Goal: Answer question/provide support: Share knowledge or assist other users

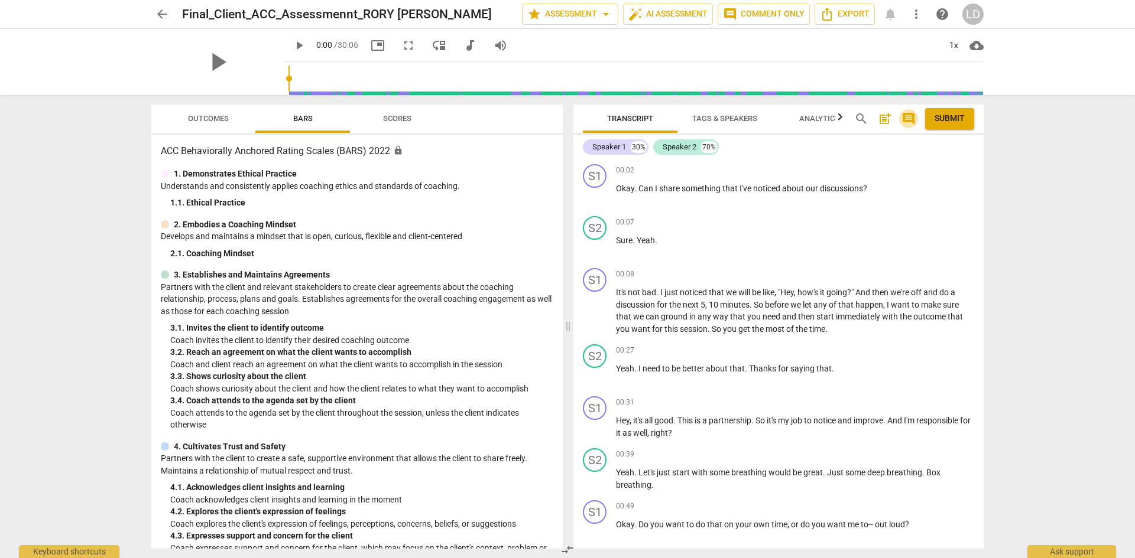
click at [908, 119] on span "comment" at bounding box center [908, 119] width 14 height 14
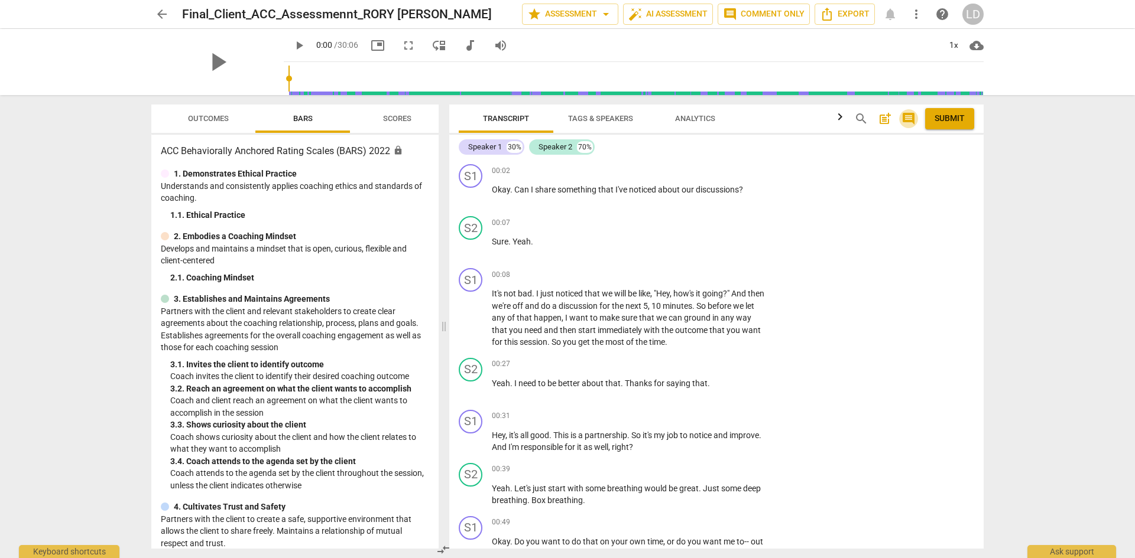
click at [908, 119] on span "comment" at bounding box center [908, 119] width 14 height 14
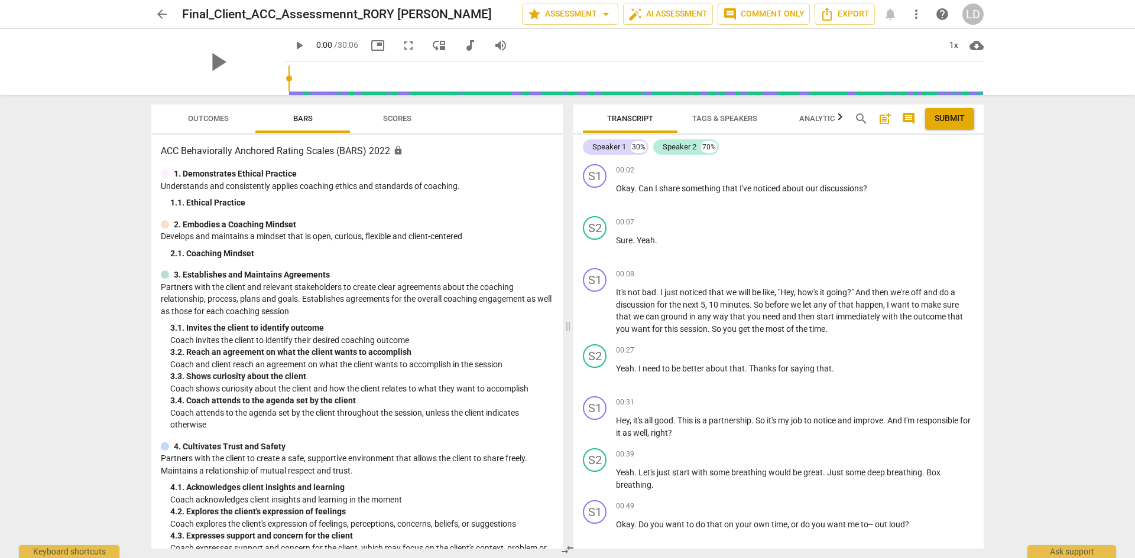
click at [882, 121] on span "post_add" at bounding box center [885, 119] width 14 height 14
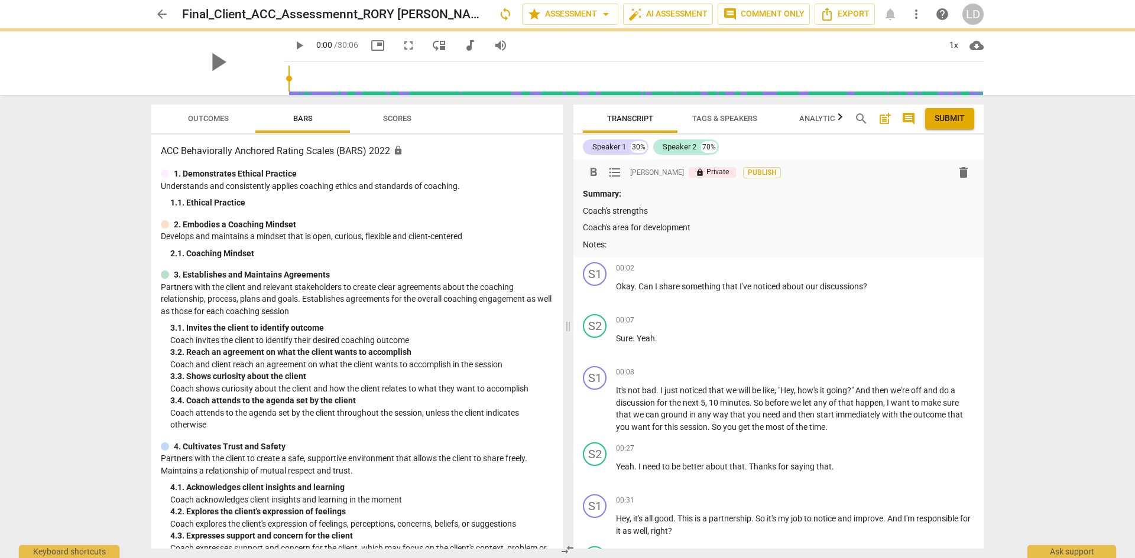
click at [741, 231] on p "Coach's area for development" at bounding box center [778, 228] width 391 height 12
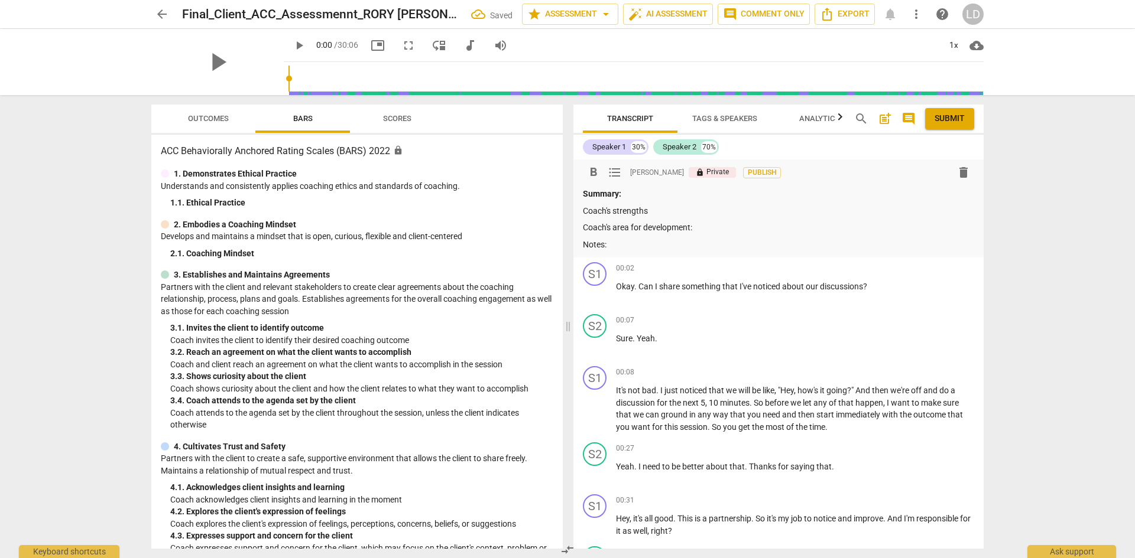
click at [680, 215] on p "Coach's strengths" at bounding box center [778, 211] width 391 height 12
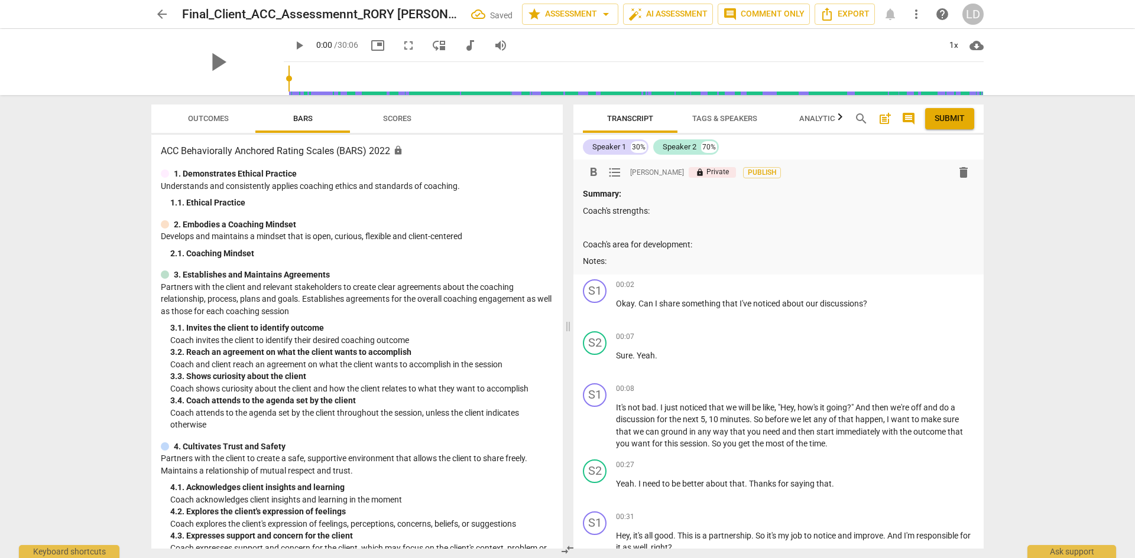
click at [704, 243] on p "Coach's area for development:" at bounding box center [778, 245] width 391 height 12
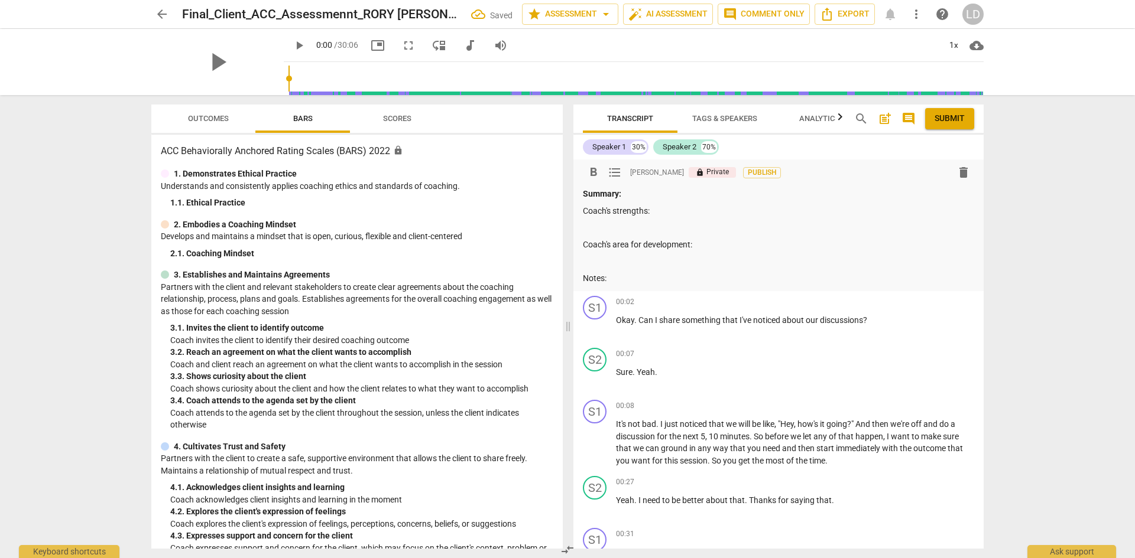
click at [647, 281] on p "Notes:" at bounding box center [778, 278] width 391 height 12
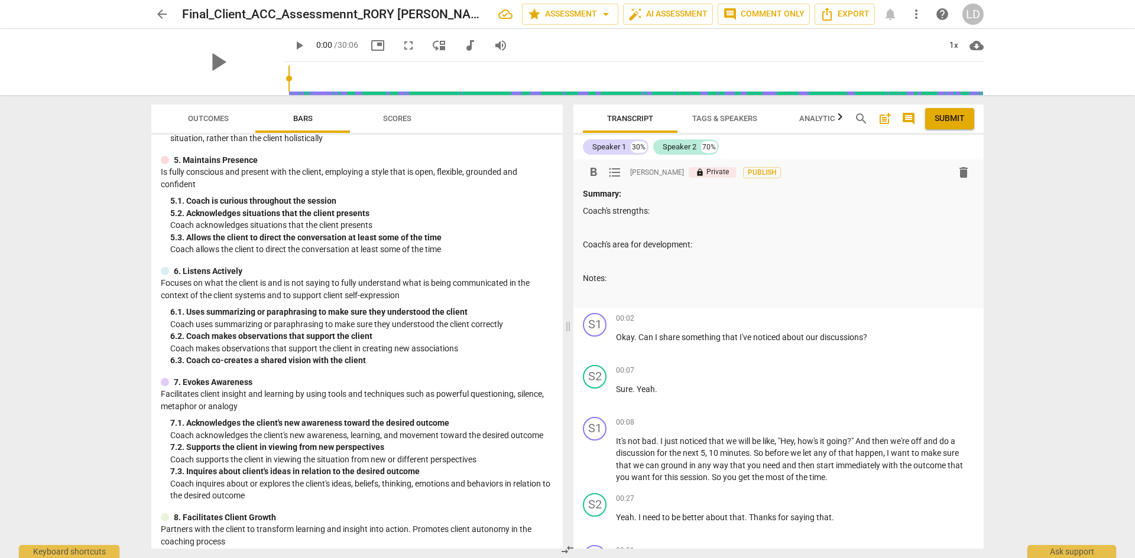
scroll to position [423, 0]
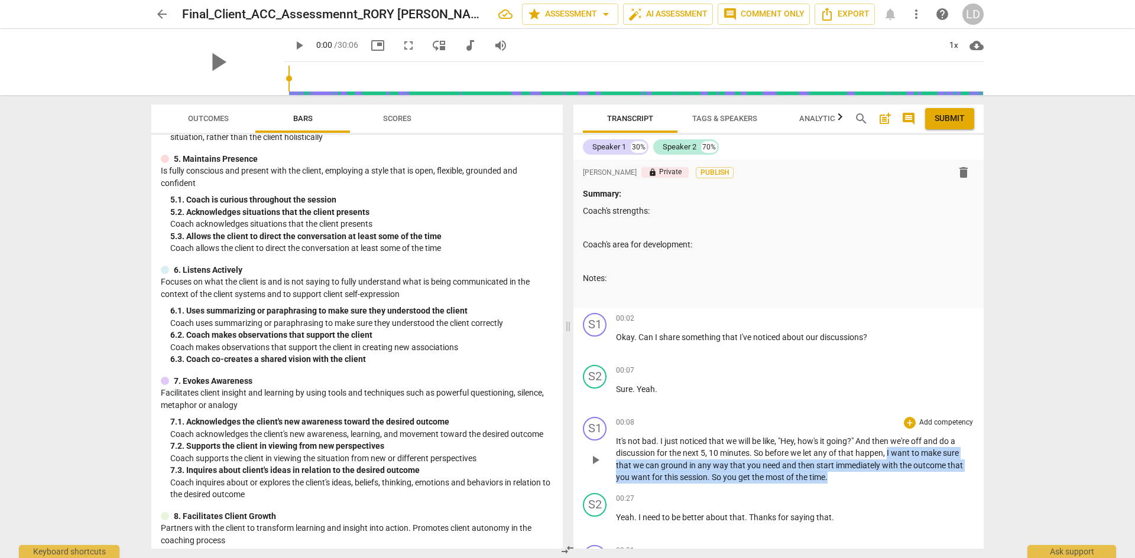
drag, startPoint x: 888, startPoint y: 452, endPoint x: 830, endPoint y: 474, distance: 61.9
click at [830, 474] on p "It's not bad . I just noticed that we will be like , "Hey , how's it going? " A…" at bounding box center [795, 460] width 358 height 48
click at [905, 421] on div "+" at bounding box center [910, 423] width 12 height 12
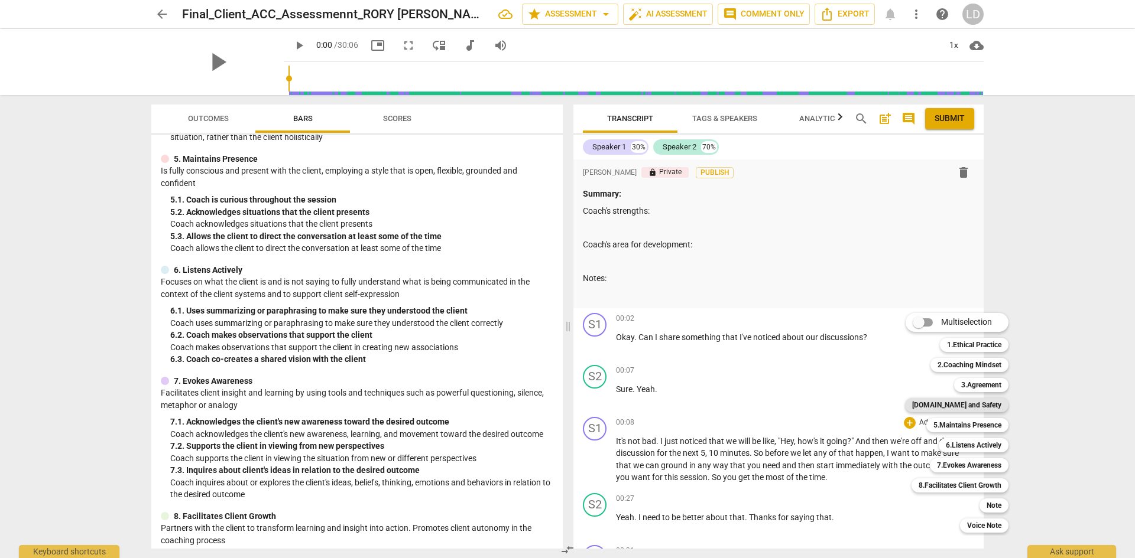
click at [981, 409] on b "[DOMAIN_NAME] and Safety" at bounding box center [956, 405] width 89 height 14
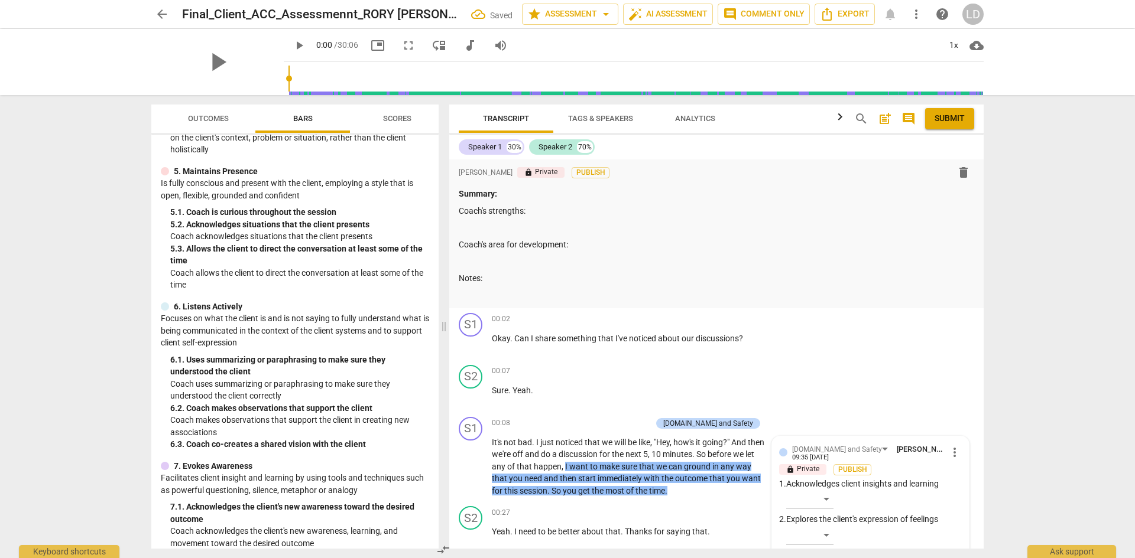
scroll to position [251, 0]
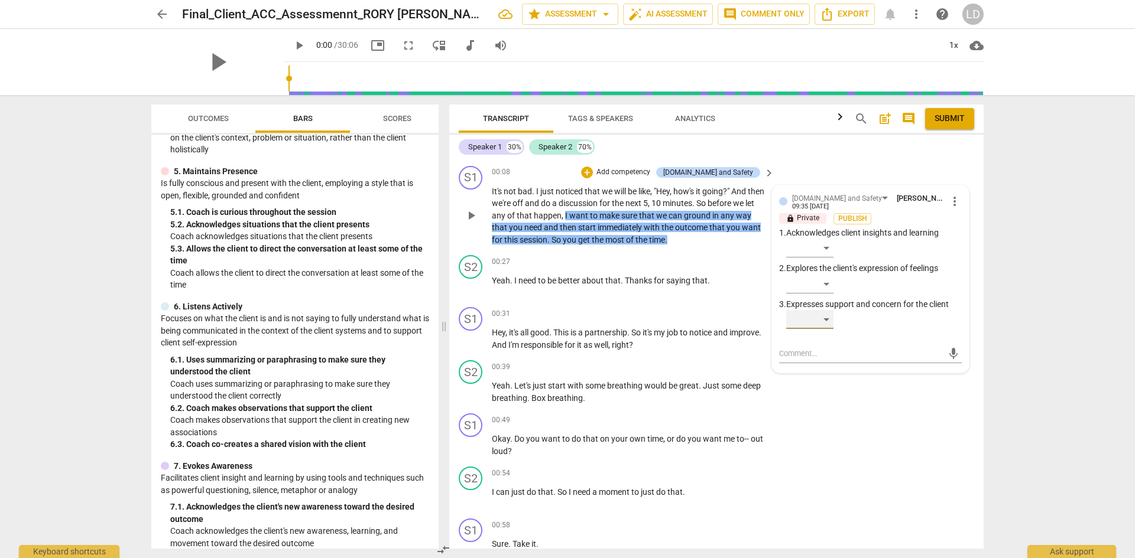
click at [829, 323] on div "​" at bounding box center [809, 319] width 47 height 19
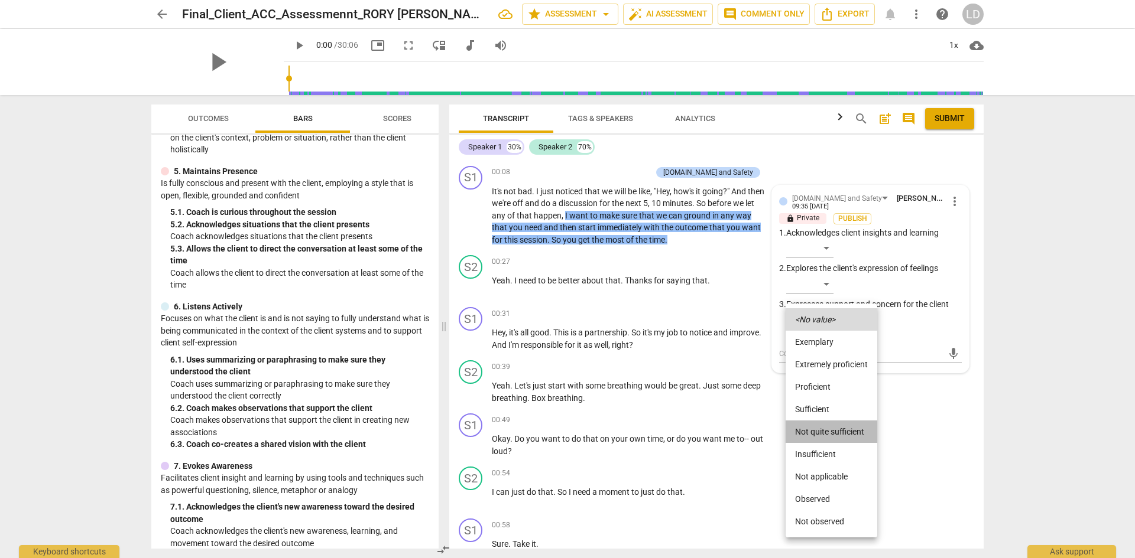
click at [837, 431] on li "Not quite sufficient" at bounding box center [831, 432] width 92 height 22
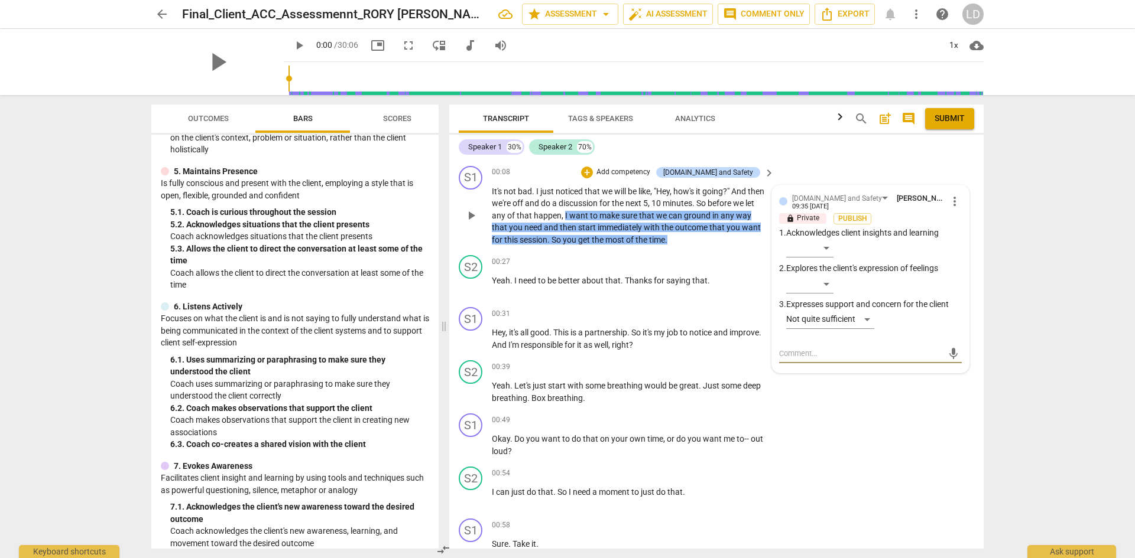
click at [882, 355] on textarea at bounding box center [861, 353] width 164 height 11
type textarea "I"
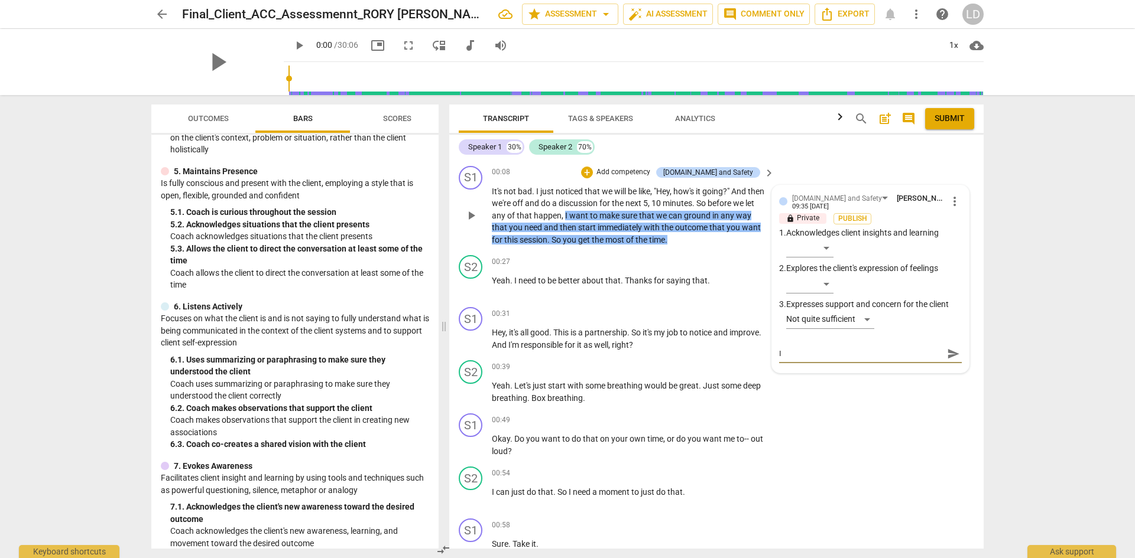
type textarea "I s"
type textarea "I se"
type textarea "I sen"
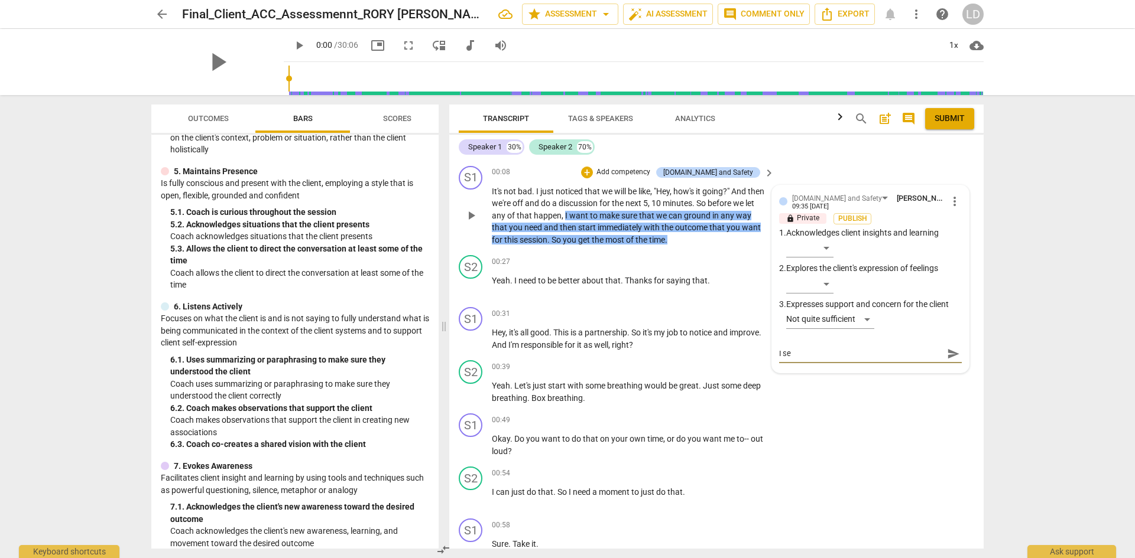
type textarea "I sen"
type textarea "I senc"
type textarea "I sen"
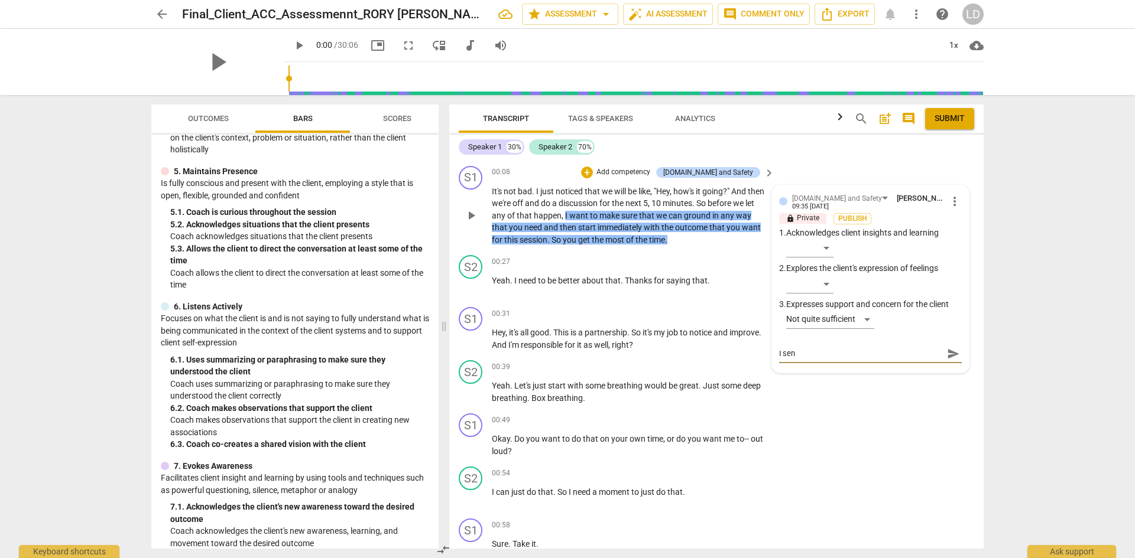
type textarea "I sens"
type textarea "I sense"
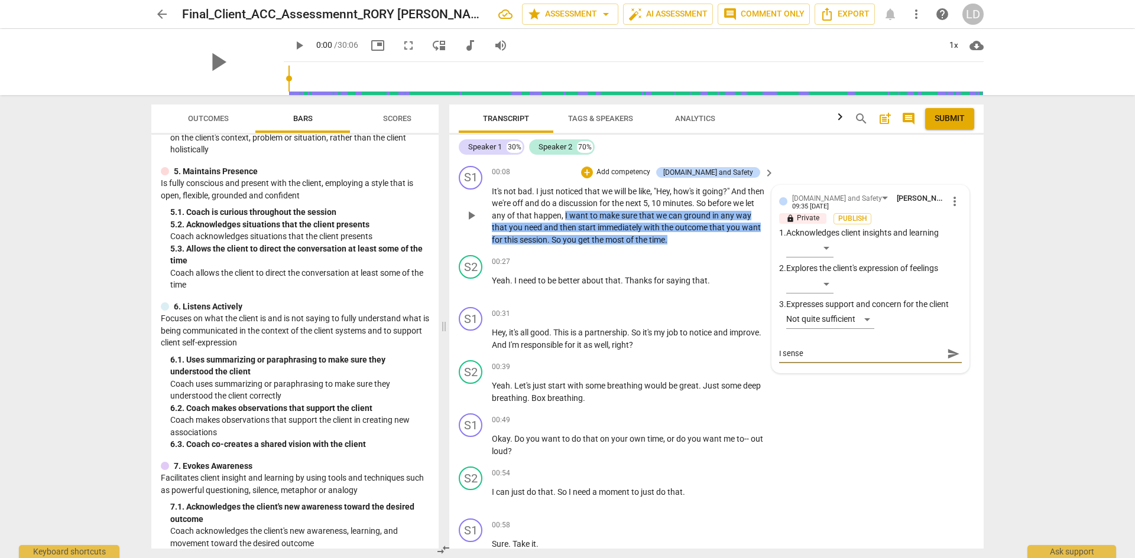
type textarea "I sense"
type textarea "I sense a"
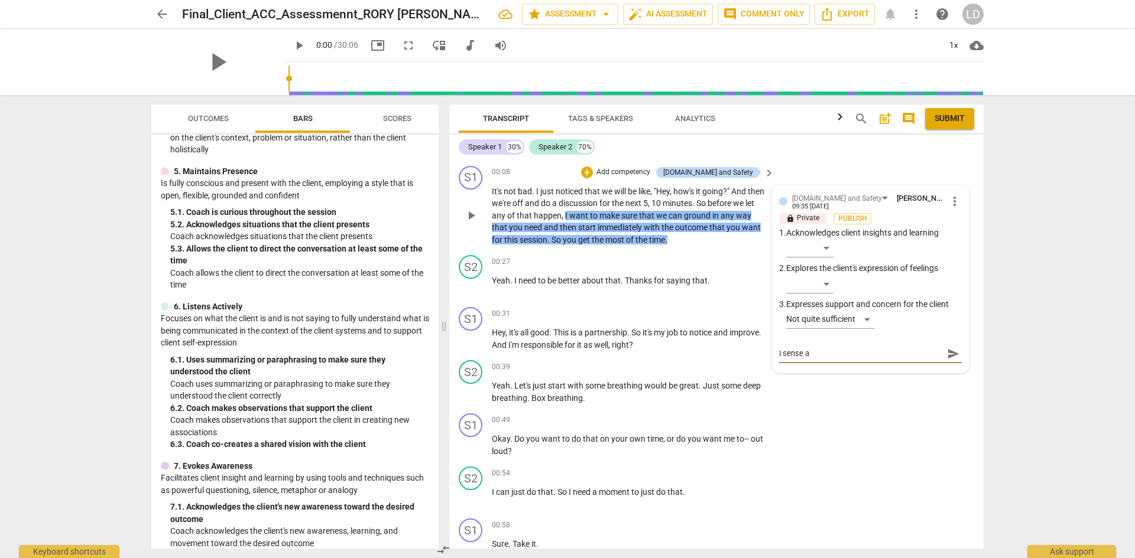
type textarea "I sense a d"
type textarea "I sense a de"
type textarea "I sense a des"
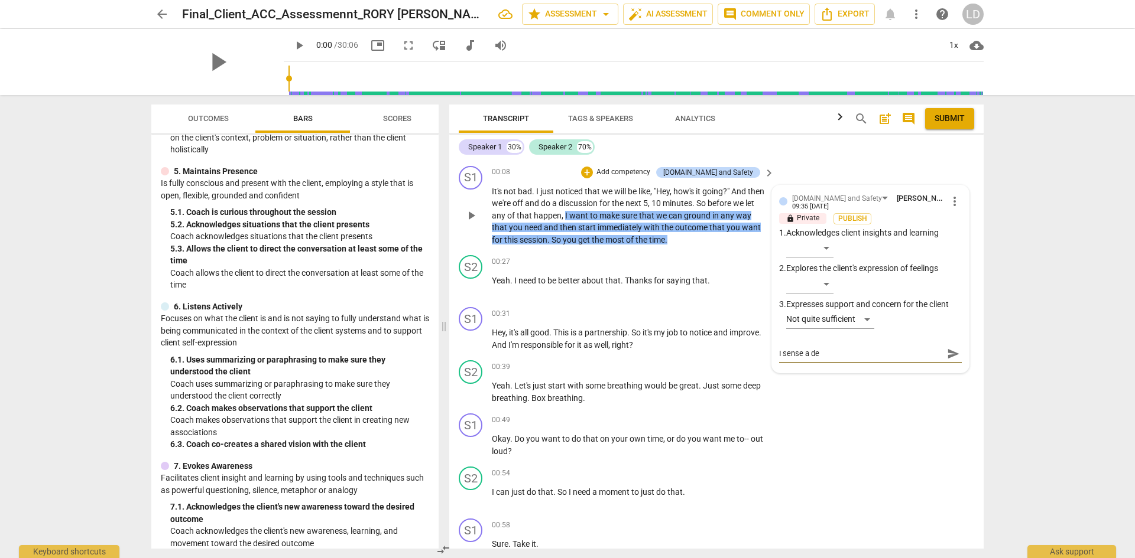
type textarea "I sense a des"
type textarea "I sense a desi"
type textarea "I sense a [PERSON_NAME]"
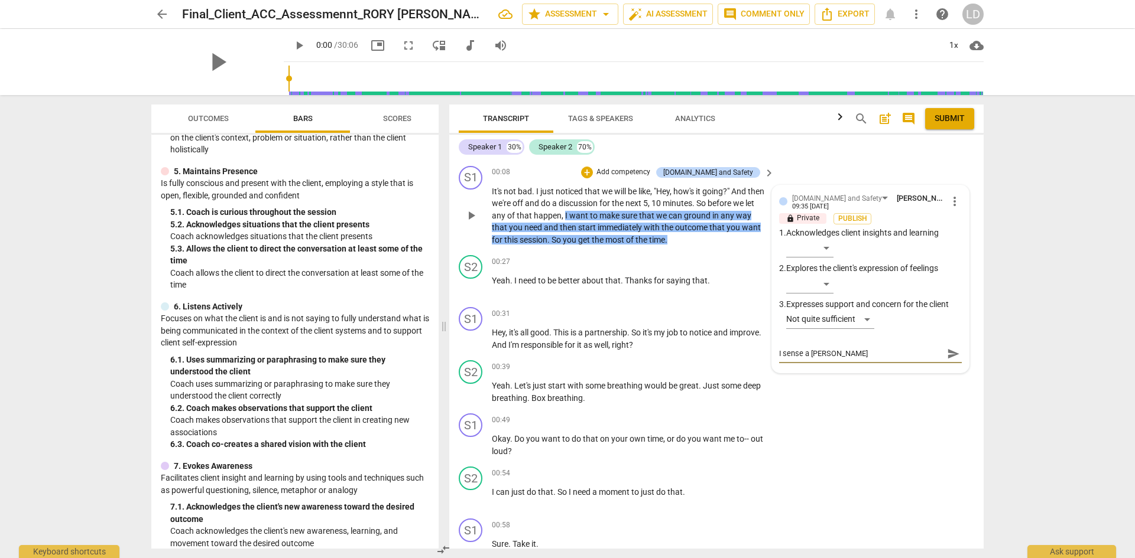
type textarea "I sense a desire"
type textarea "I sense a desire t"
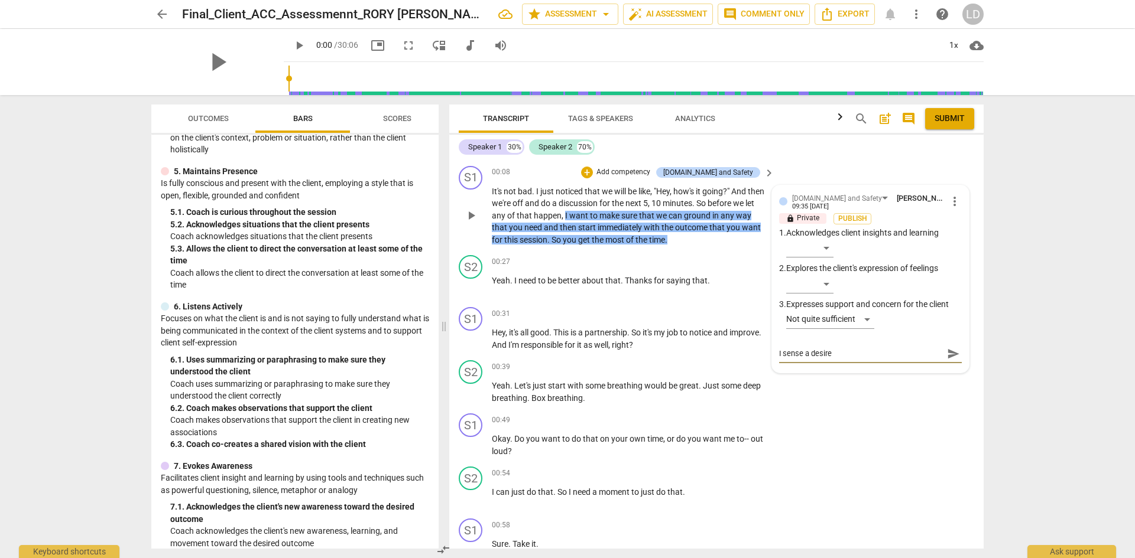
type textarea "I sense a desire t"
type textarea "I sense a desire to"
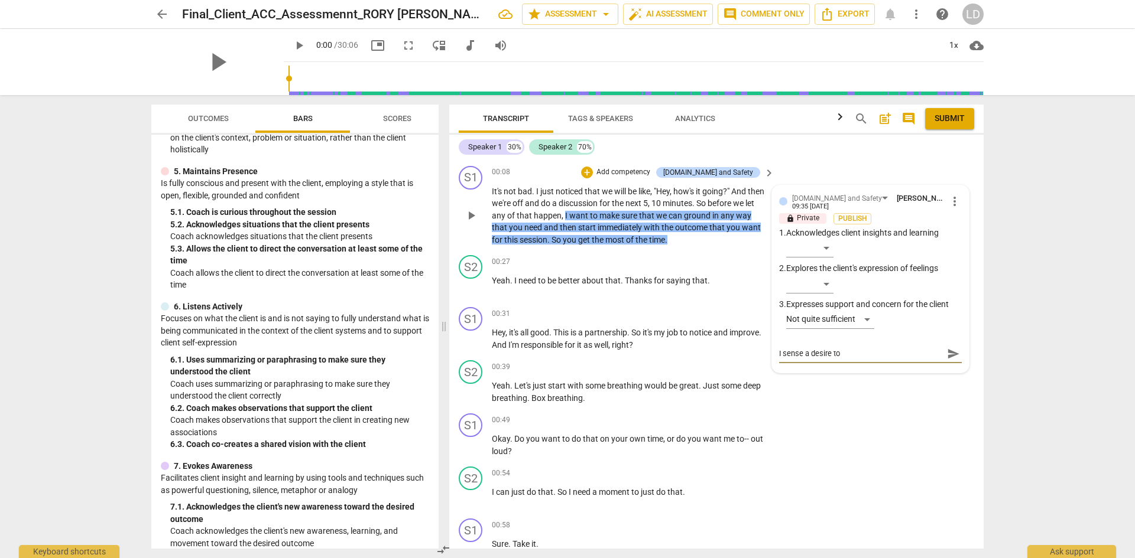
type textarea "I sense a desire to a"
type textarea "I sense a desire to al"
type textarea "I sense a desire to all"
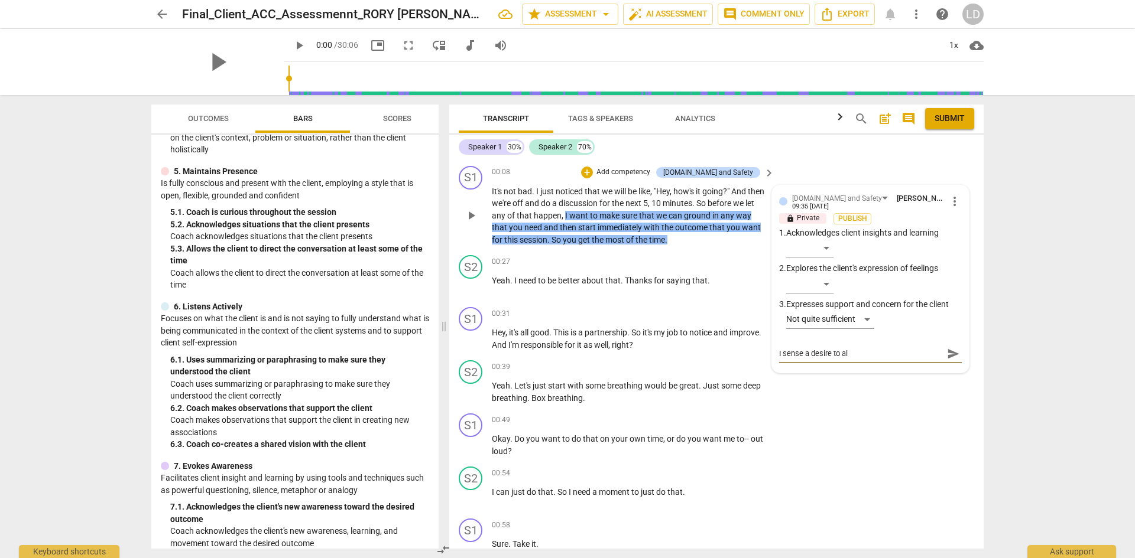
type textarea "I sense a desire to all"
type textarea "I sense a desire to allo"
type textarea "I sense a desire to allow"
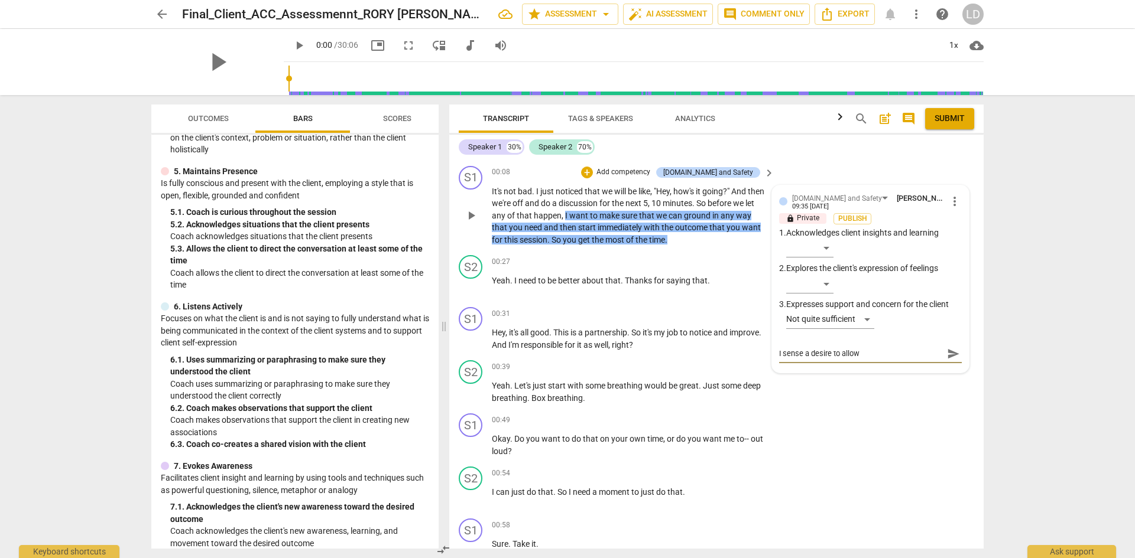
type textarea "I sense a desire to allow"
type textarea "I sense a desire to allow t"
type textarea "I sense a desire to allow th"
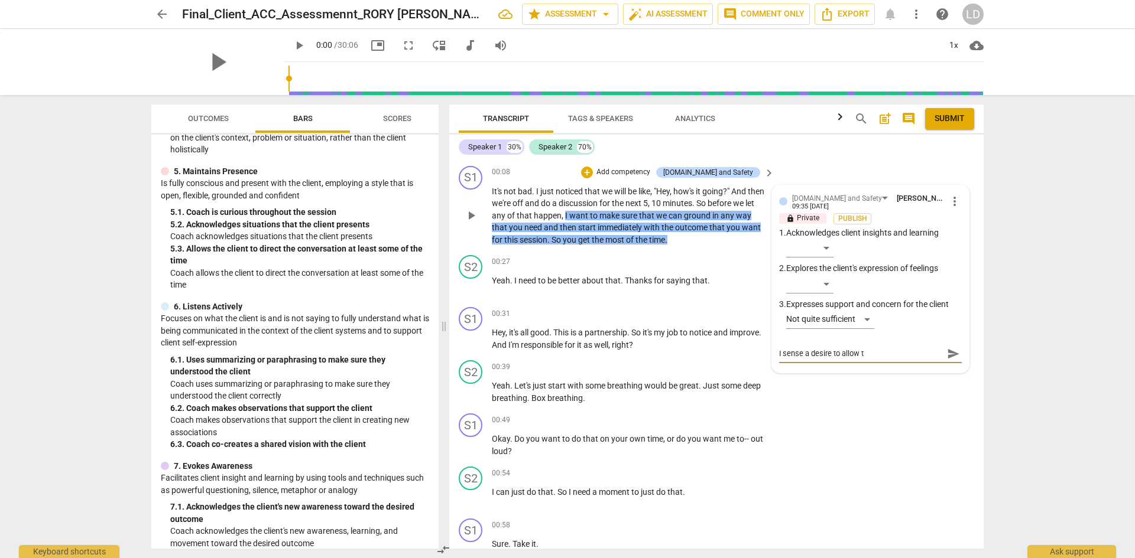
type textarea "I sense a desire to allow th"
type textarea "I sense a desire to allow the"
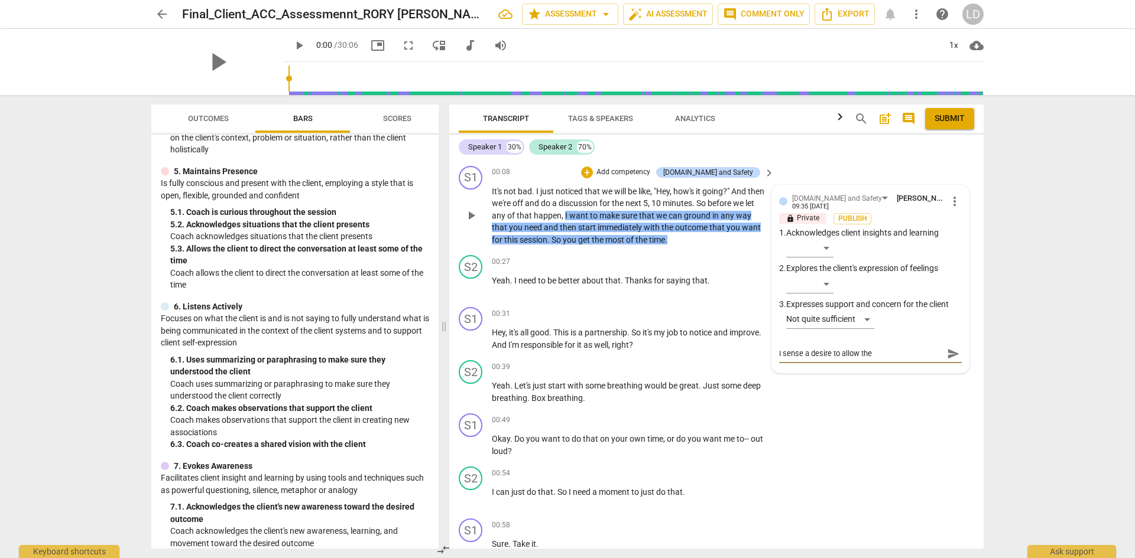
type textarea "I sense a desire to allow the c"
type textarea "I sense a desire to allow the cl"
type textarea "I sense a desire to allow the cli"
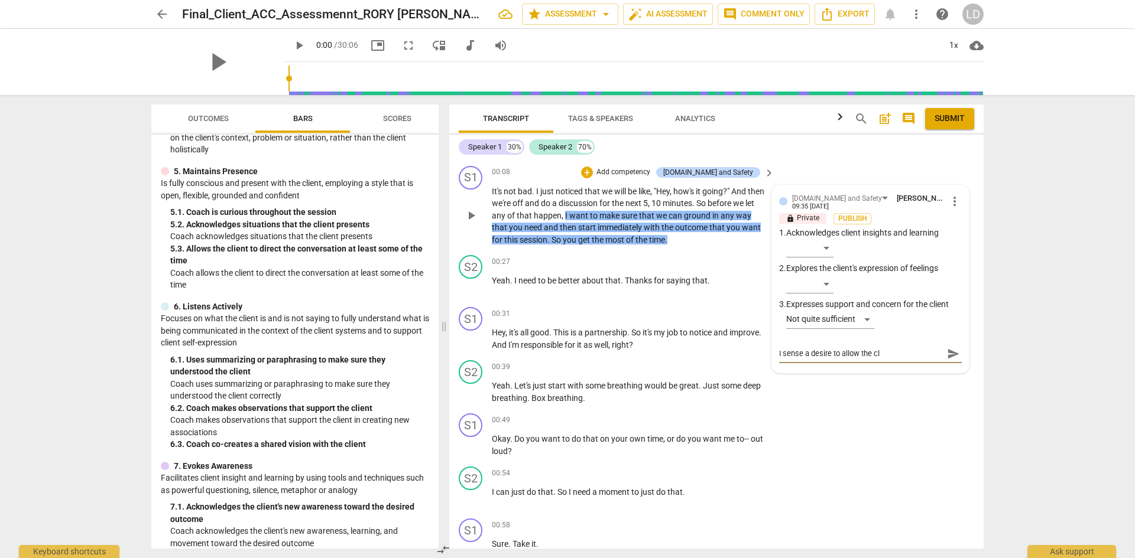
type textarea "I sense a desire to allow the cli"
type textarea "I sense a desire to allow the clie"
type textarea "I sense a desire to allow the clien"
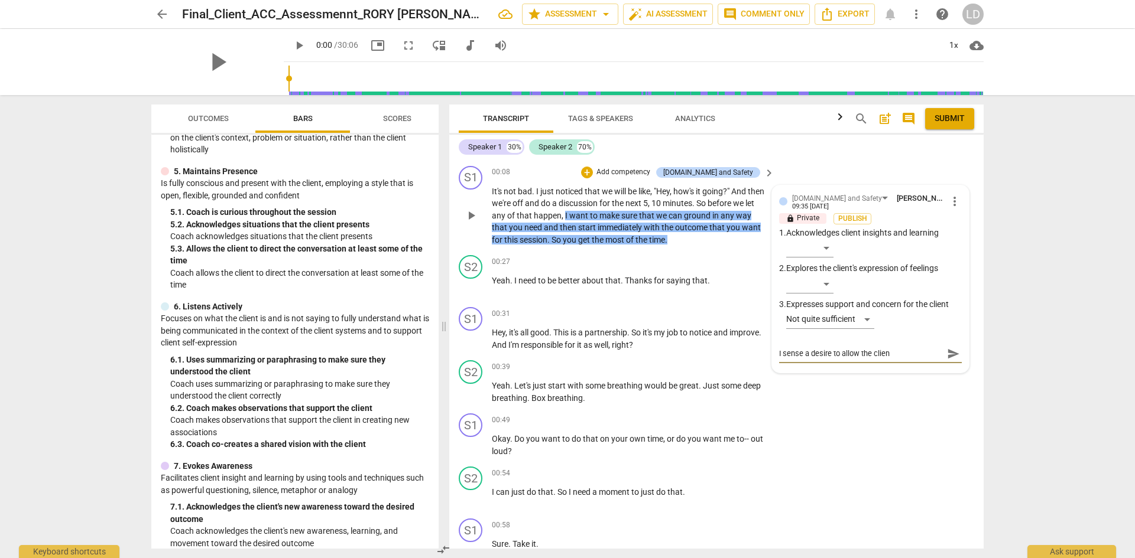
type textarea "I sense a desire to allow the client"
type textarea "I sense a desire to allow the client t"
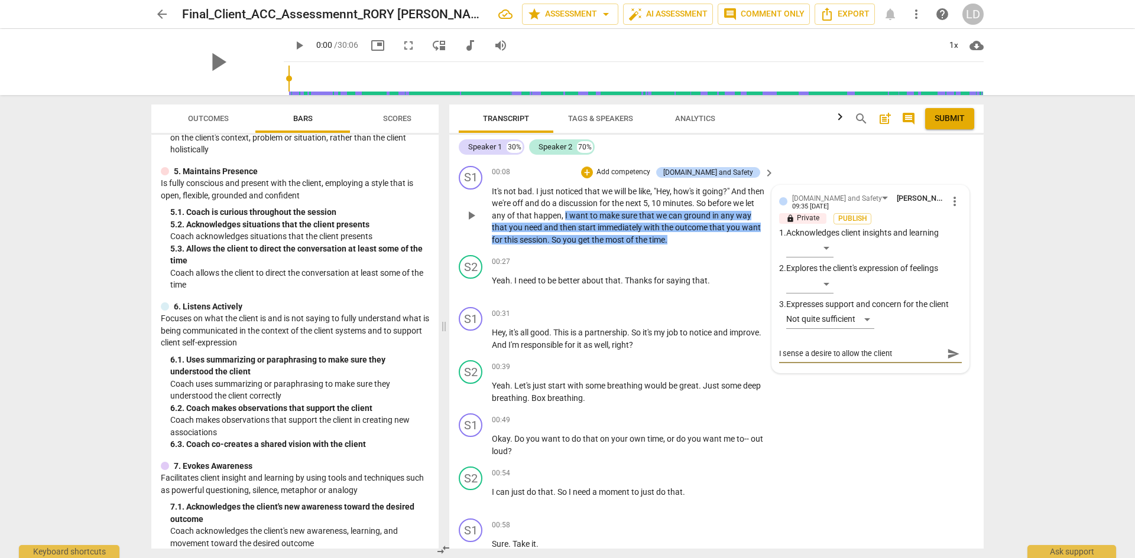
type textarea "I sense a desire to allow the client t"
type textarea "I sense a desire to allow the client to"
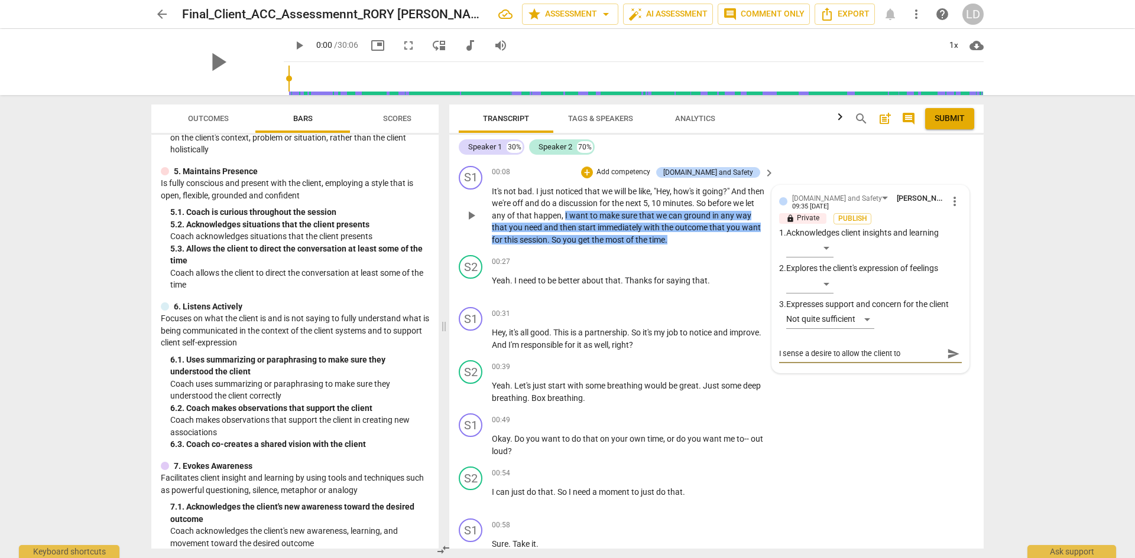
type textarea "I sense a desire to allow the client to b"
type textarea "I sense a desire to allow the client to be"
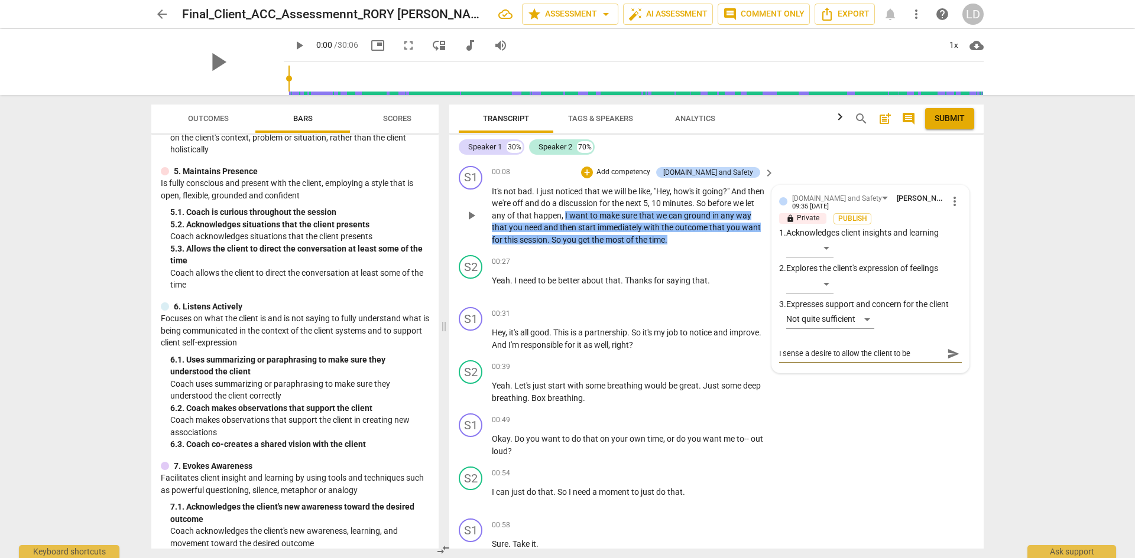
type textarea "I sense a desire to allow the client to be"
type textarea "I sense a desire to allow the client to be p"
type textarea "I sense a desire to allow the client to be pr"
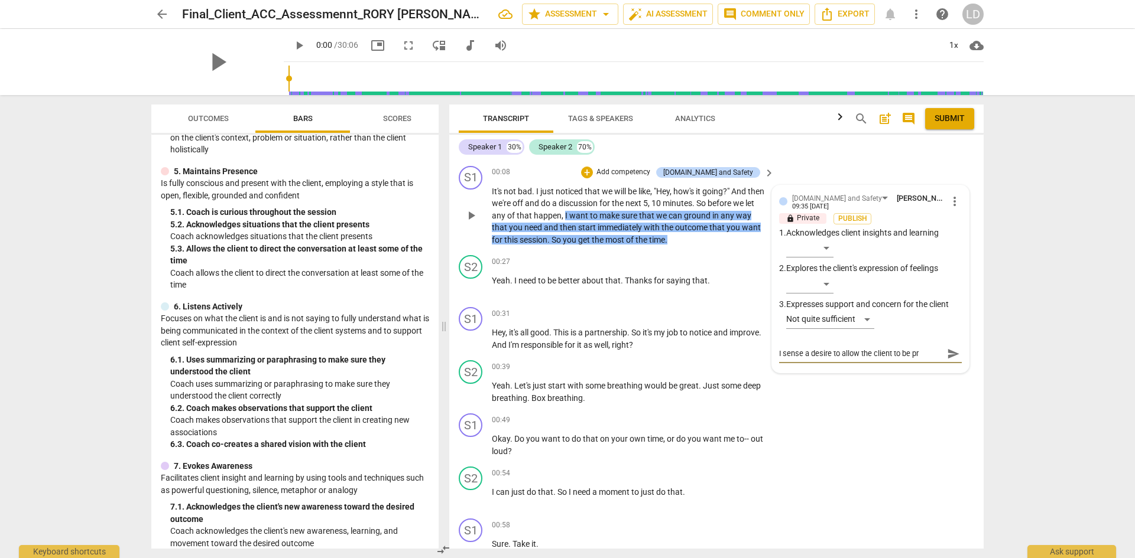
type textarea "I sense a desire to allow the client to be pre"
type textarea "I sense a desire to allow the client to be pres"
type textarea "I sense a desire to allow the client to be prese"
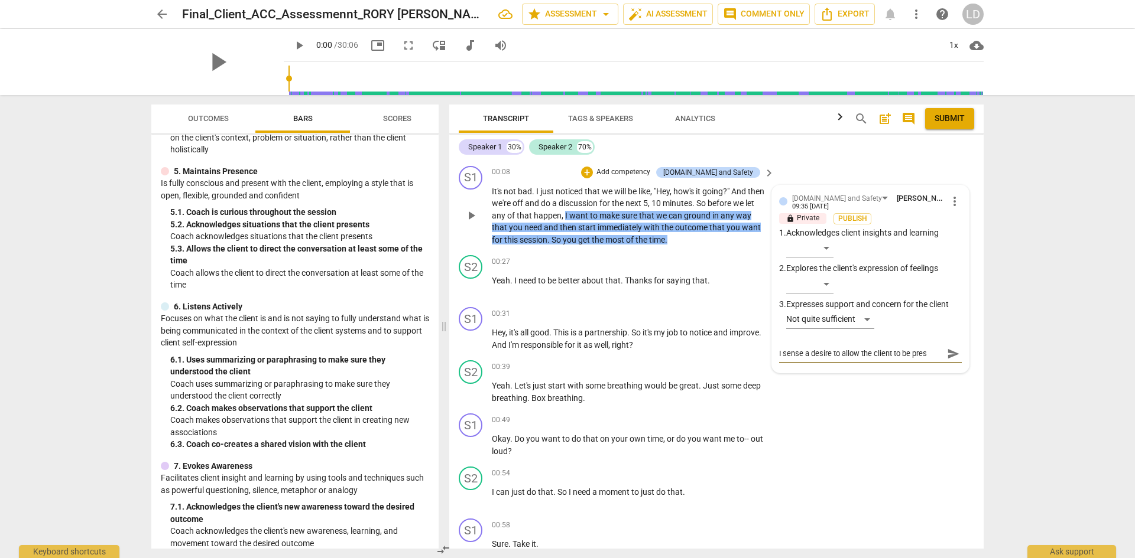
type textarea "I sense a desire to allow the client to be prese"
type textarea "I sense a desire to allow the client to be presen"
type textarea "I sense a desire to allow the client to be present"
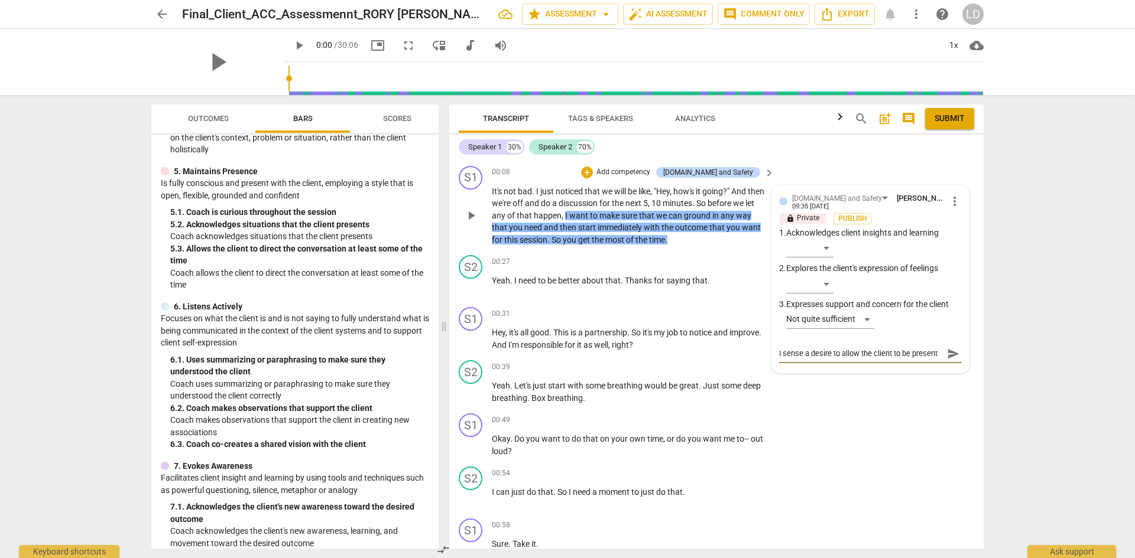
type textarea "I sense a desire to allow the client to be present,"
type textarea "I sense a desire to allow the client to be present, h"
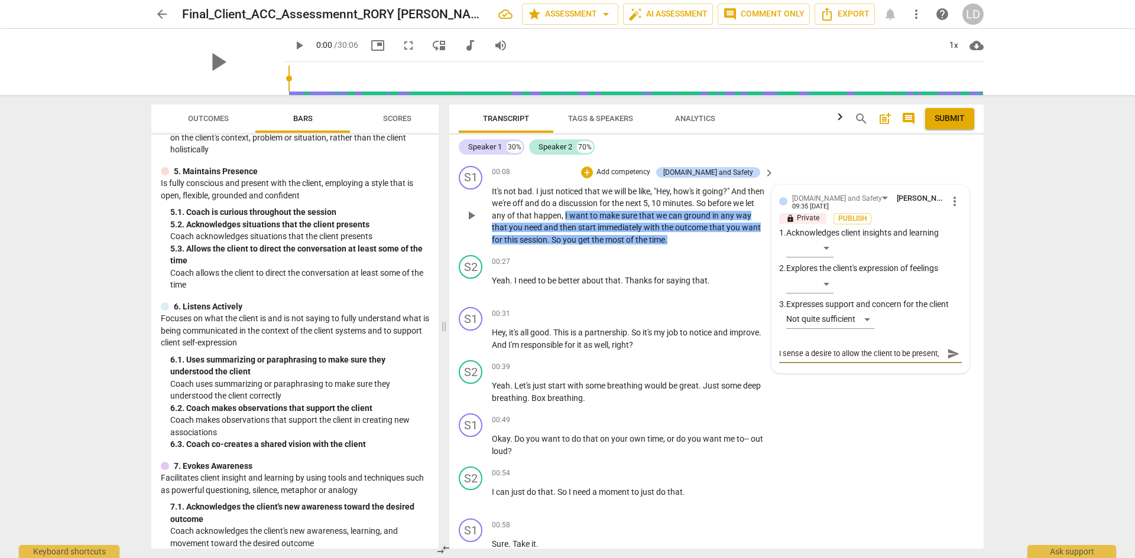
type textarea "I sense a desire to allow the client to be present, h"
type textarea "I sense a desire to allow the client to be present, ho"
type textarea "I sense a desire to allow the client to be present, how"
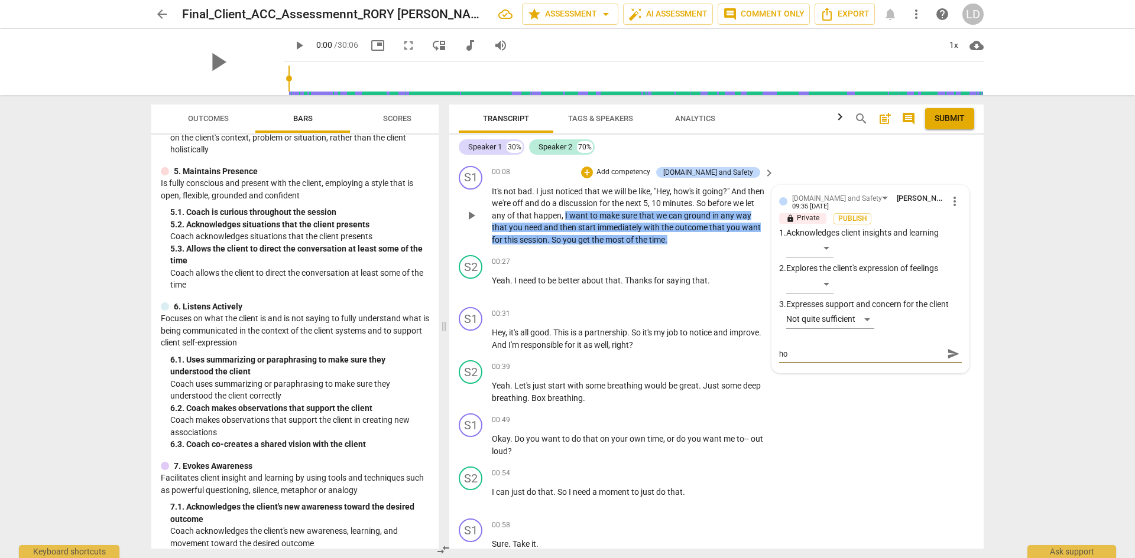
type textarea "I sense a desire to allow the client to be present, how"
type textarea "I sense a desire to allow the client to be present, [PERSON_NAME]"
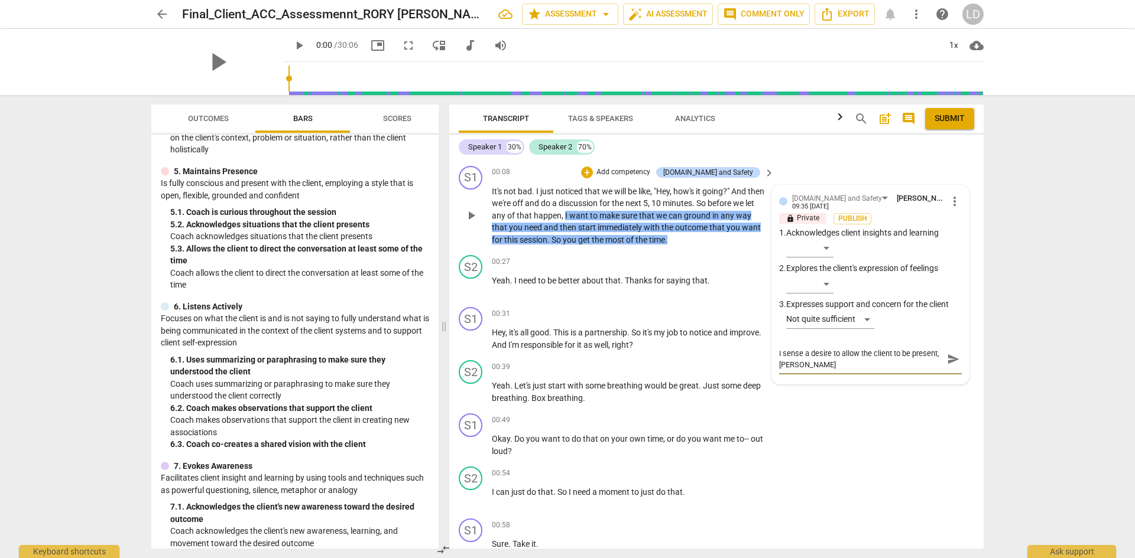
type textarea "I sense a desire to allow the client to be present, [PERSON_NAME]"
type textarea "I sense a desire to allow the client to be present, howeve"
type textarea "I sense a desire to allow the client to be present, however"
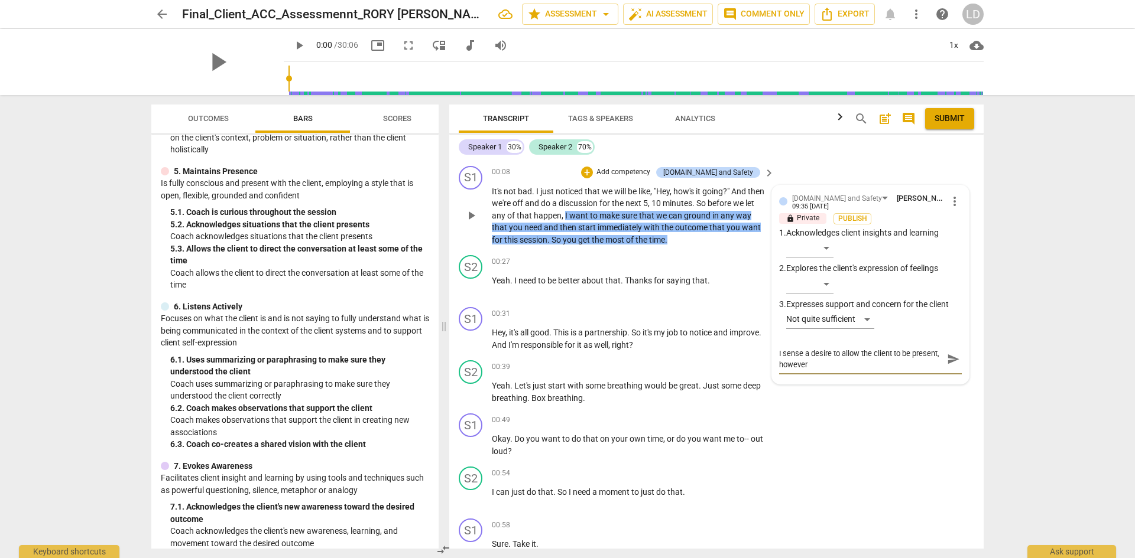
type textarea "I sense a desire to allow the client to be present, however"
type textarea "I sense a desire to allow the client to be present, however t"
type textarea "I sense a desire to allow the client to be present, however th"
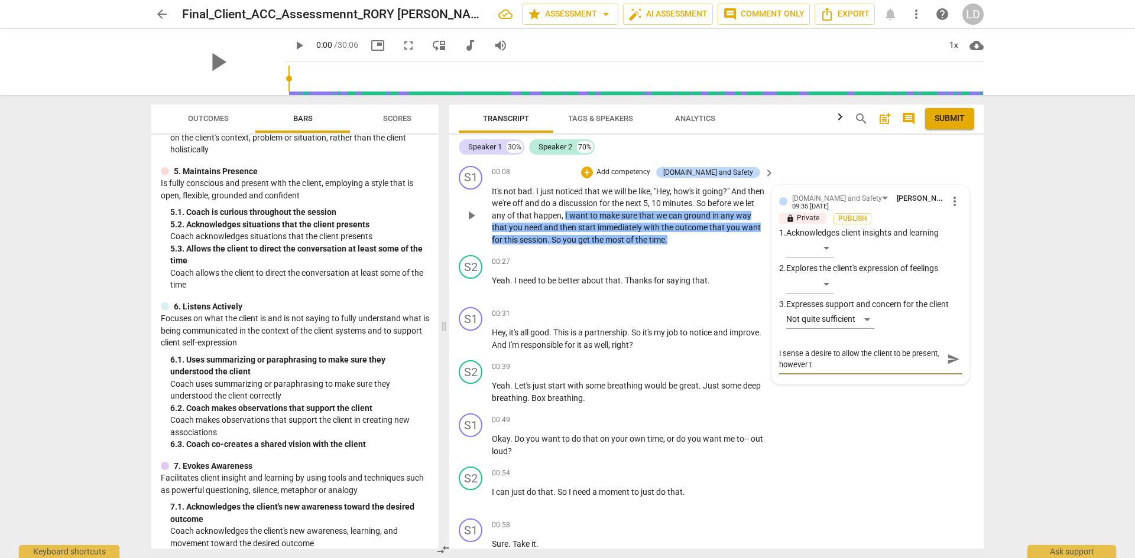
type textarea "I sense a desire to allow the client to be present, however th"
type textarea "I sense a desire to allow the client to be present, however the"
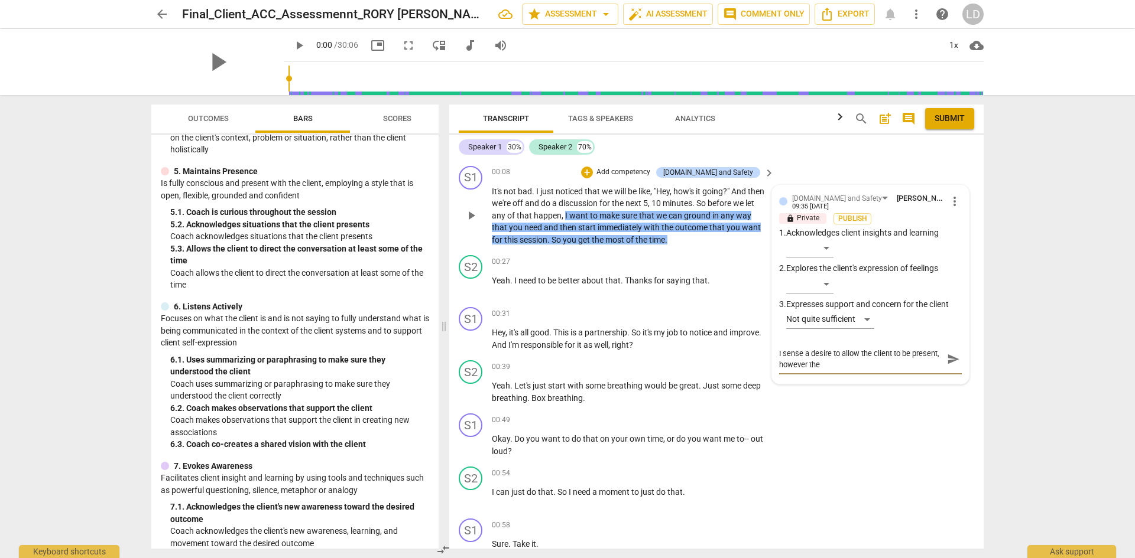
type textarea "I sense a desire to allow the client to be present, however the m"
type textarea "I sense a desire to allow the client to be present, however the ma"
type textarea "I sense a desire to allow the client to be present, however the man"
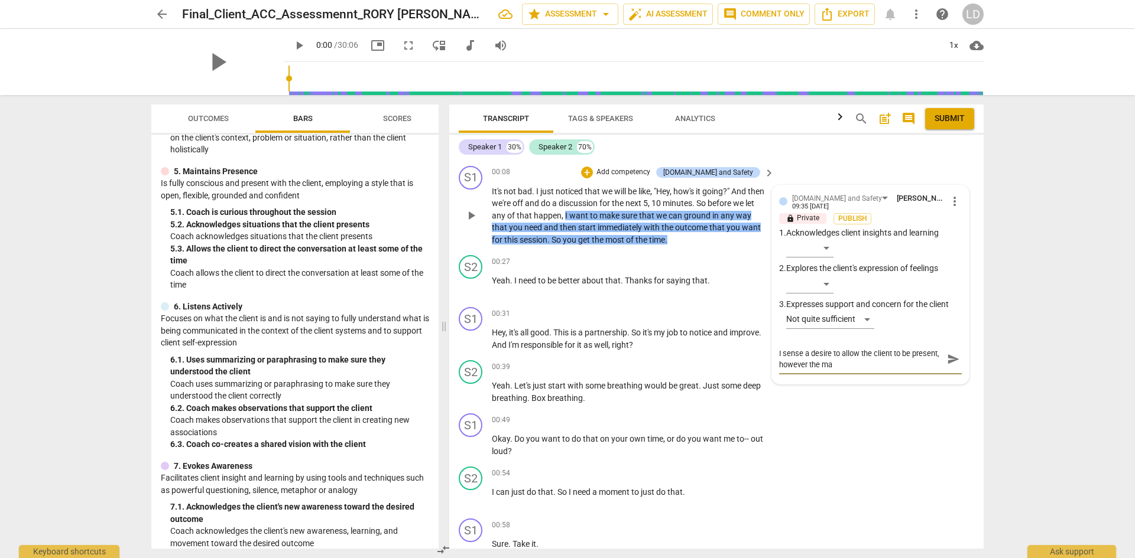
type textarea "I sense a desire to allow the client to be present, however the man"
type textarea "I sense a desire to allow the client to be present, however the [PERSON_NAME]"
type textarea "I sense a desire to allow the client to be present, however the manne"
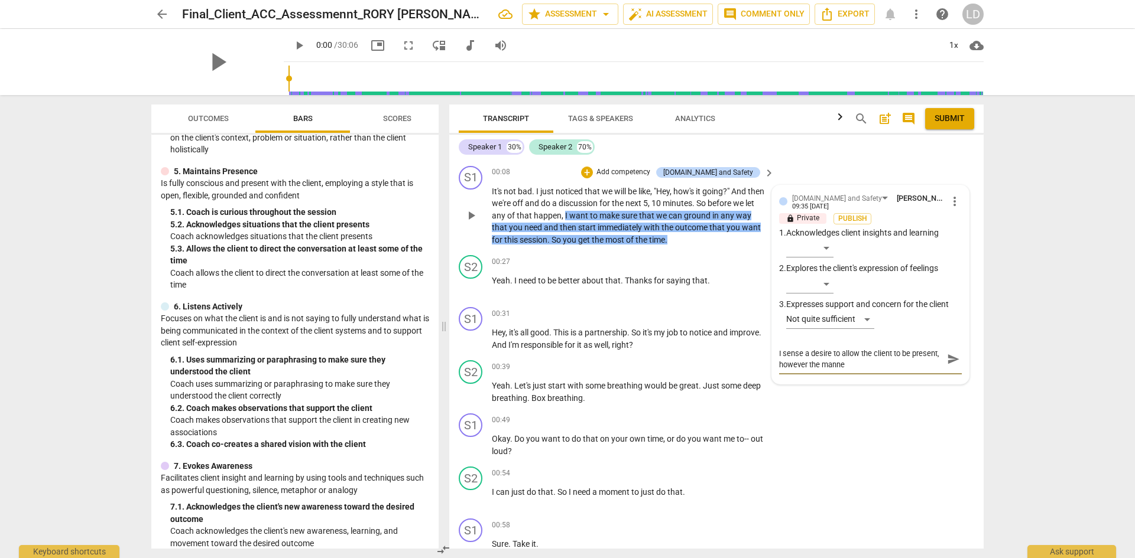
type textarea "I sense a desire to allow the client to be present, however the manner"
type textarea "OI sense a desire to allow the client to be present, however the manner"
type textarea "OpI sense a desire to allow the client to be present, however the manner"
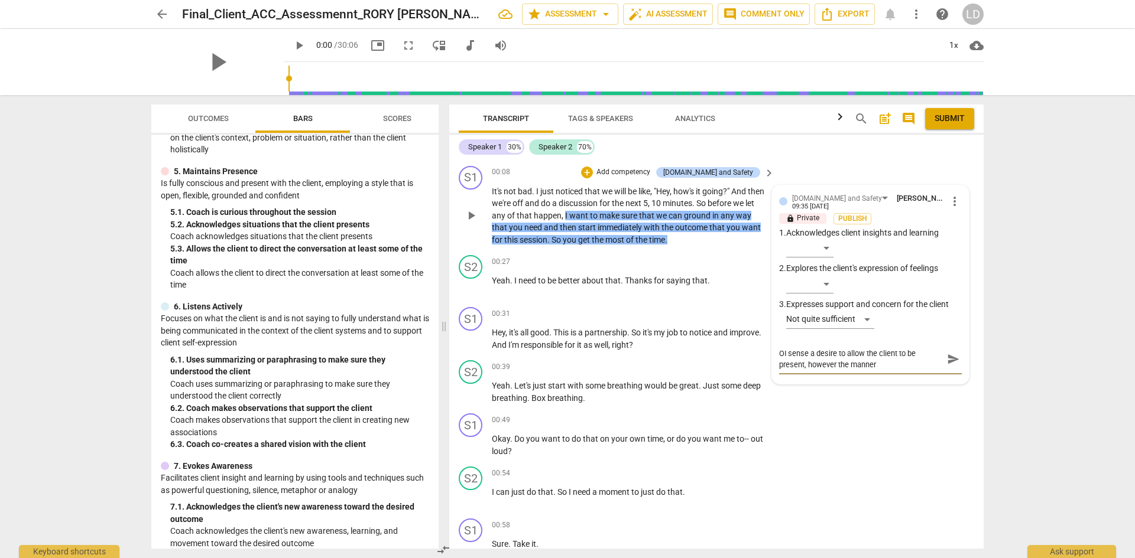
type textarea "OpI sense a desire to allow the client to be present, however the manner"
type textarea "OppI sense a desire to allow the client to be present, however the manner"
type textarea "OppoI sense a desire to allow the client to be present, however the manner"
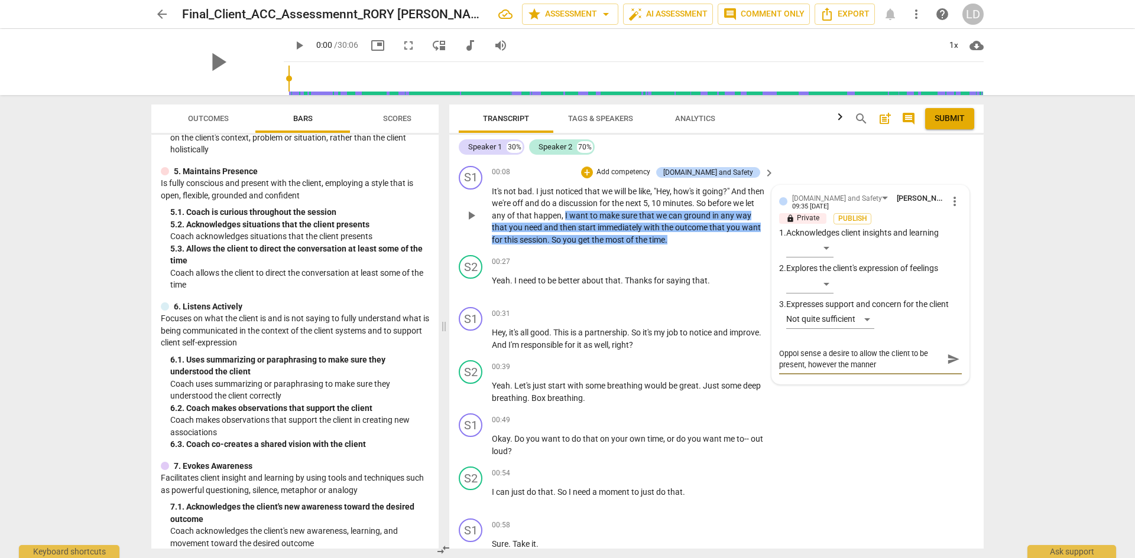
type textarea "OpporI sense a desire to allow the client to be present, however the manner"
type textarea "OpportI sense a desire to allow the client to be present, however the manner"
type textarea "OpportuI sense a desire to allow the client to be present, however the manner"
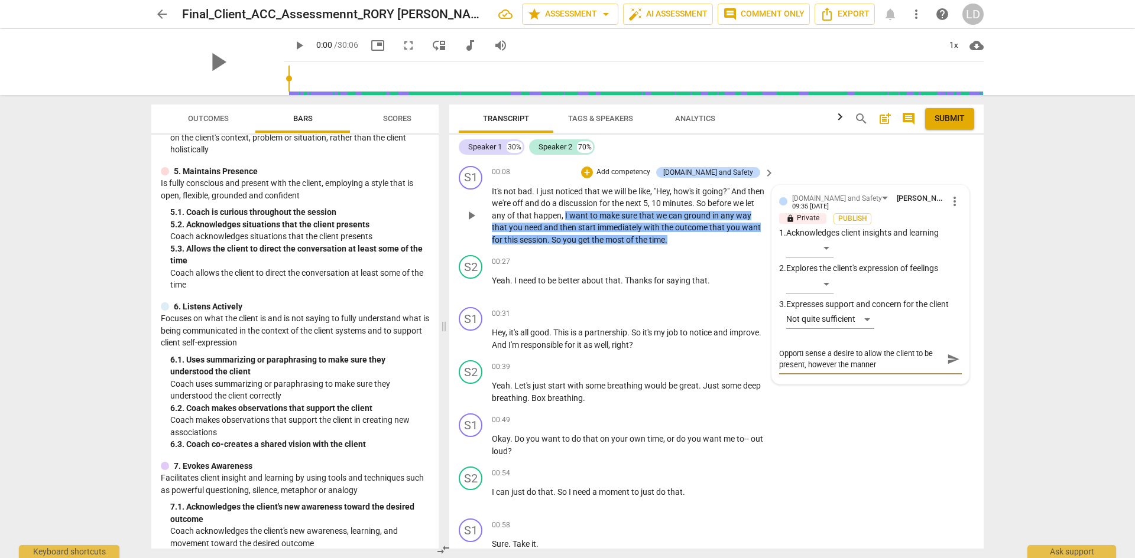
type textarea "OpportuI sense a desire to allow the client to be present, however the manner"
type textarea "OpportunI sense a desire to allow the client to be present, however the manner"
type textarea "OpportuniI sense a desire to allow the client to be present, however the manner"
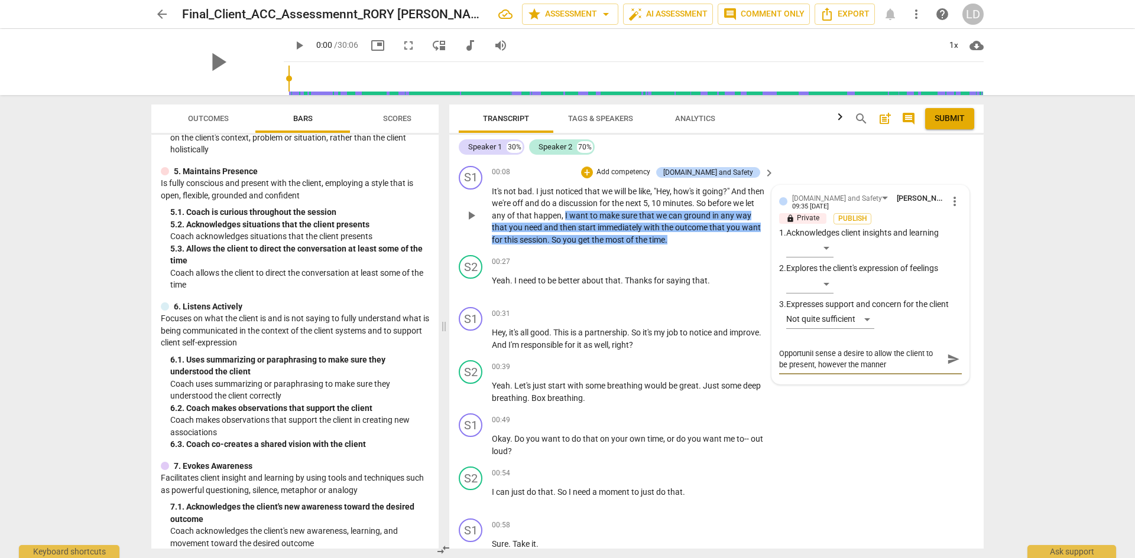
type textarea "OpportunitI sense a desire to allow the client to be present, however the manner"
type textarea "OpportunityI sense a desire to allow the client to be present, however the mann…"
type textarea "Opportunity:I sense a desire to allow the client to be present, however the man…"
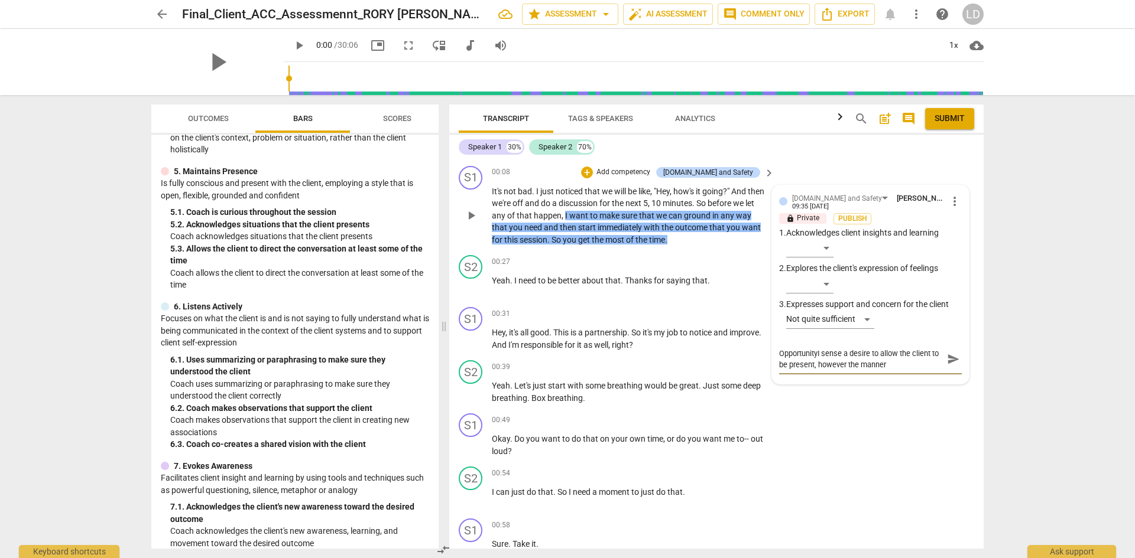
type textarea "Opportunity:I sense a desire to allow the client to be present, however the man…"
type textarea "Opportunity: I sense a desire to allow the client to be present, however the ma…"
click at [905, 365] on textarea "Opportunity: I sense a desire to allow the client to be present, however the ma…" at bounding box center [861, 359] width 164 height 22
type textarea "Opportunity: I sense a desire to allow the client to be present, however the ma…"
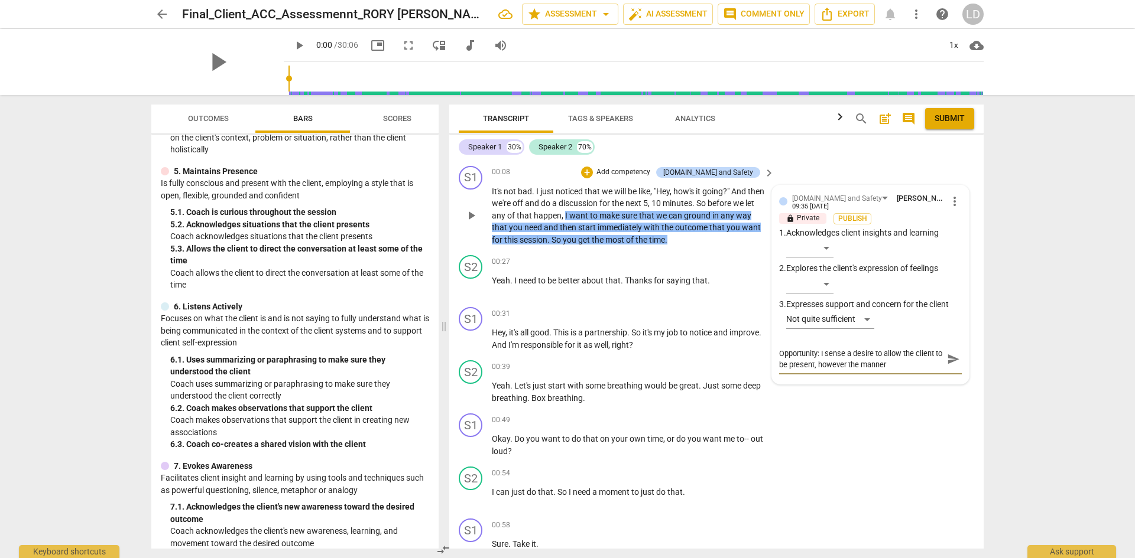
type textarea "Opportunity: I sense a desire to allow the client to be present, however the ma…"
type textarea "Opportunity: I sense a desire to allow the client to be present, however the [P…"
type textarea "Opportunity: I sense a desire to allow the client to be present, however the man"
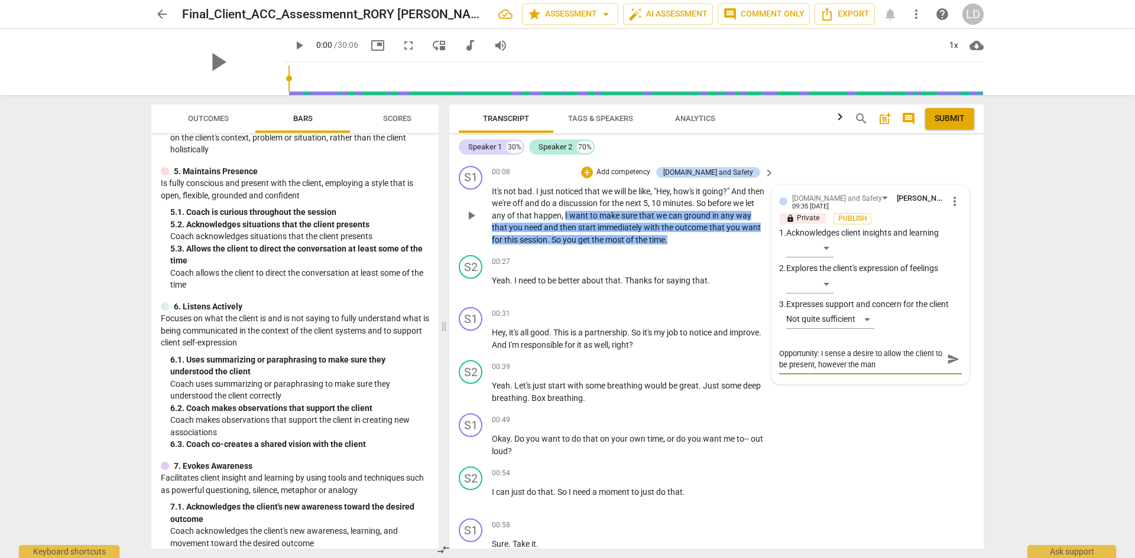
type textarea "Opportunity: I sense a desire to allow the client to be present, however the ma"
type textarea "Opportunity: I sense a desire to allow the client to be present, however the m"
type textarea "Opportunity: I sense a desire to allow the client to be present, however the"
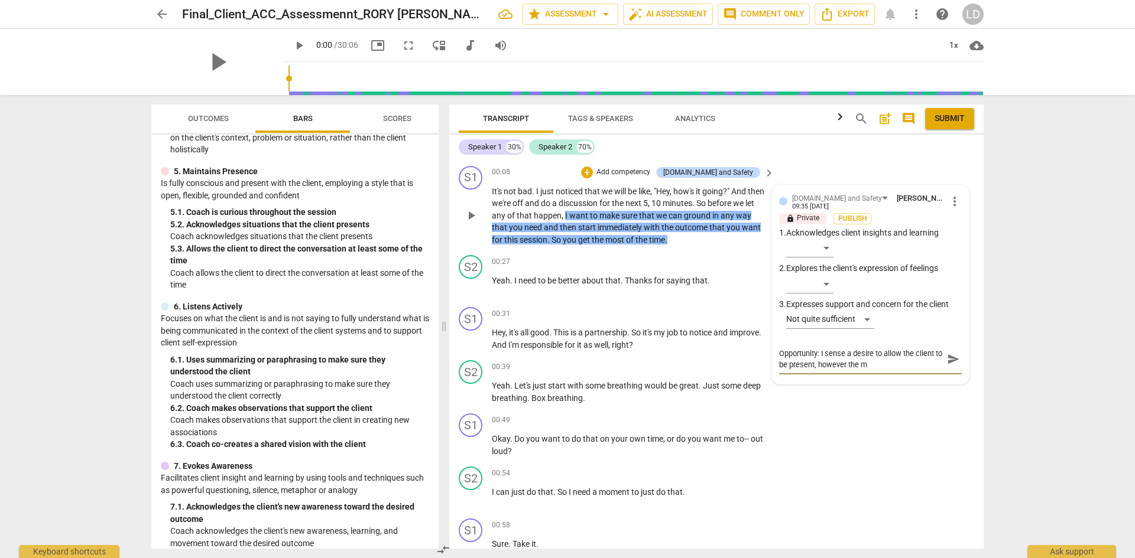
type textarea "Opportunity: I sense a desire to allow the client to be present, however the"
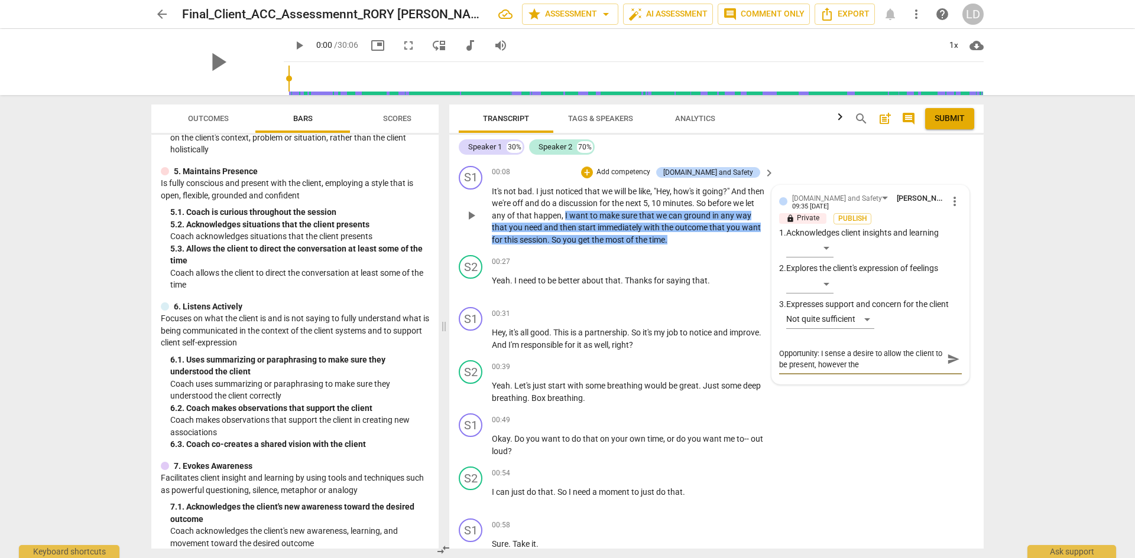
type textarea "Opportunity: I sense a desire to allow the client to be present, however the a"
type textarea "Opportunity: I sense a desire to allow the client to be present, however the ap"
type textarea "Opportunity: I sense a desire to allow the client to be present, however the app"
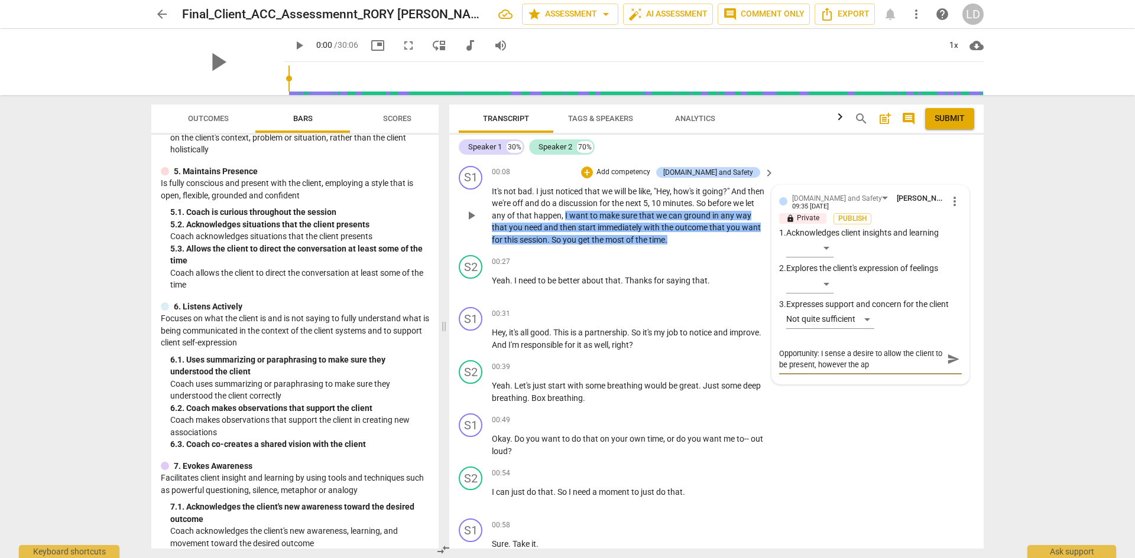
type textarea "Opportunity: I sense a desire to allow the client to be present, however the app"
type textarea "Opportunity: I sense a desire to allow the client to be present, however the ap…"
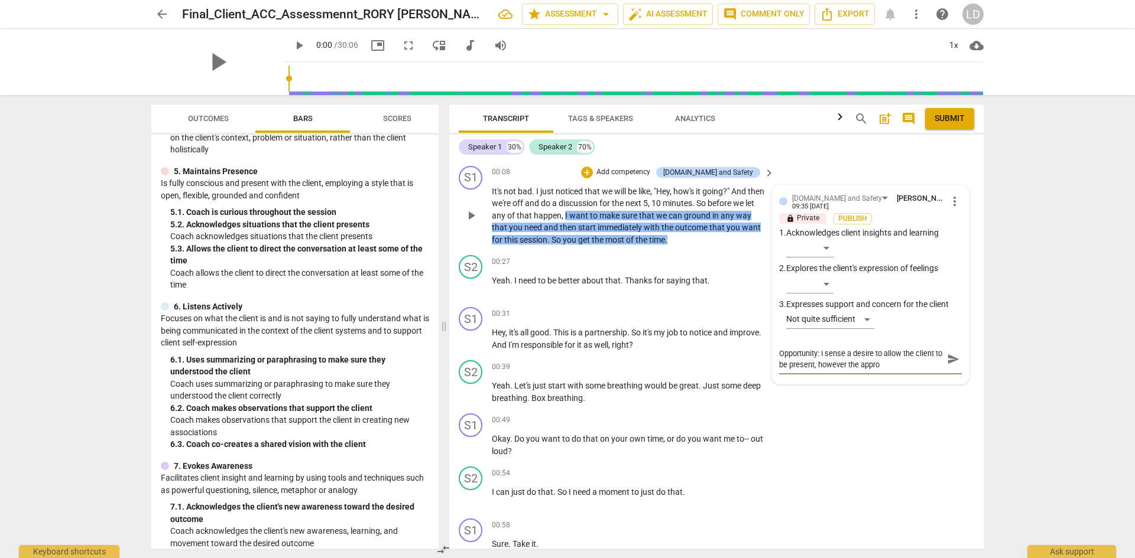
type textarea "Opportunity: I sense a desire to allow the client to be present, however the ap…"
click at [950, 372] on span "send" at bounding box center [953, 370] width 13 height 13
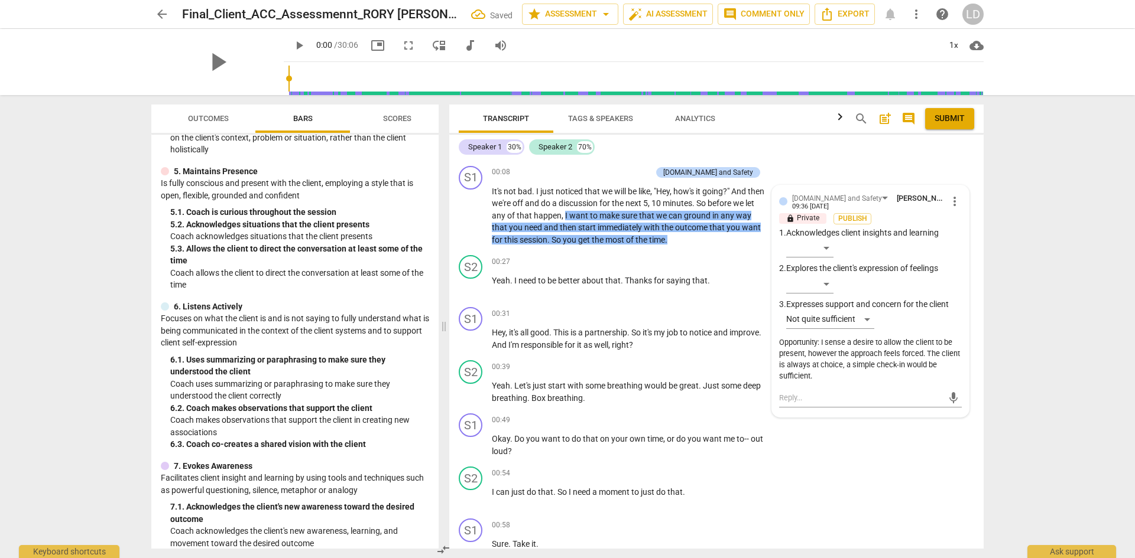
click at [1023, 349] on div "arrow_back Final_Client_ACC_Assessmennt_RORY [PERSON_NAME] Saved star Assessmen…" at bounding box center [567, 279] width 1135 height 558
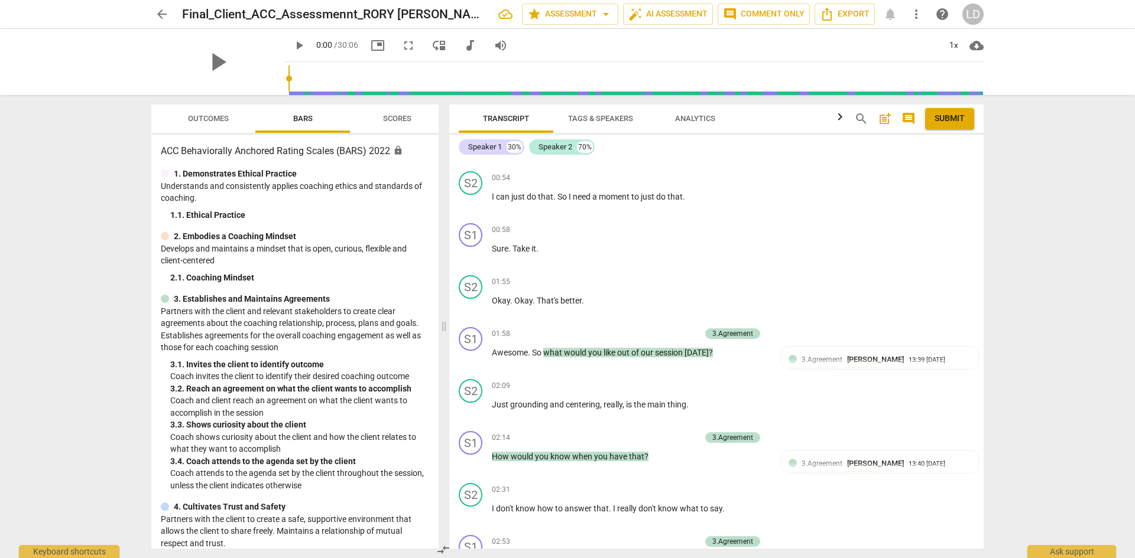
scroll to position [842, 0]
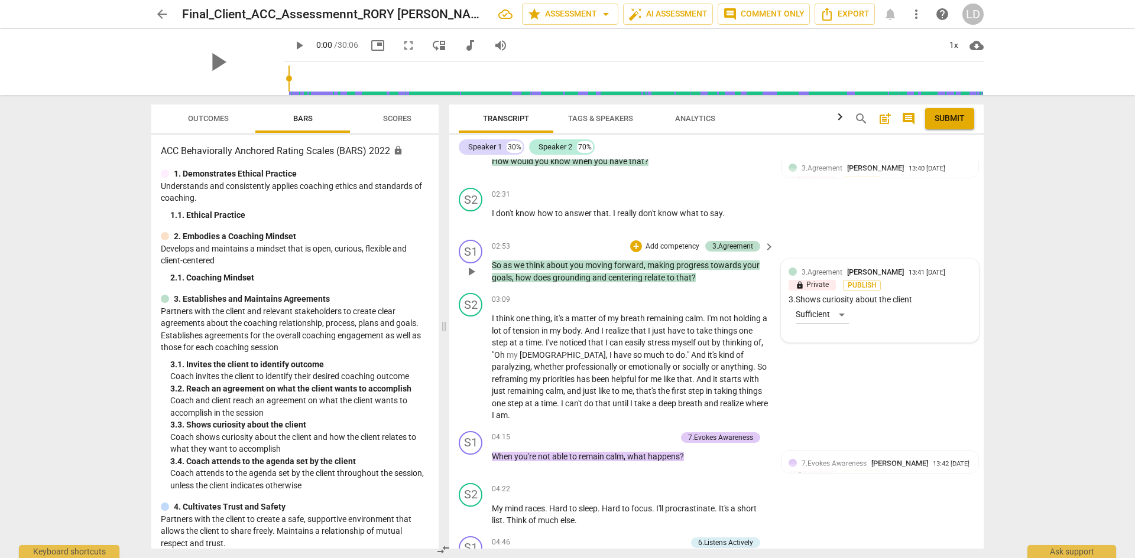
click at [927, 321] on div "3.Agreement [PERSON_NAME] 13:41 [DATE] lock Private Publish 3. Shows curiosity …" at bounding box center [879, 301] width 183 height 69
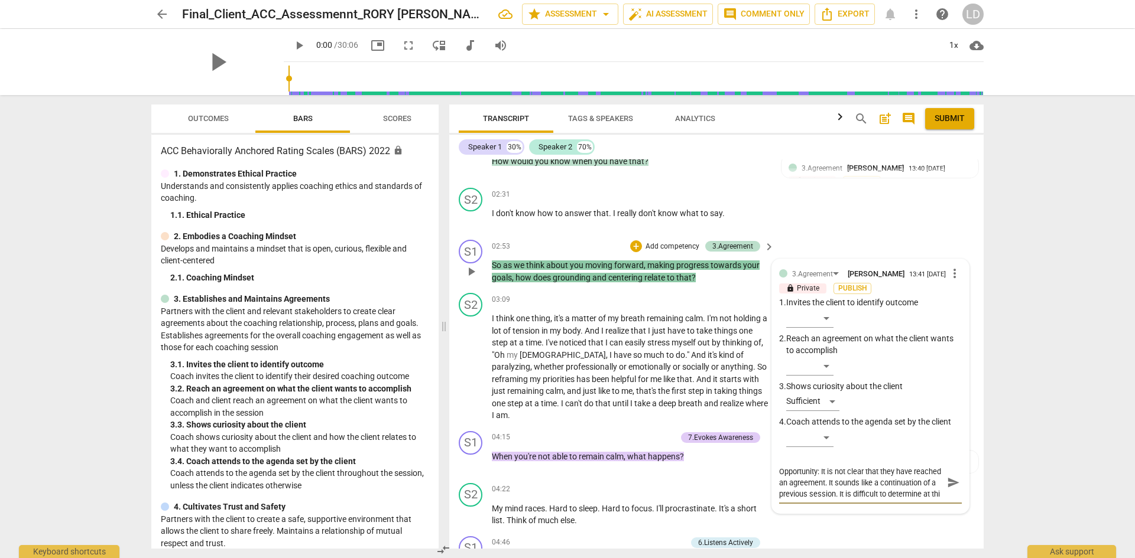
scroll to position [11, 0]
drag, startPoint x: 895, startPoint y: 489, endPoint x: 911, endPoint y: 500, distance: 20.0
click at [911, 500] on textarea "Opportunity: It is not clear that they have reached an agreement. It sounds lik…" at bounding box center [861, 483] width 164 height 34
click at [948, 486] on span "send" at bounding box center [953, 482] width 13 height 13
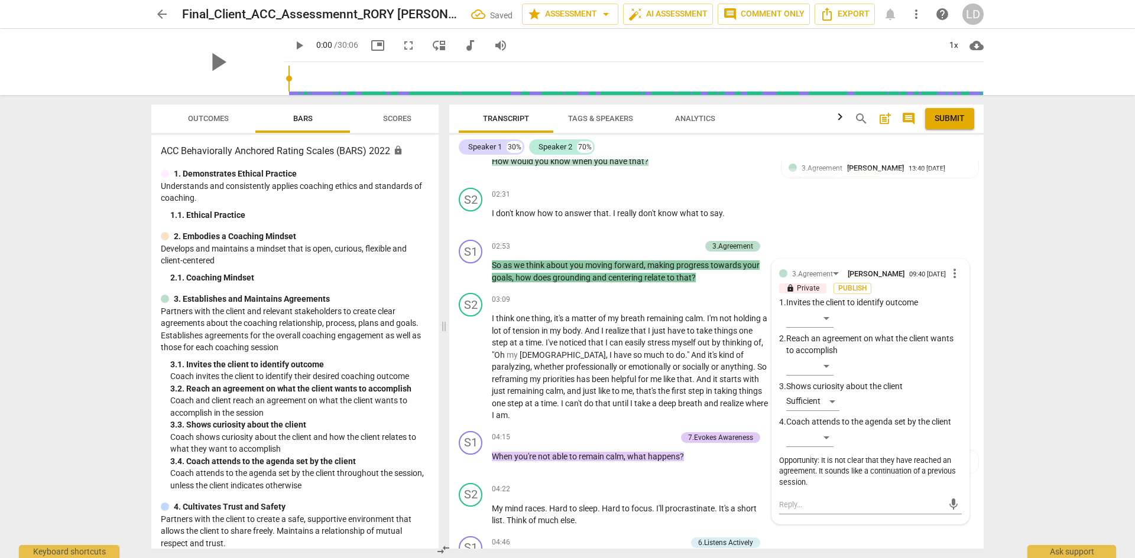
click at [1079, 307] on div "arrow_back Final_Client_ACC_Assessmennt_RORY [PERSON_NAME] Saved star Assessmen…" at bounding box center [567, 279] width 1135 height 558
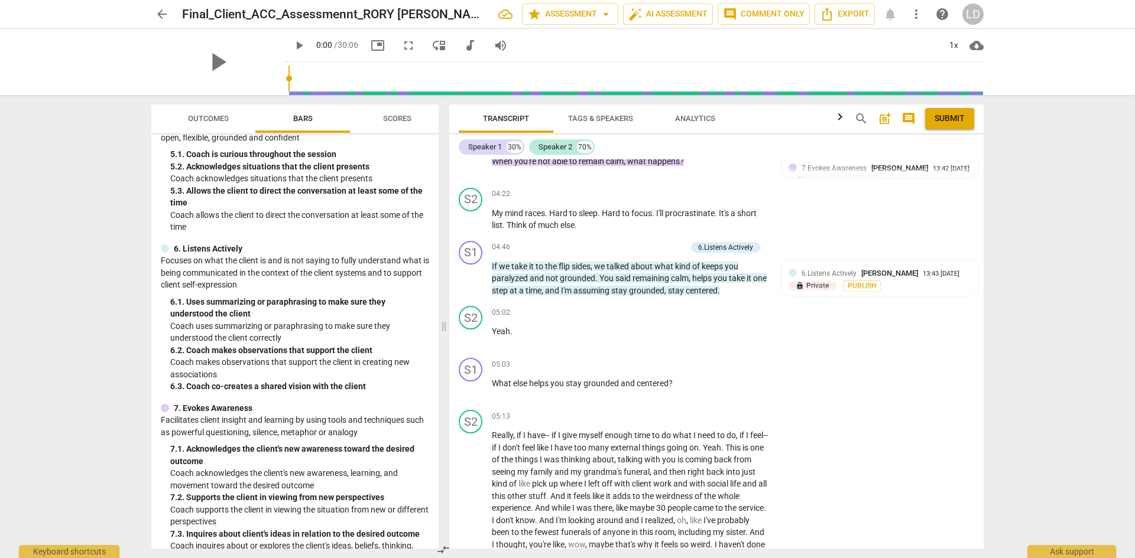
scroll to position [567, 0]
click at [879, 307] on div "6.Listens Actively [PERSON_NAME] 13:43 [DATE] lock Private Publish 1. Uses summ…" at bounding box center [879, 308] width 183 height 81
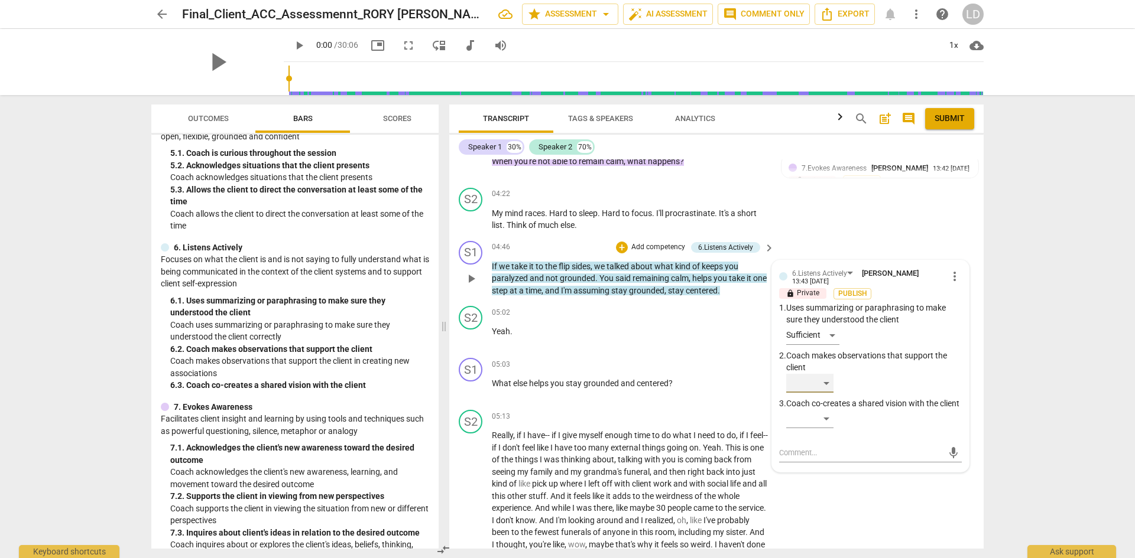
click at [819, 374] on div "​" at bounding box center [809, 383] width 47 height 19
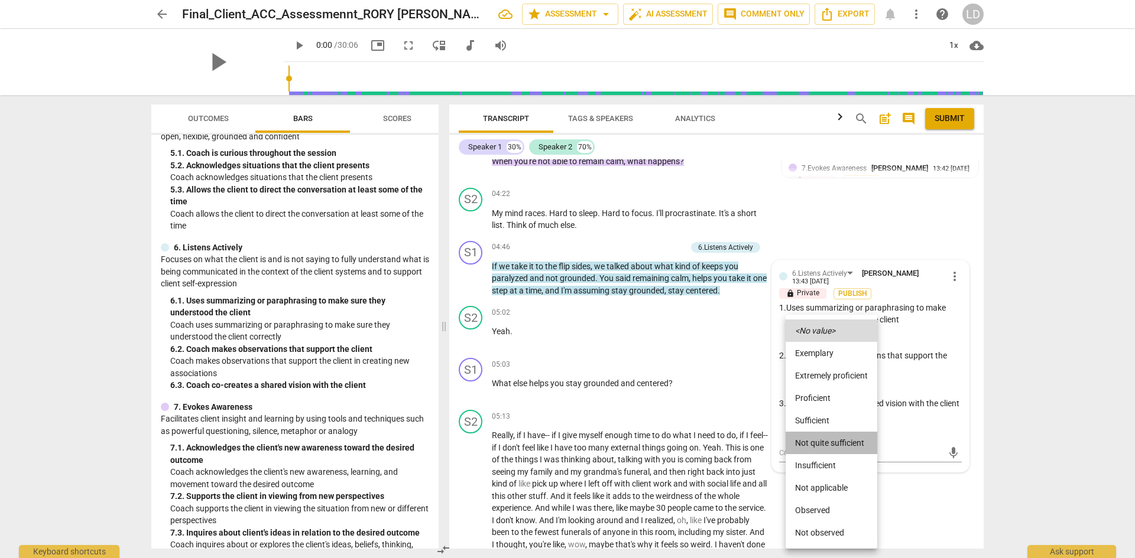
click at [827, 437] on li "Not quite sufficient" at bounding box center [831, 443] width 92 height 22
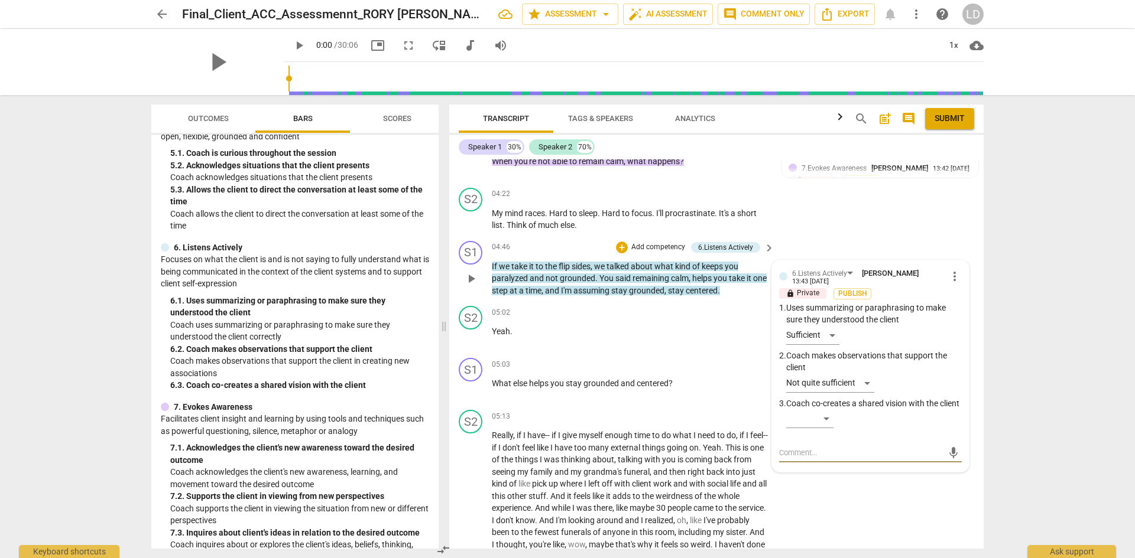
click at [844, 450] on textarea at bounding box center [861, 452] width 164 height 11
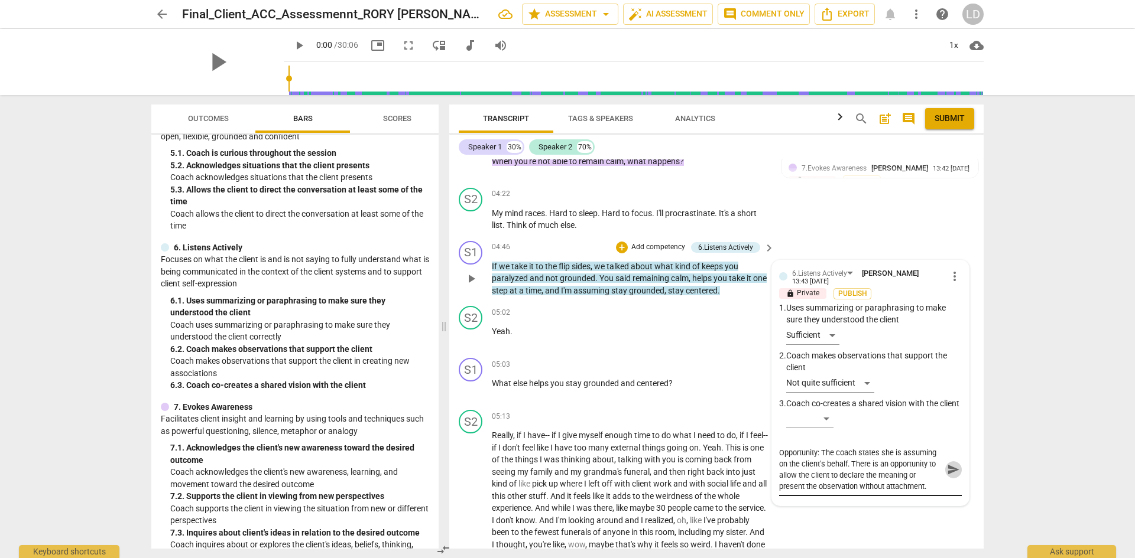
click at [950, 471] on span "send" at bounding box center [953, 469] width 13 height 13
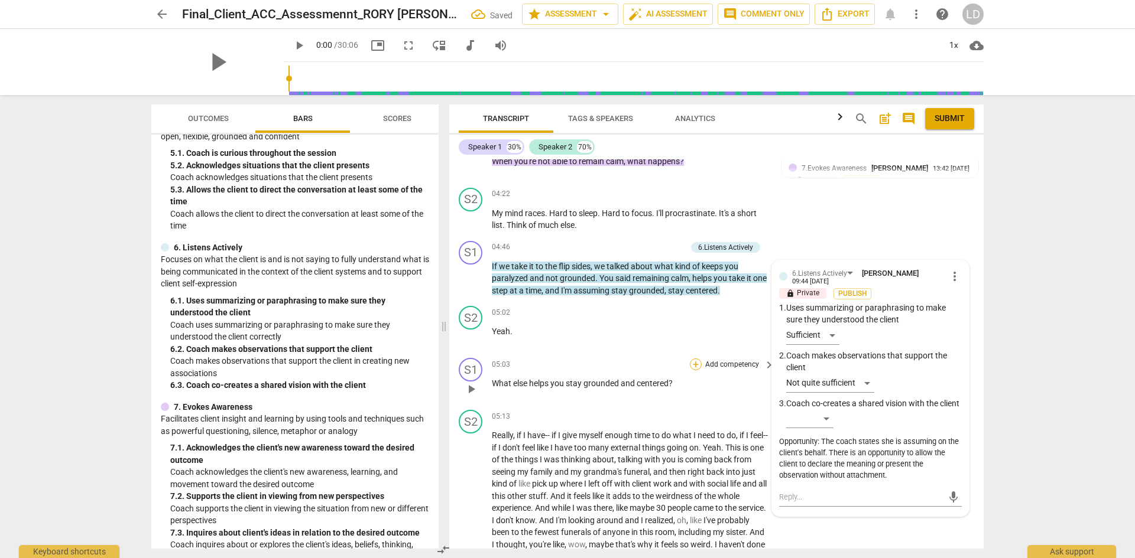
click at [697, 359] on div "+" at bounding box center [696, 365] width 12 height 12
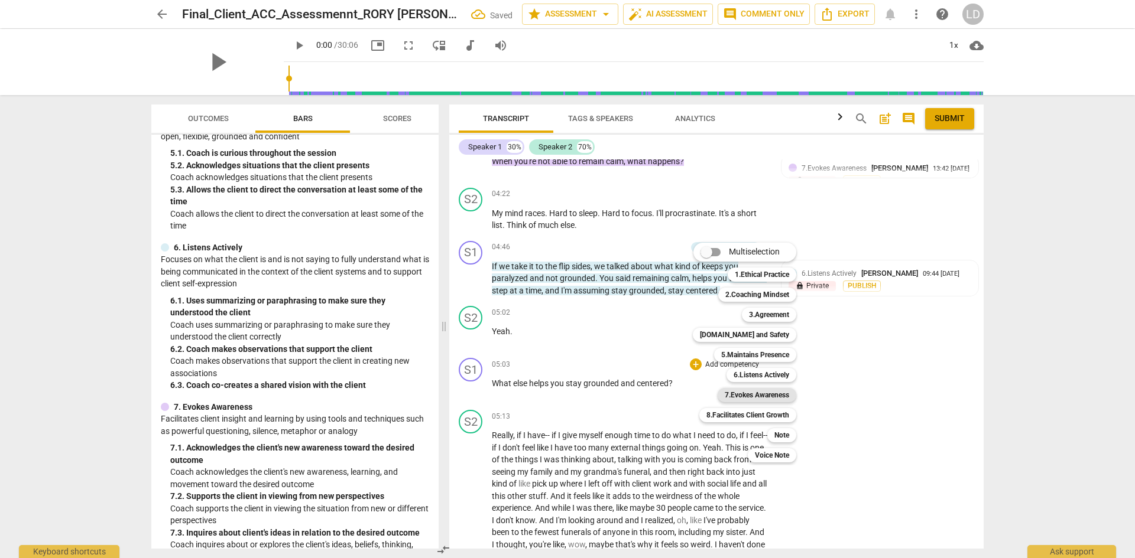
click at [727, 391] on b "7.Evokes Awareness" at bounding box center [757, 395] width 64 height 14
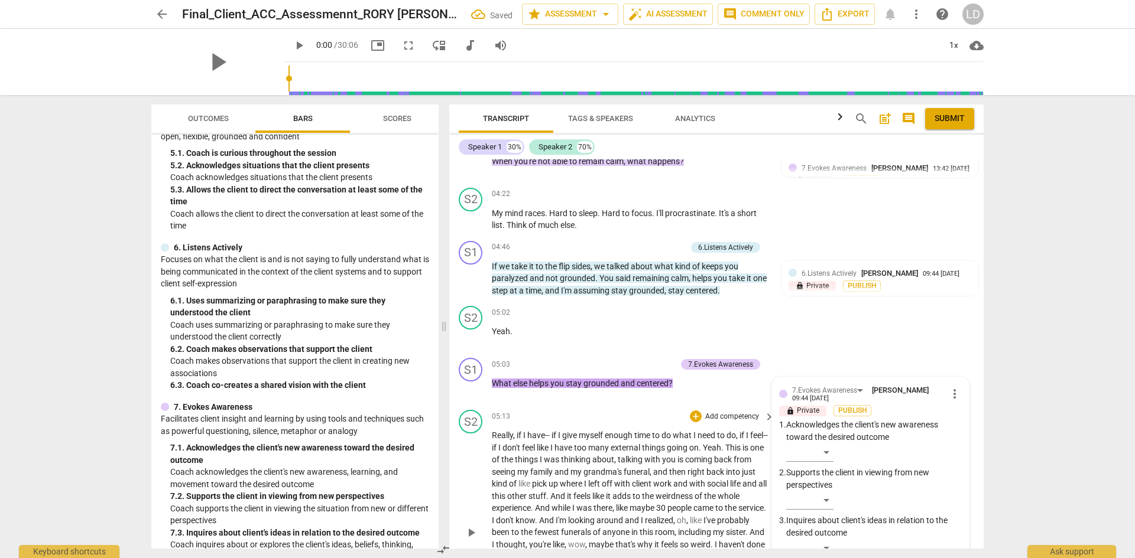
scroll to position [1354, 0]
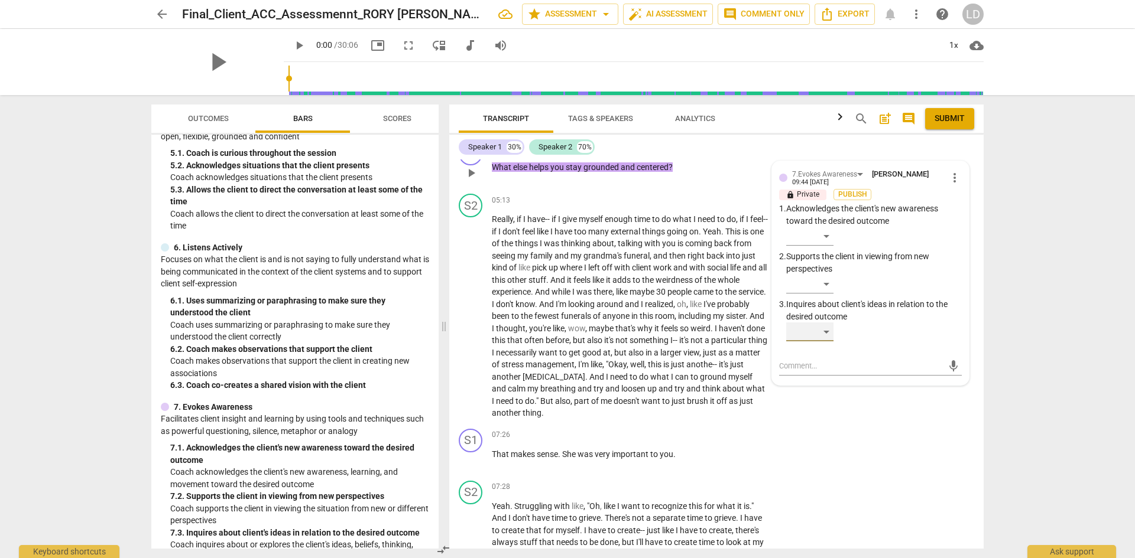
click at [824, 323] on div "​" at bounding box center [809, 332] width 47 height 19
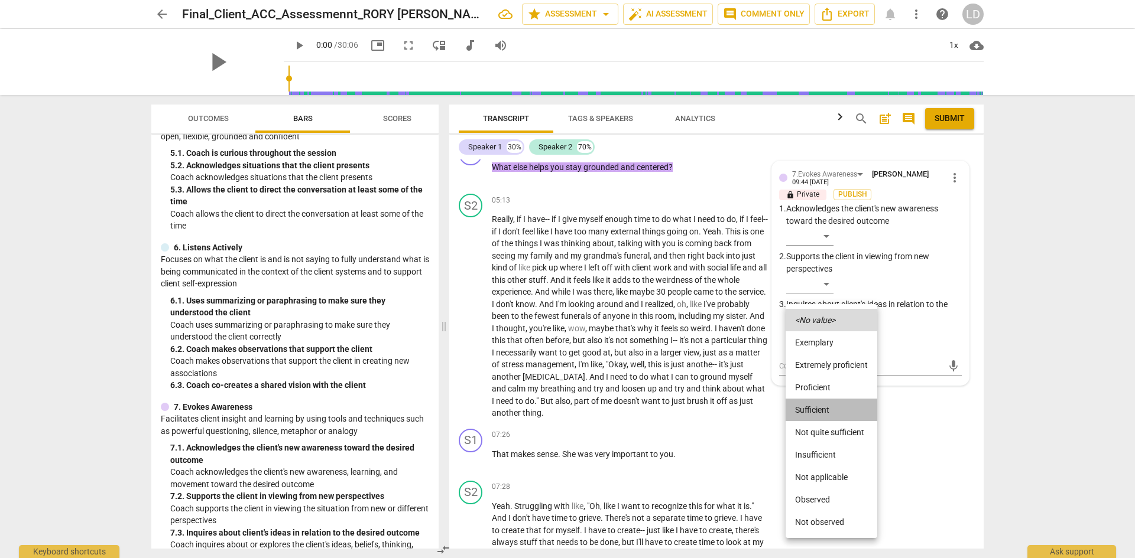
click at [830, 413] on li "Sufficient" at bounding box center [831, 410] width 92 height 22
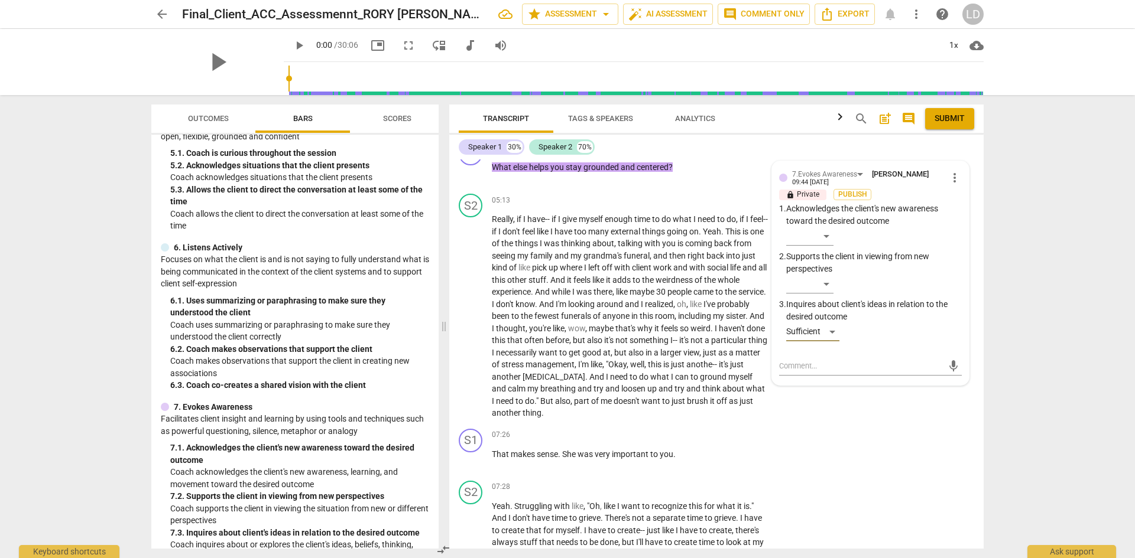
click at [1037, 347] on div "arrow_back Final_Client_ACC_Assessmennt_RORY [PERSON_NAME] star Assessment arro…" at bounding box center [567, 279] width 1135 height 558
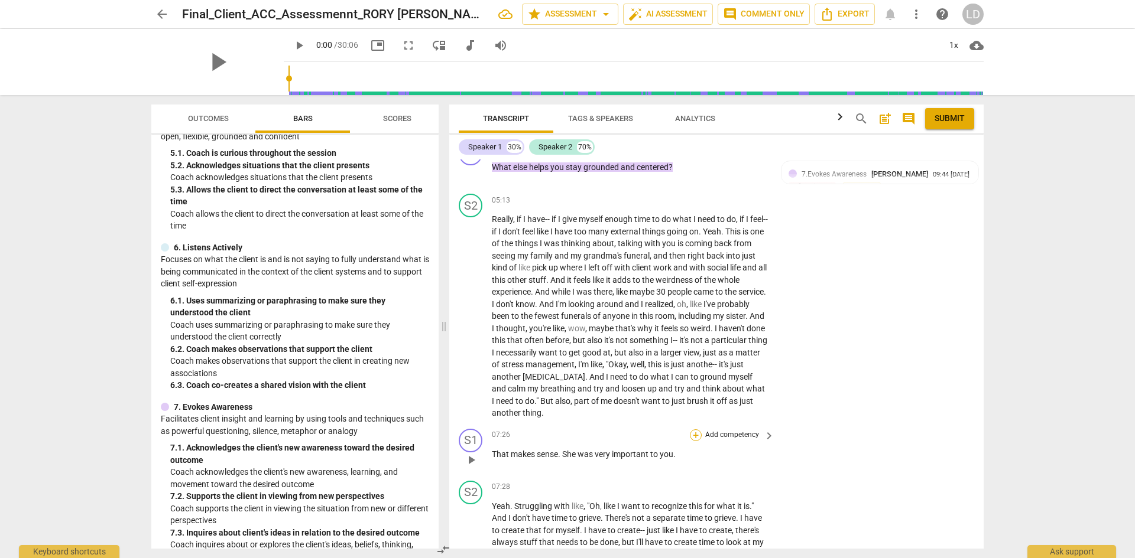
click at [699, 430] on div "+" at bounding box center [696, 436] width 12 height 12
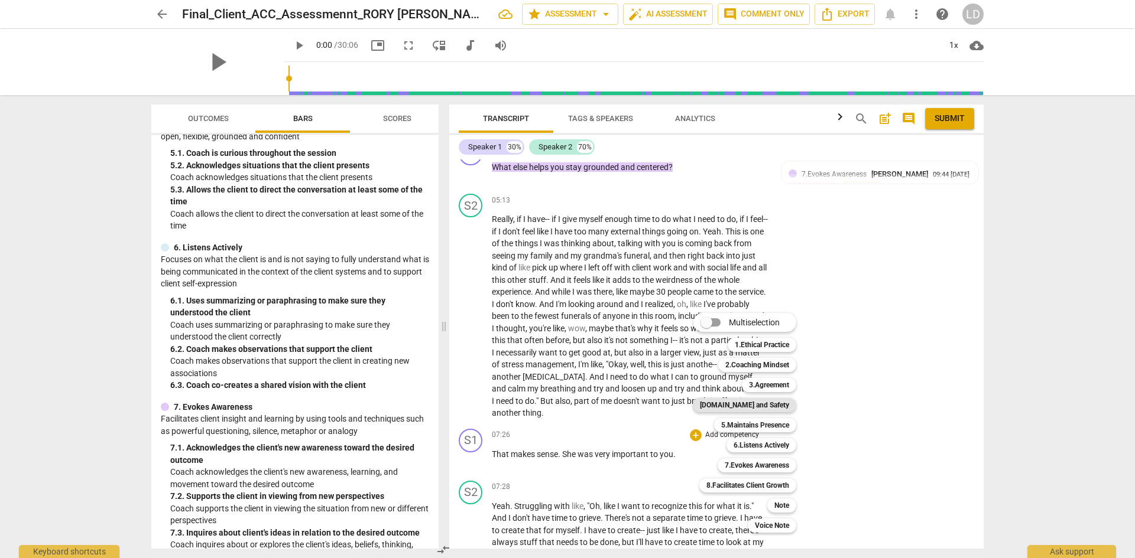
click at [758, 410] on b "[DOMAIN_NAME] and Safety" at bounding box center [744, 405] width 89 height 14
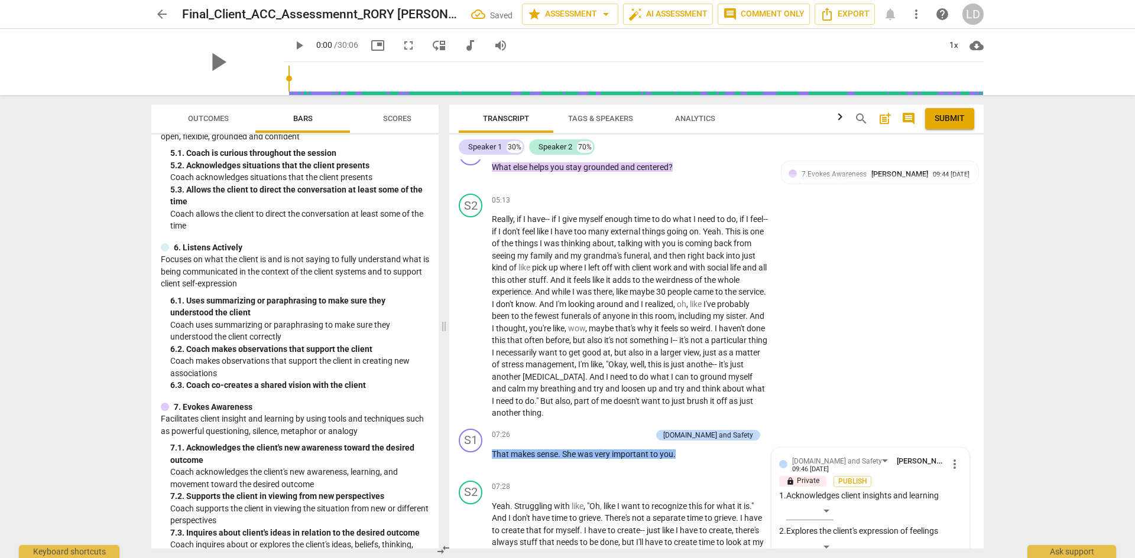
scroll to position [1605, 0]
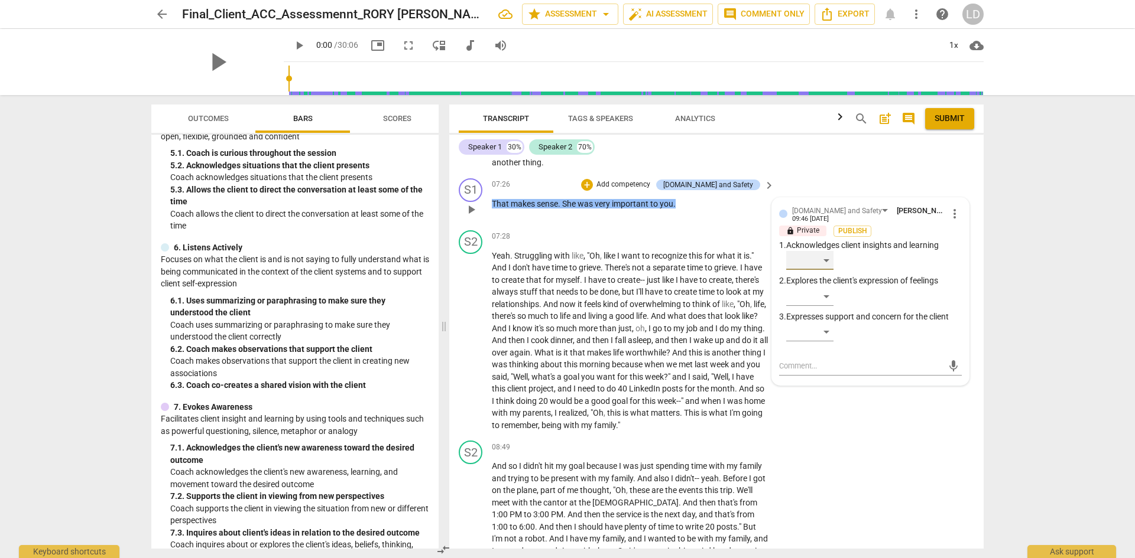
click at [824, 251] on div "​" at bounding box center [809, 260] width 47 height 19
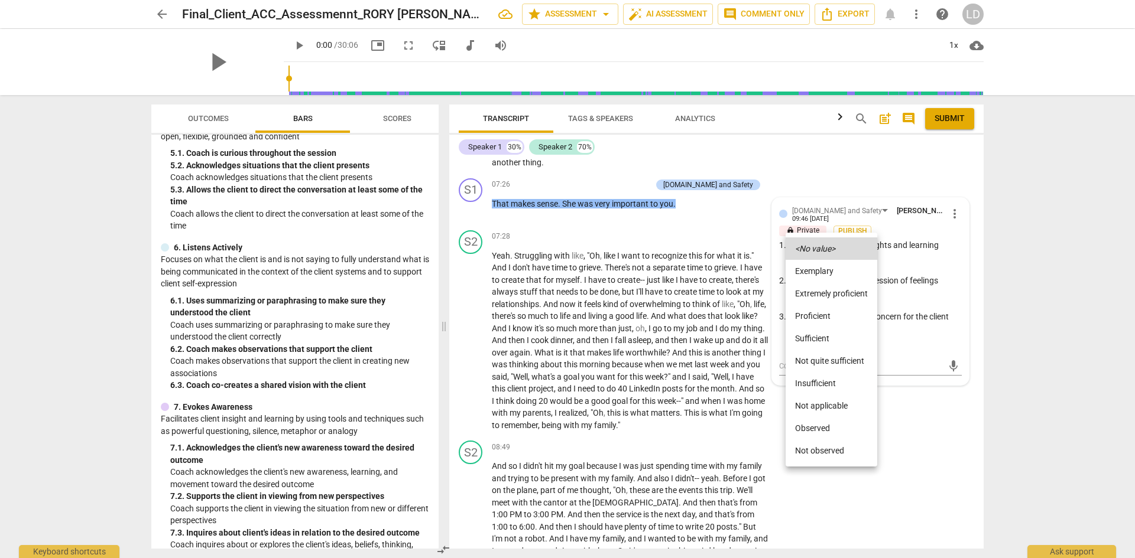
click at [824, 343] on li "Sufficient" at bounding box center [831, 338] width 92 height 22
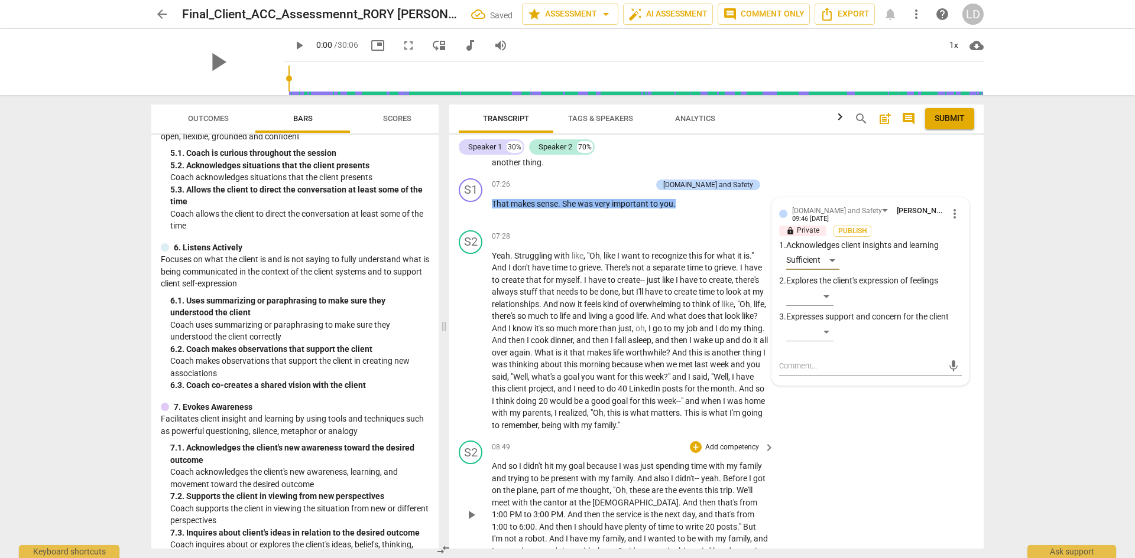
click at [946, 444] on div "S2 play_arrow pause 08:49 + Add competency keyboard_arrow_right And so I didn't…" at bounding box center [716, 505] width 534 height 138
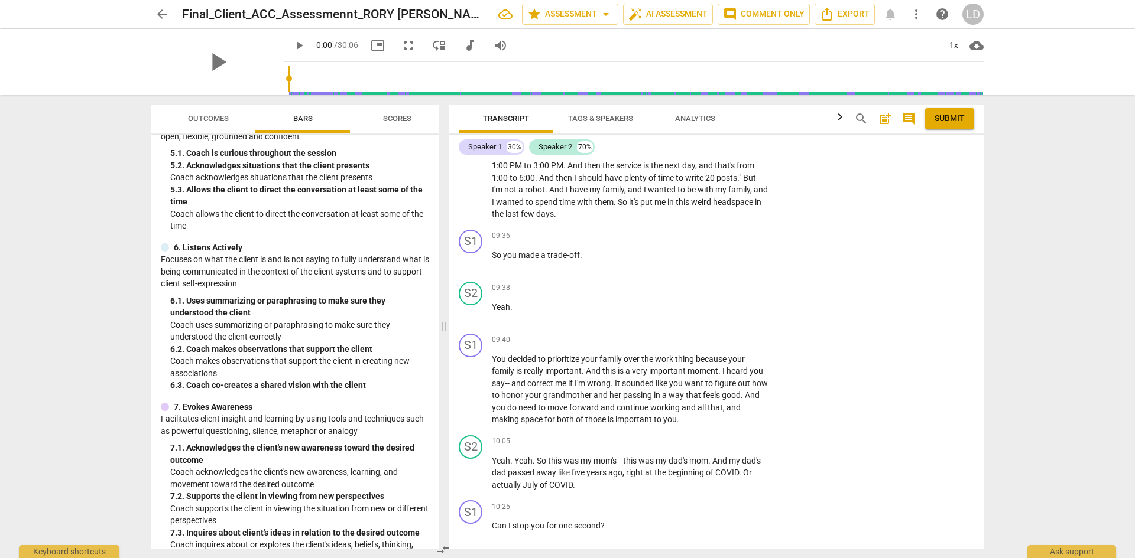
scroll to position [1964, 0]
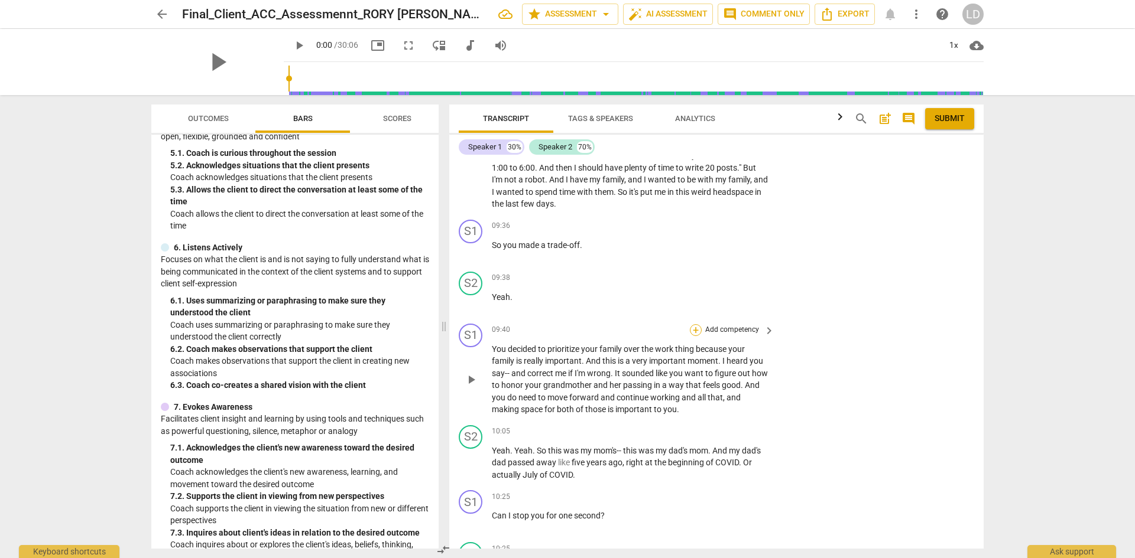
click at [697, 324] on div "+" at bounding box center [696, 330] width 12 height 12
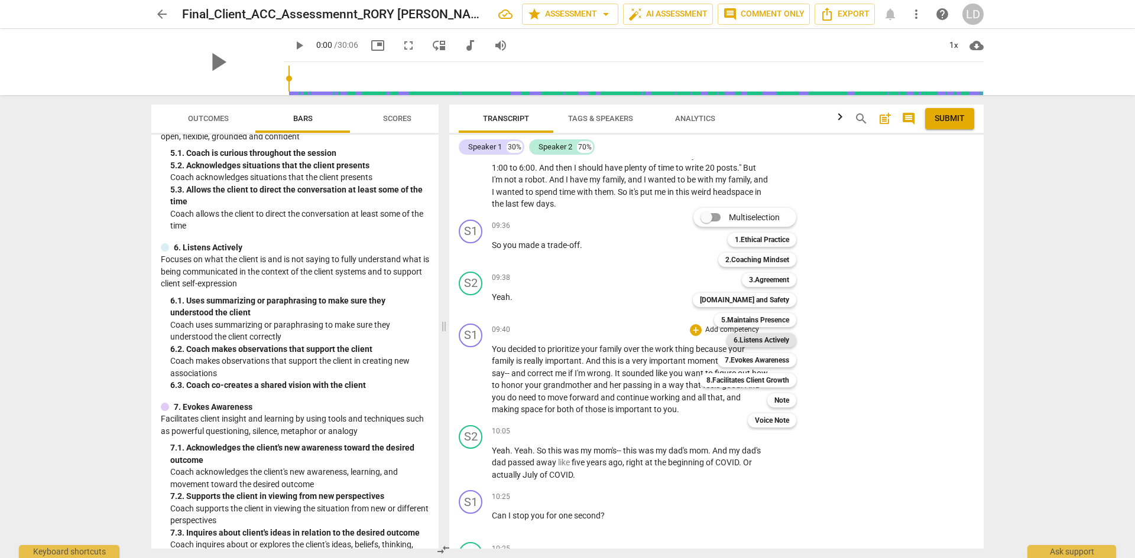
click at [772, 340] on b "6.Listens Actively" at bounding box center [761, 340] width 56 height 14
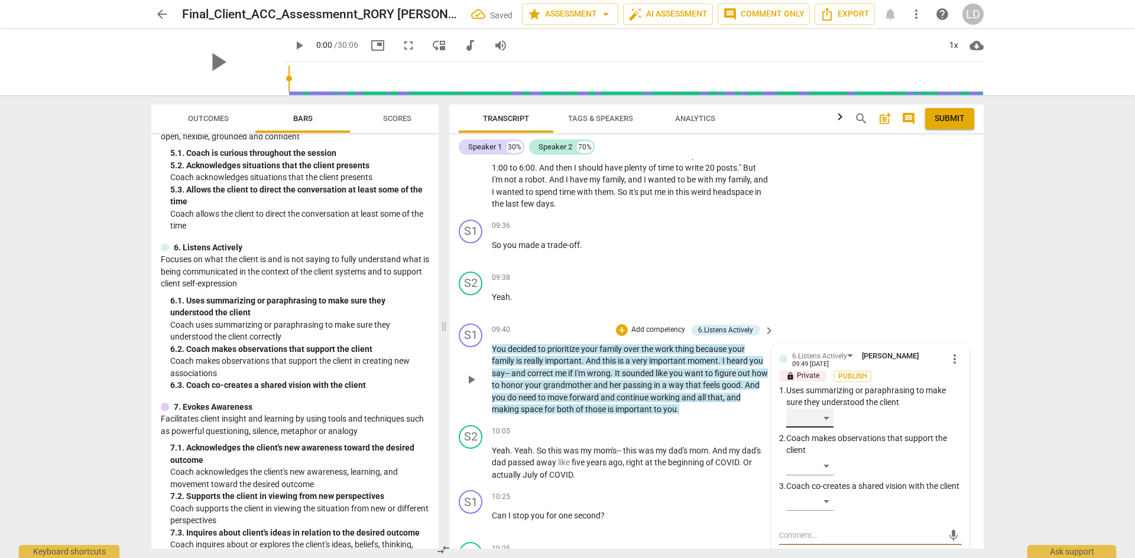
click at [825, 409] on div "​" at bounding box center [809, 418] width 47 height 19
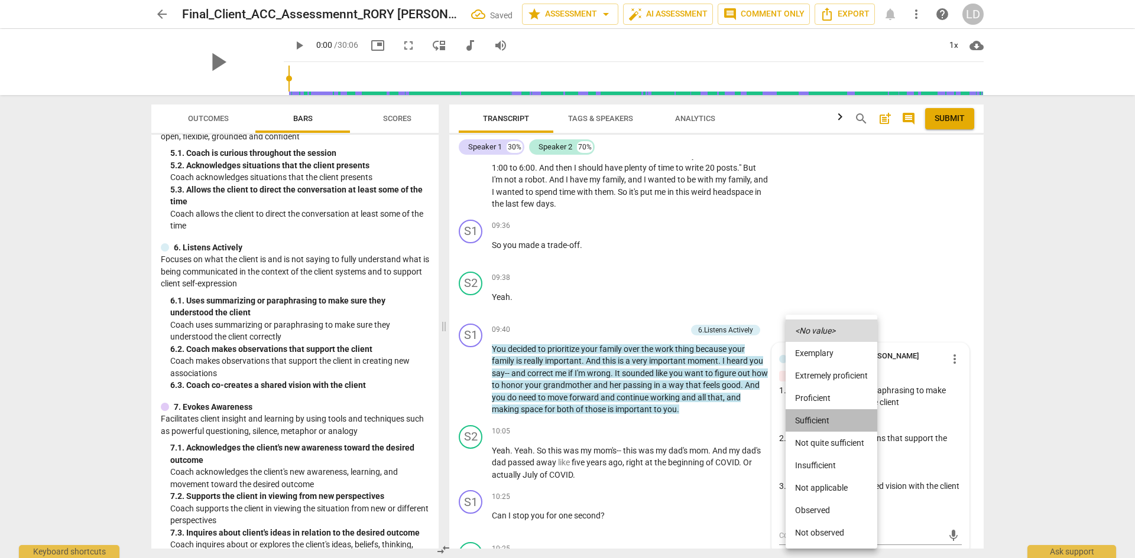
click at [824, 423] on li "Sufficient" at bounding box center [831, 421] width 92 height 22
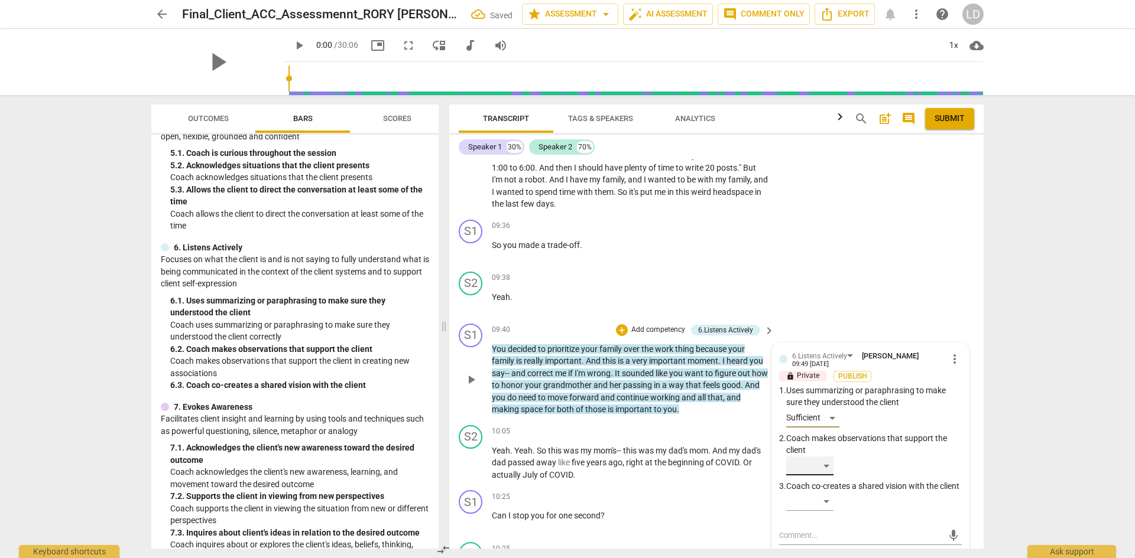
click at [827, 457] on div "​" at bounding box center [809, 466] width 47 height 19
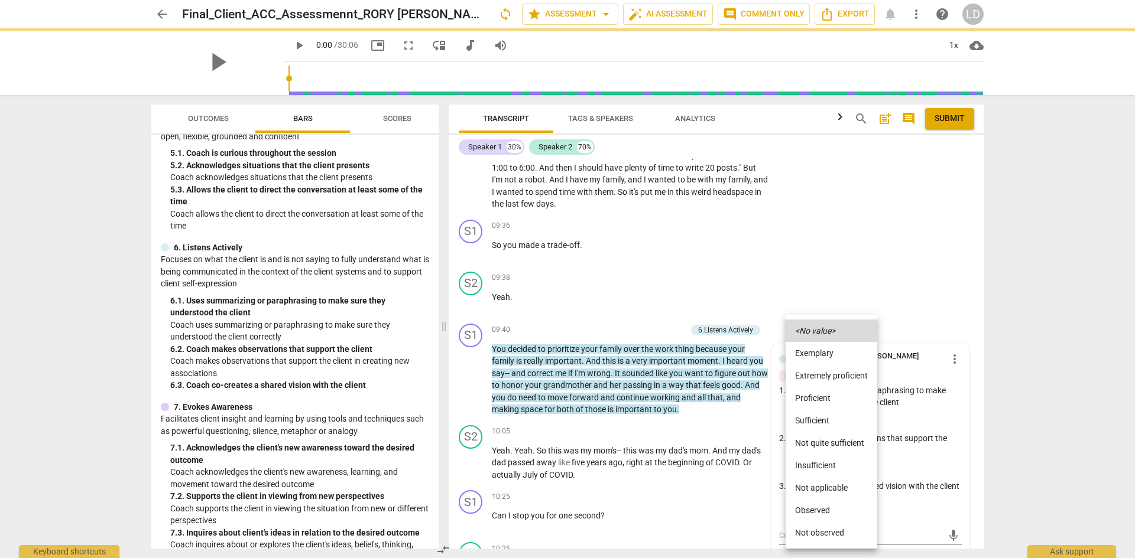
click at [824, 414] on li "Sufficient" at bounding box center [831, 421] width 92 height 22
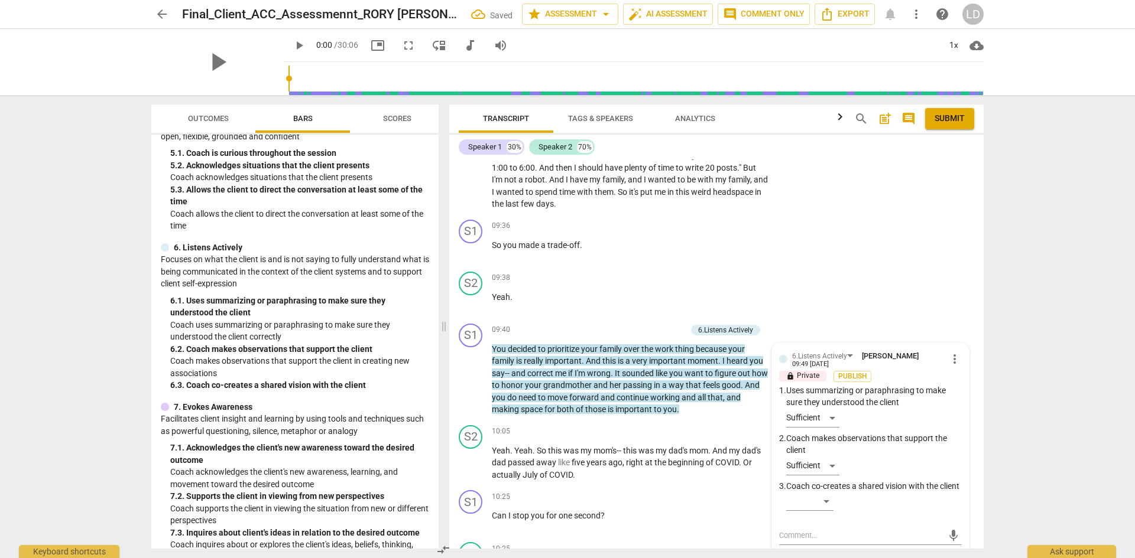
click at [989, 401] on div "Transcript Tags & Speakers Analytics search post_add comment Submit Speaker 1 3…" at bounding box center [718, 326] width 548 height 463
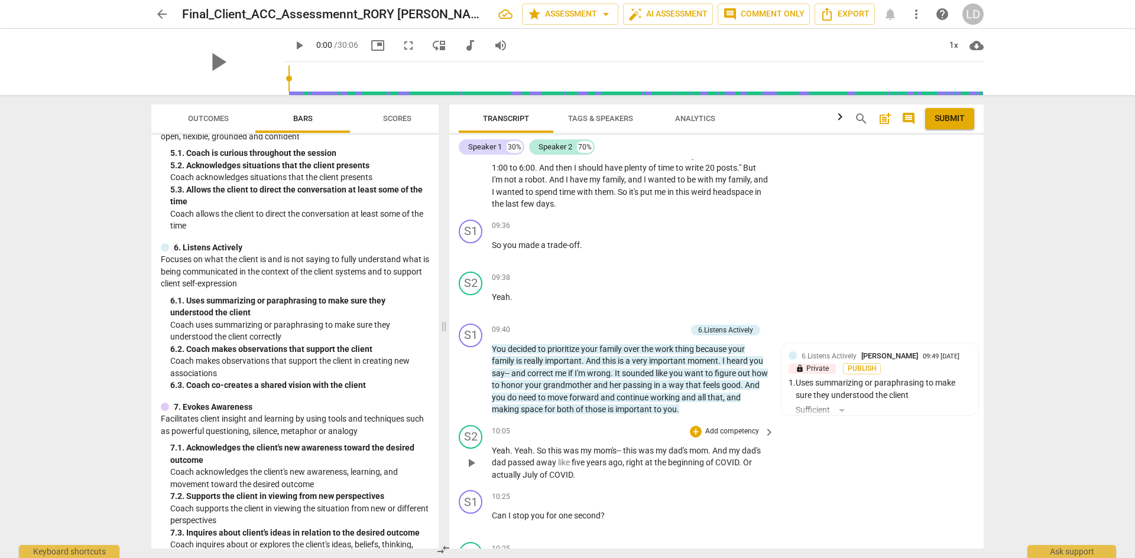
scroll to position [2259, 0]
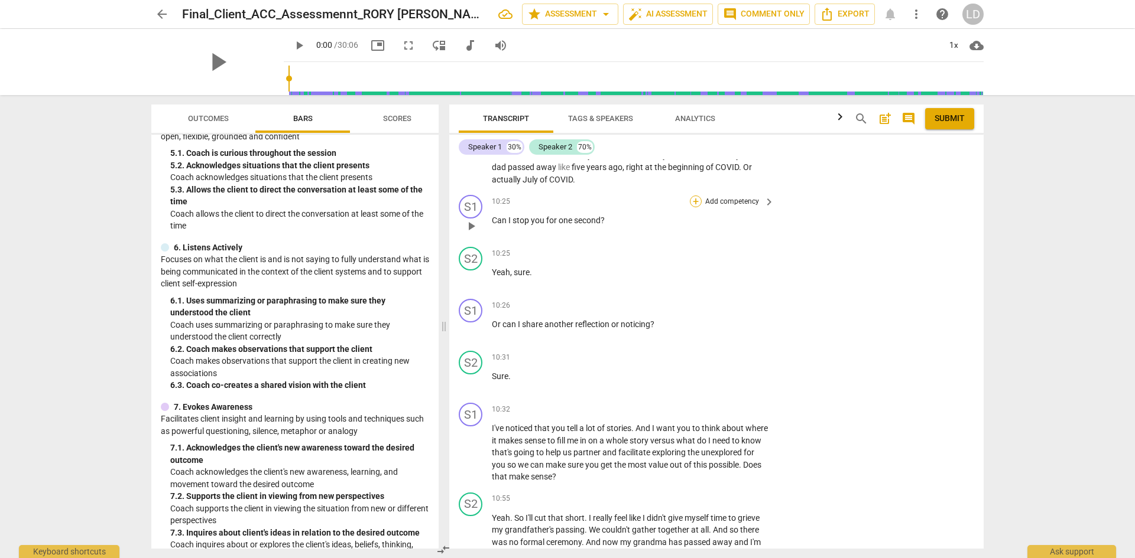
click at [694, 196] on div "+" at bounding box center [696, 202] width 12 height 12
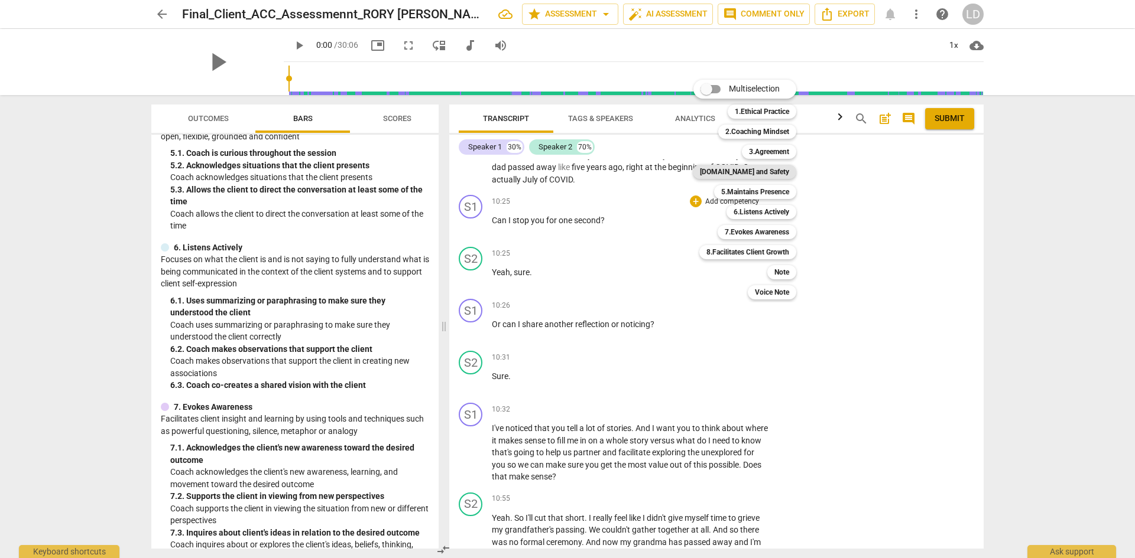
click at [755, 176] on b "[DOMAIN_NAME] and Safety" at bounding box center [744, 172] width 89 height 14
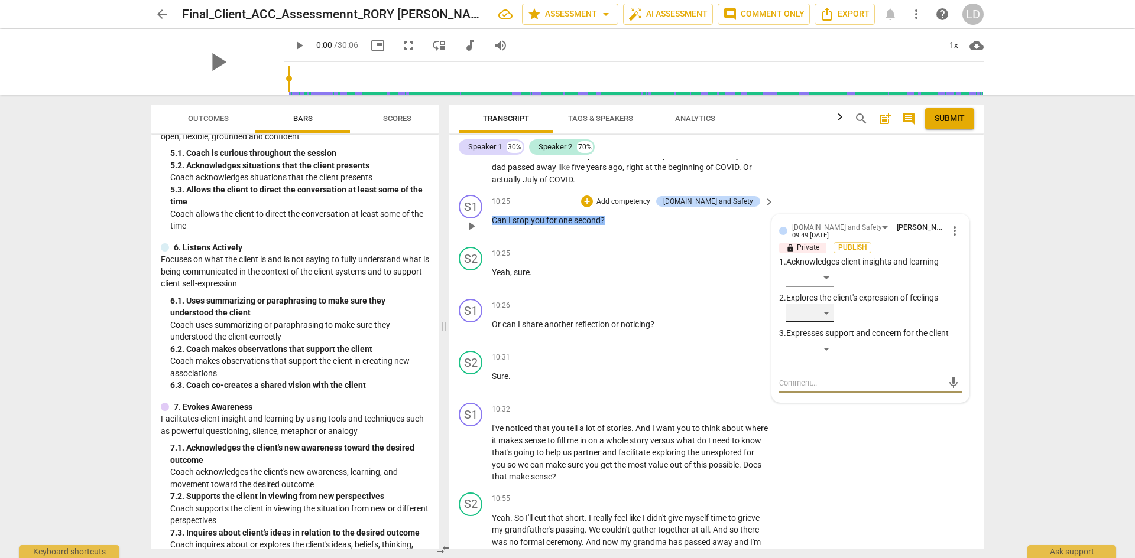
click at [823, 304] on div "​" at bounding box center [809, 313] width 47 height 19
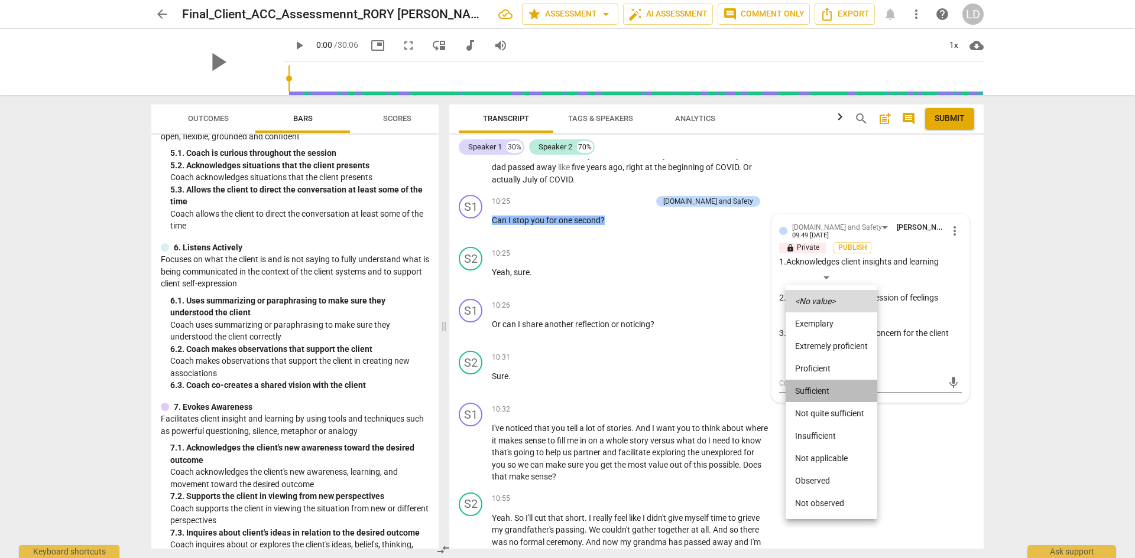
click at [832, 393] on li "Sufficient" at bounding box center [831, 391] width 92 height 22
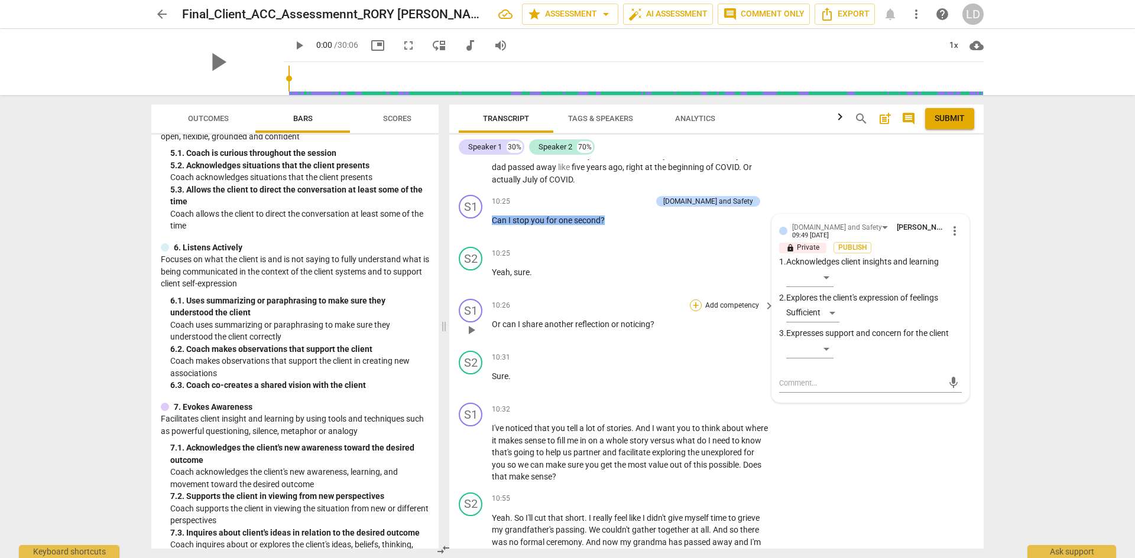
click at [692, 300] on div "+" at bounding box center [696, 306] width 12 height 12
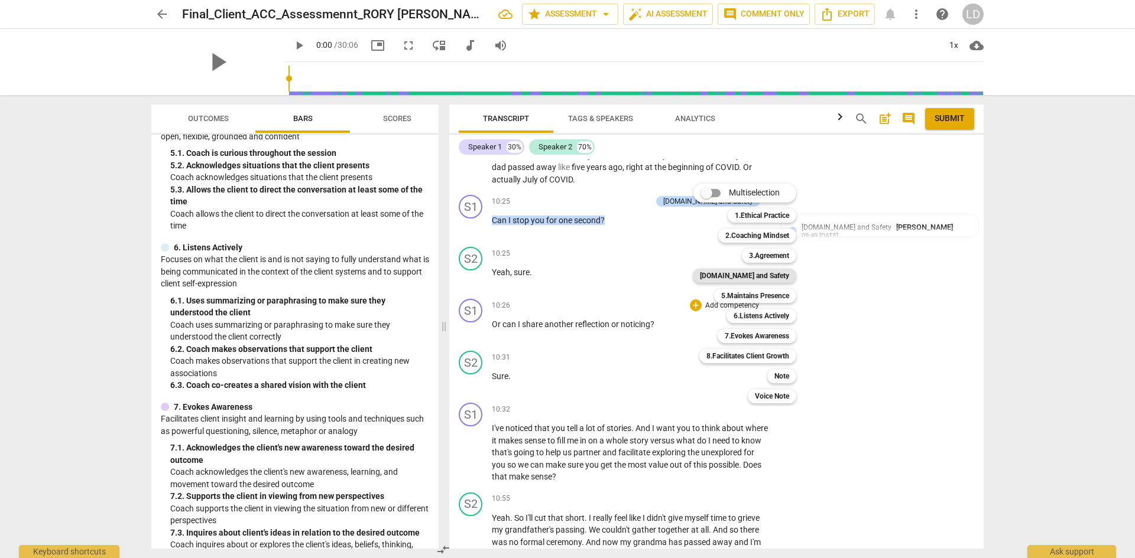
click at [774, 281] on b "[DOMAIN_NAME] and Safety" at bounding box center [744, 276] width 89 height 14
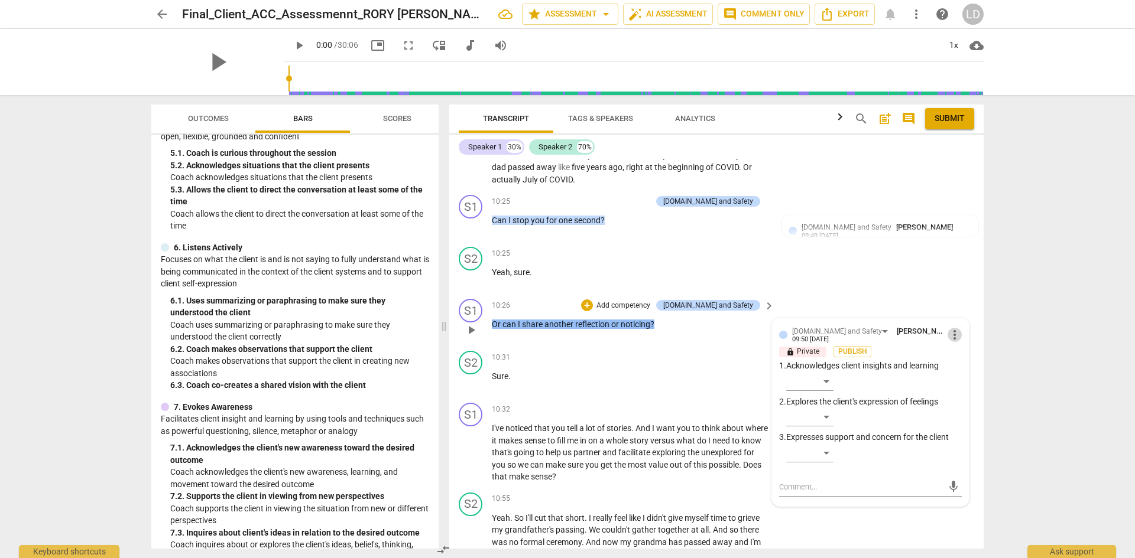
click at [950, 328] on span "more_vert" at bounding box center [954, 335] width 14 height 14
click at [962, 346] on li "Delete" at bounding box center [963, 345] width 41 height 22
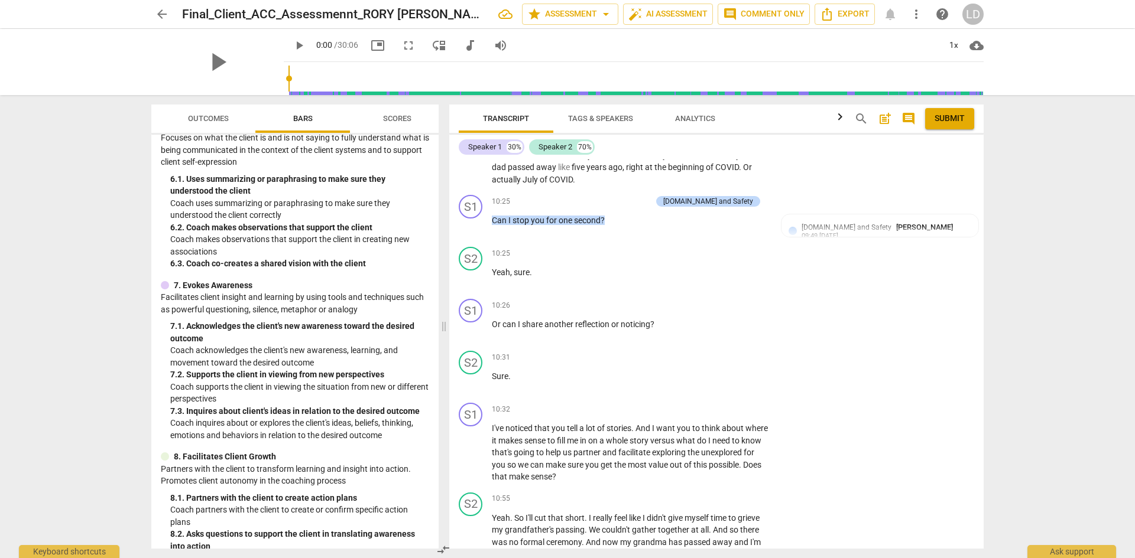
scroll to position [691, 0]
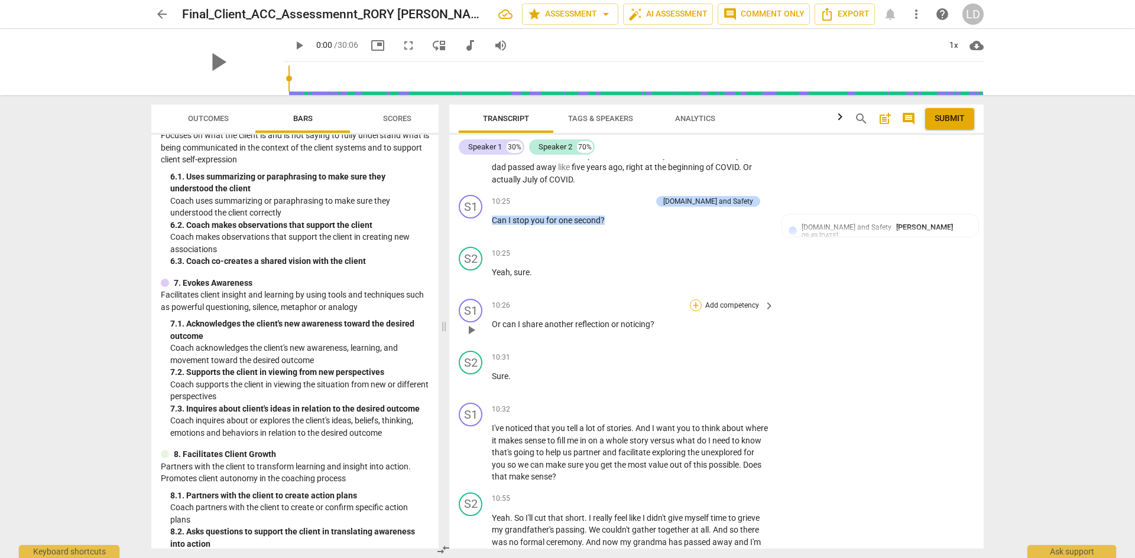
click at [690, 300] on div "+" at bounding box center [696, 306] width 12 height 12
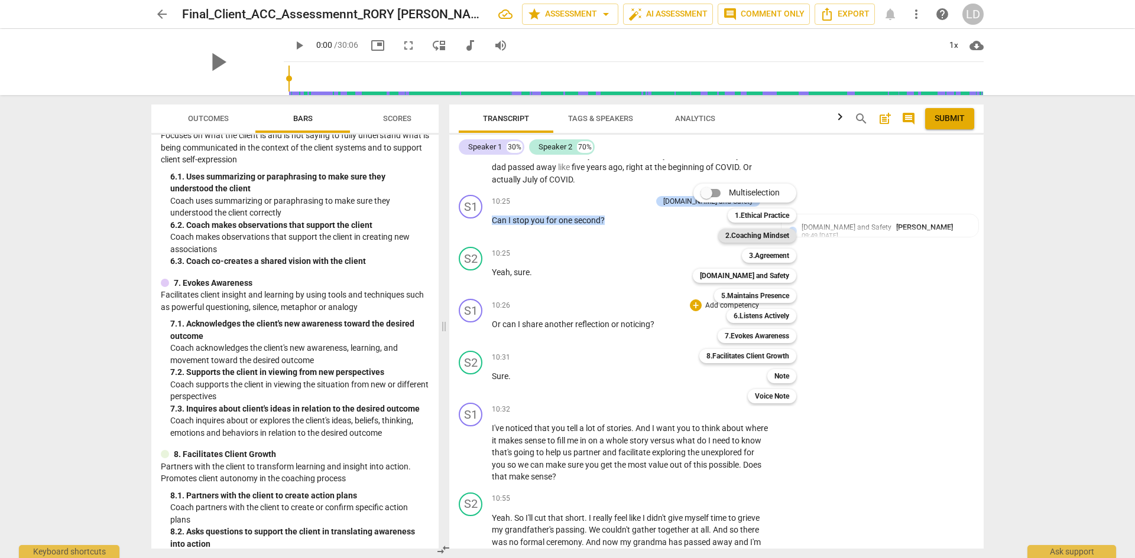
click at [760, 233] on b "2.Coaching Mindset" at bounding box center [757, 236] width 64 height 14
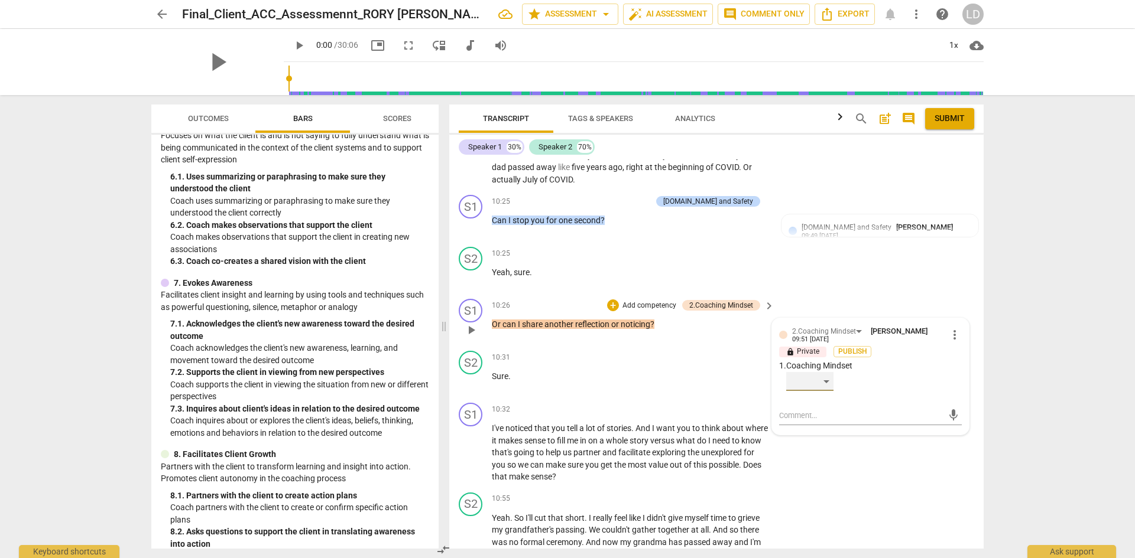
click at [827, 372] on div "​" at bounding box center [809, 381] width 47 height 19
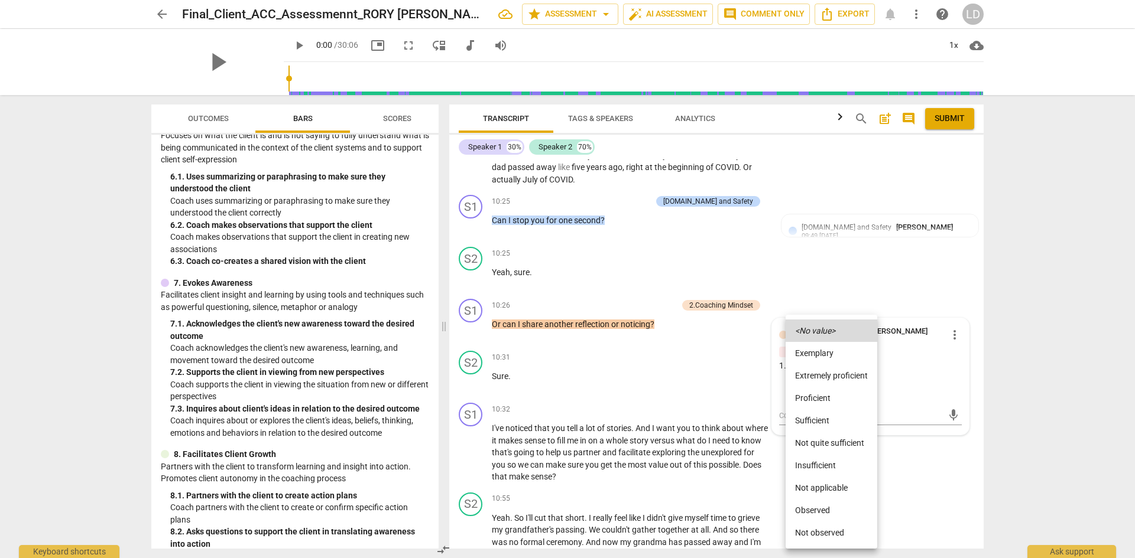
click at [825, 417] on li "Sufficient" at bounding box center [831, 421] width 92 height 22
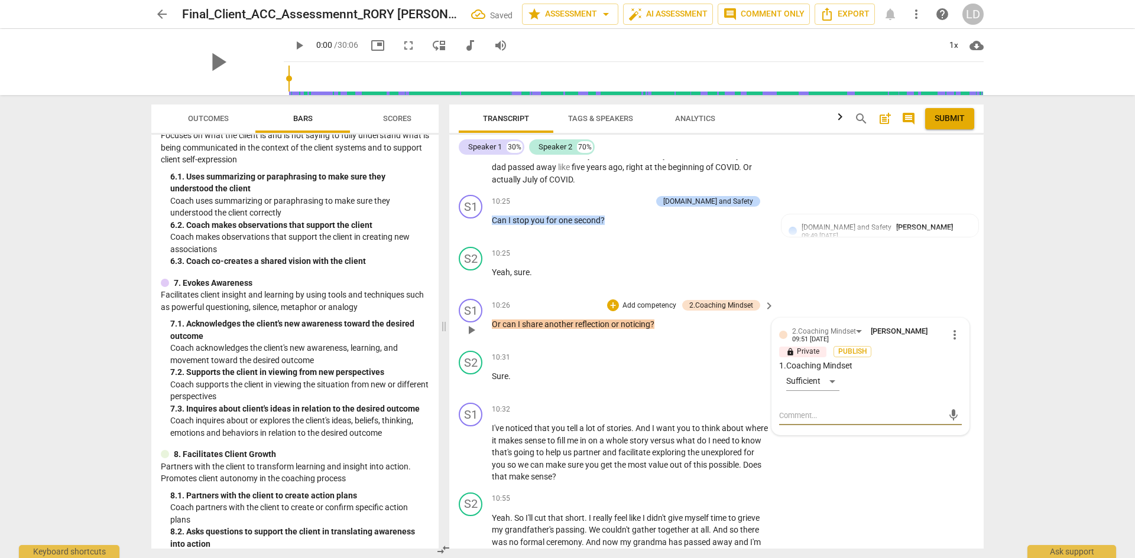
click at [839, 410] on textarea at bounding box center [861, 415] width 164 height 11
click at [949, 415] on span "send" at bounding box center [953, 421] width 13 height 13
click at [1014, 364] on div "arrow_back Final_Client_ACC_Assessmennt_RORY [PERSON_NAME] Saved star Assessmen…" at bounding box center [567, 279] width 1135 height 558
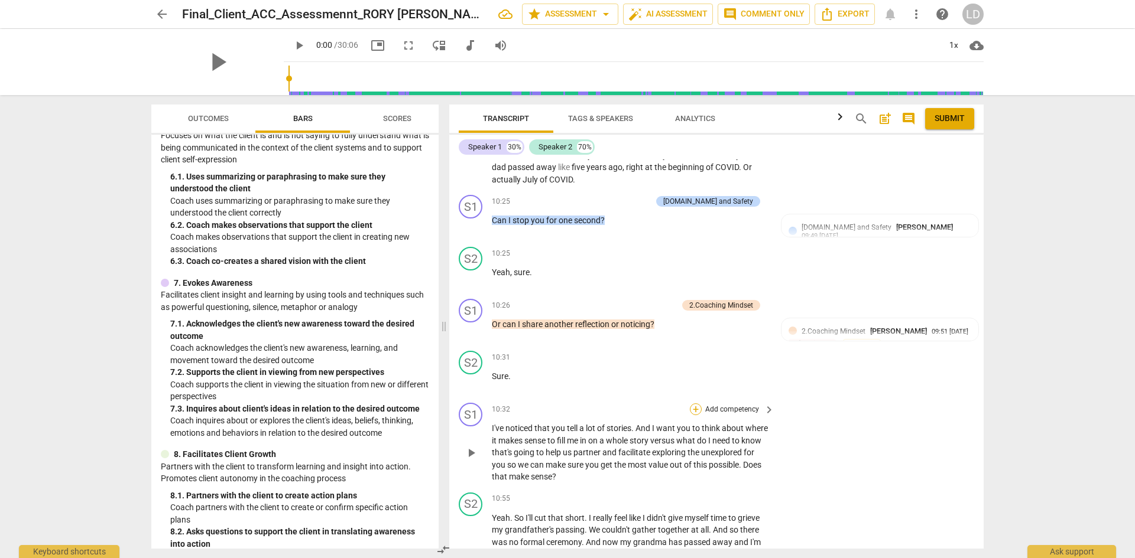
click at [694, 404] on div "+" at bounding box center [696, 410] width 12 height 12
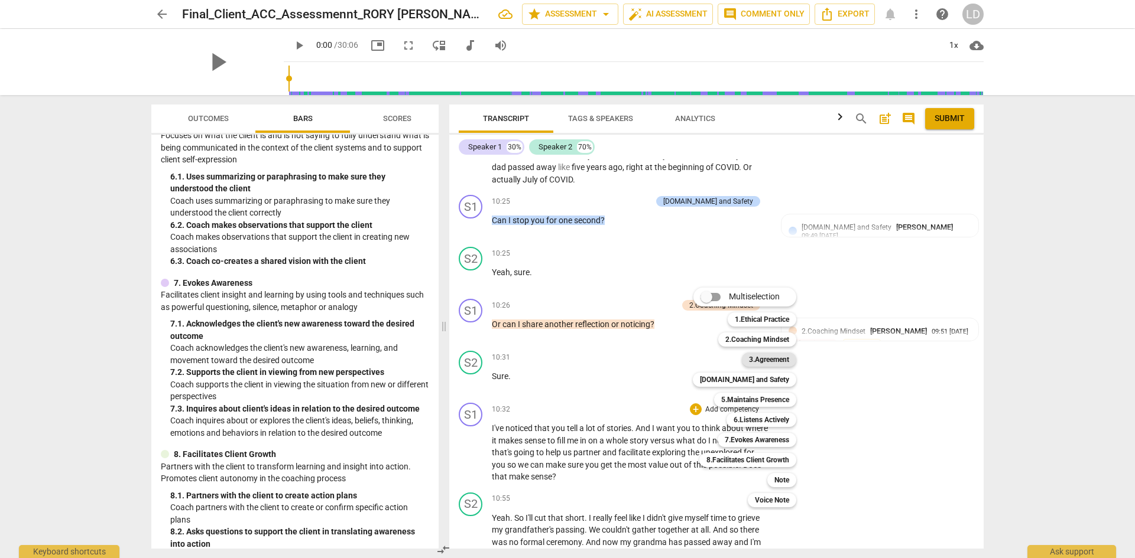
click at [769, 363] on b "3.Agreement" at bounding box center [769, 360] width 40 height 14
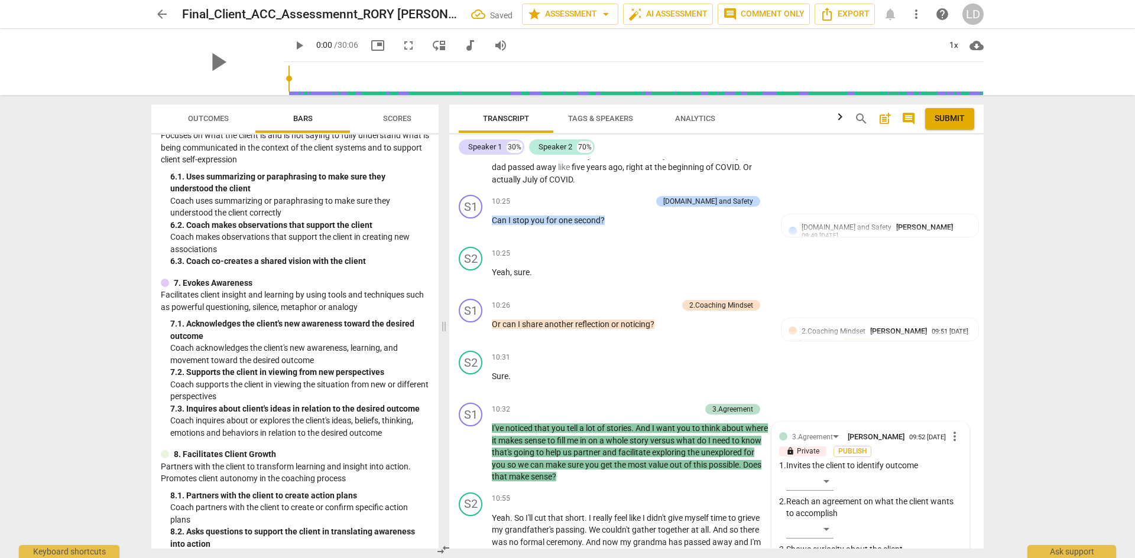
scroll to position [2532, 0]
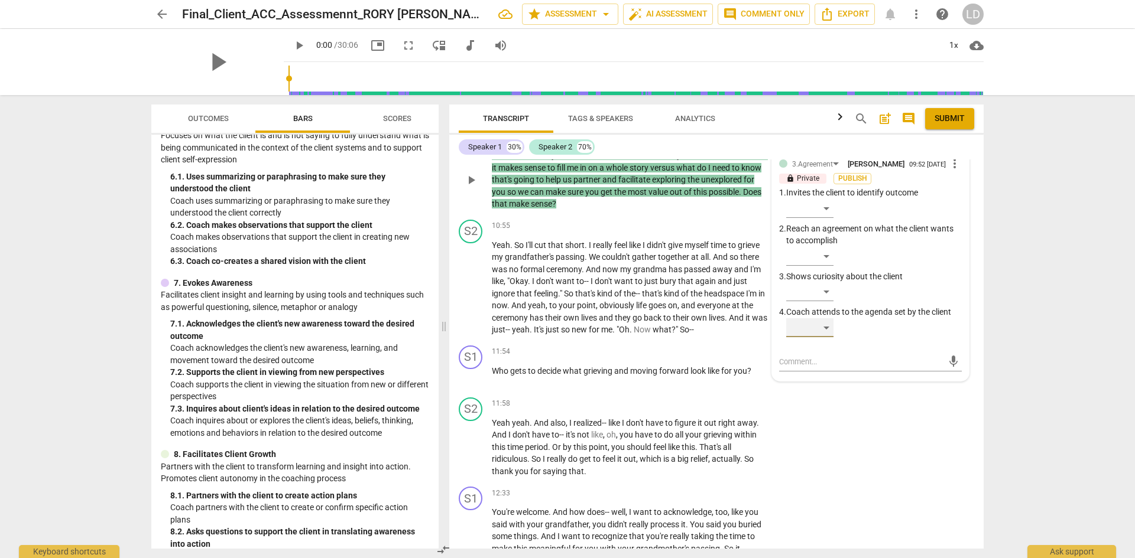
click at [826, 319] on div "​" at bounding box center [809, 328] width 47 height 19
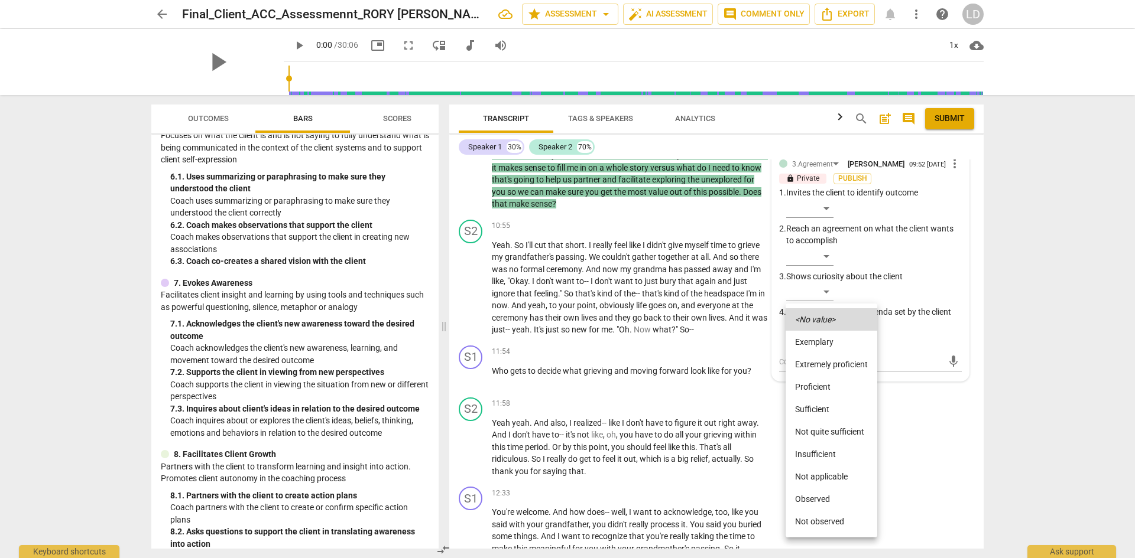
click at [813, 410] on li "Sufficient" at bounding box center [831, 409] width 92 height 22
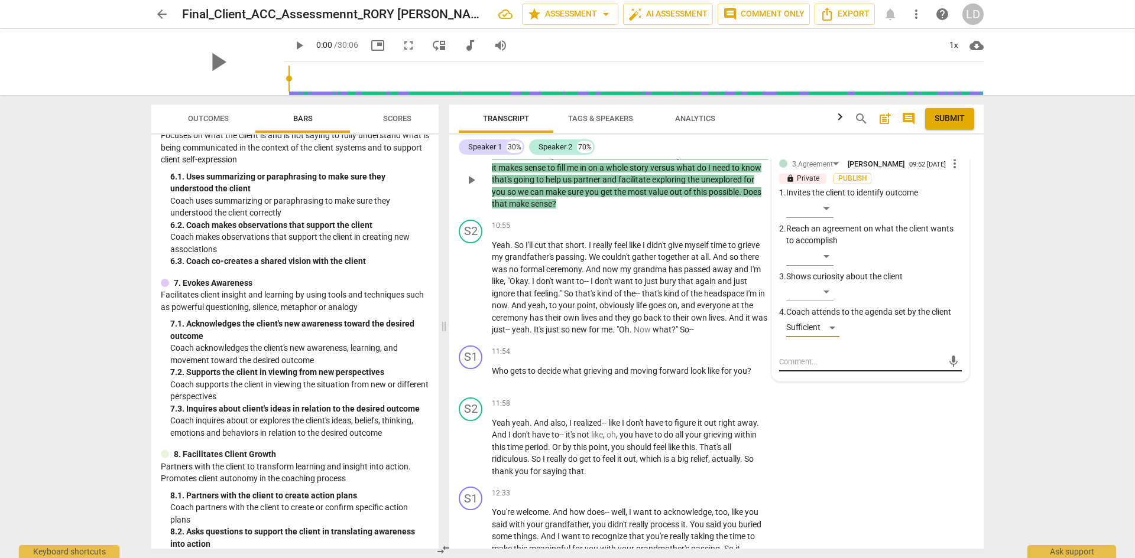
click at [832, 356] on textarea at bounding box center [861, 361] width 164 height 11
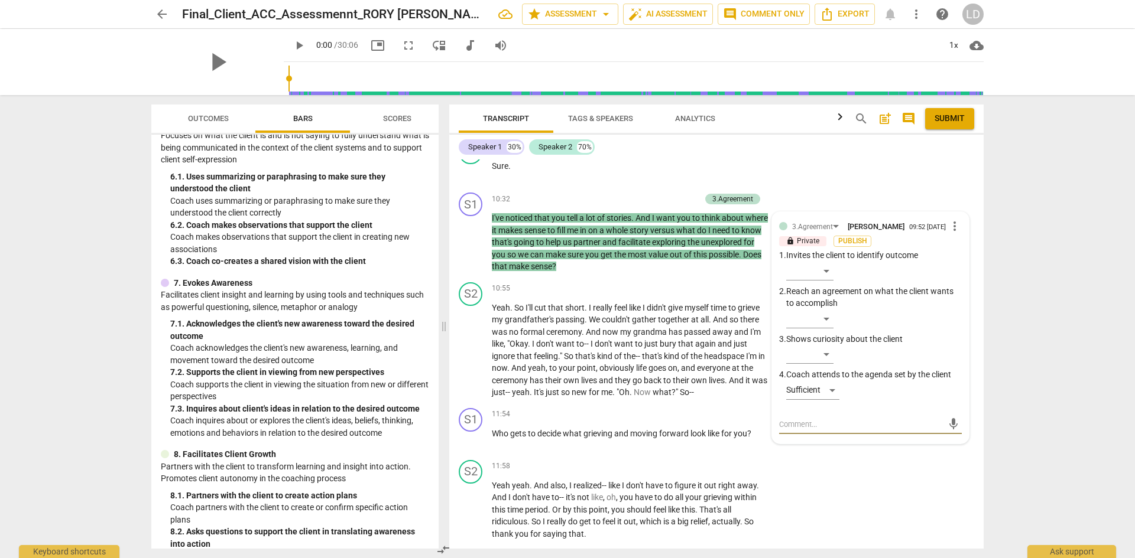
scroll to position [2419, 0]
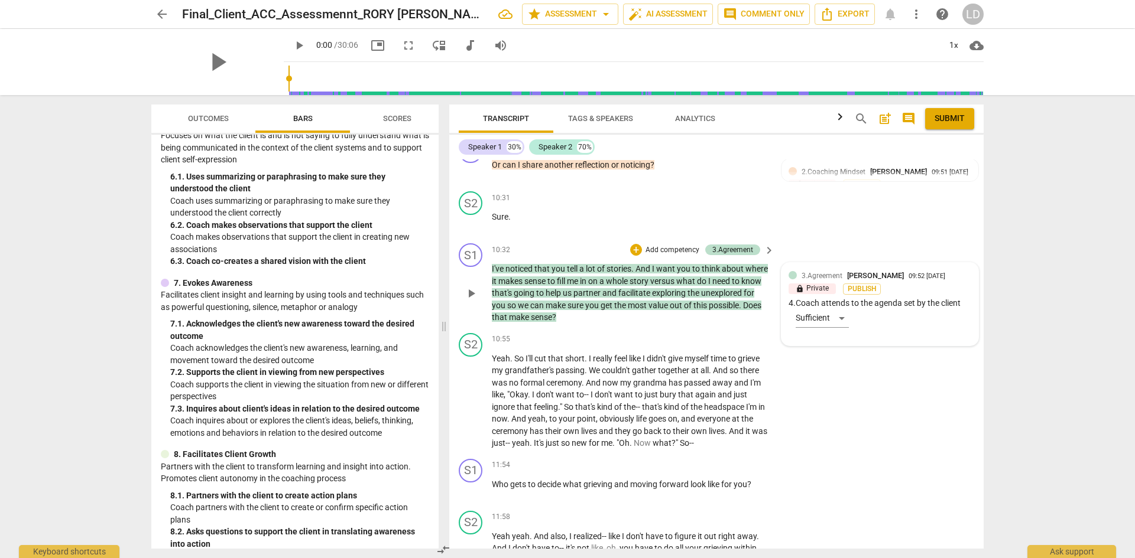
click at [894, 300] on div "3.Agreement [PERSON_NAME] 09:52 [DATE] lock Private Publish 4. Coach attends to…" at bounding box center [879, 304] width 183 height 69
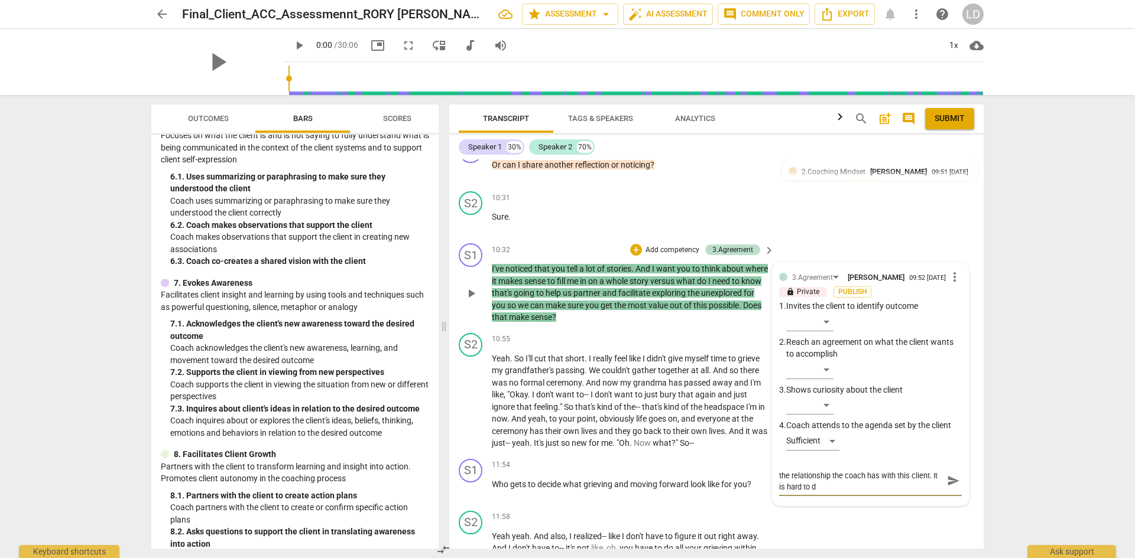
scroll to position [0, 0]
click at [928, 478] on textarea "Note: while the phrasing is bold, it depends on the relationship the coach has …" at bounding box center [861, 487] width 164 height 34
click at [915, 500] on textarea "Note: while the phrasing is bold, it depends on the relationship the coach has …" at bounding box center [861, 492] width 164 height 45
click at [787, 470] on textarea "Note: while the phrasing is bold, it depends on the relationship the coach has …" at bounding box center [861, 492] width 164 height 45
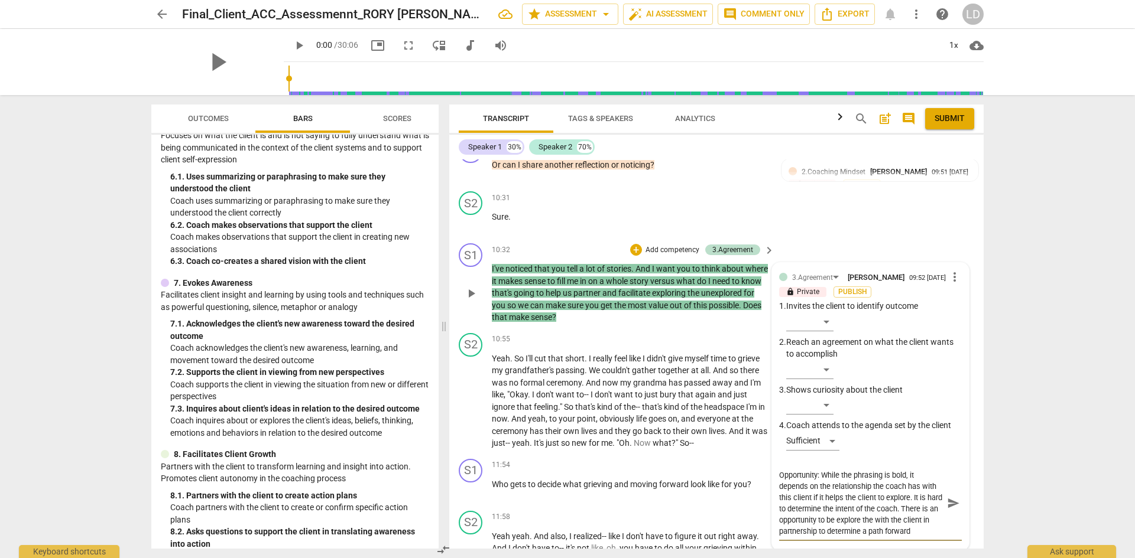
scroll to position [11, 0]
click at [951, 498] on span "send" at bounding box center [953, 503] width 13 height 13
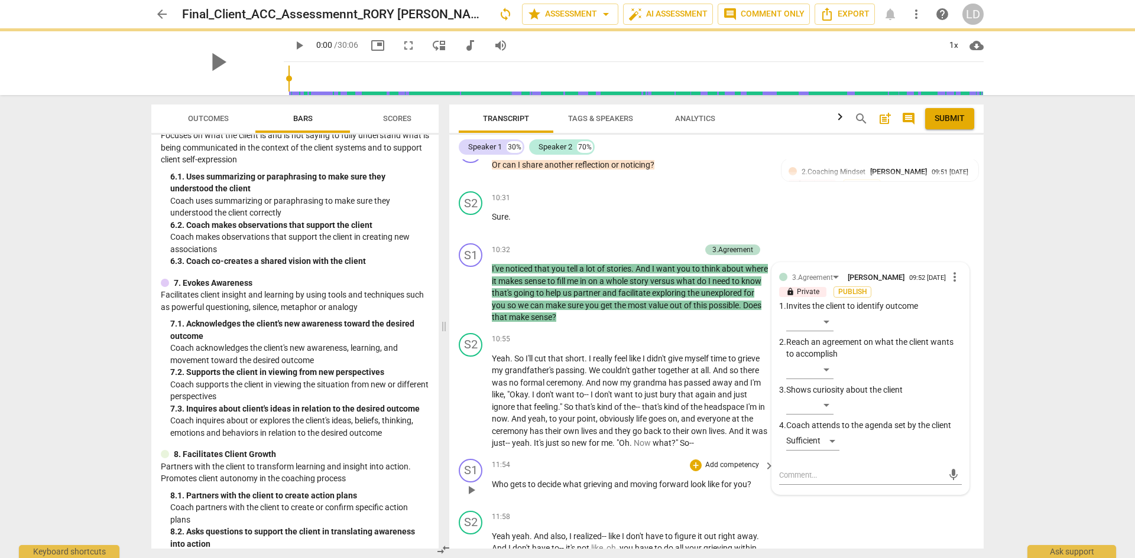
scroll to position [0, 0]
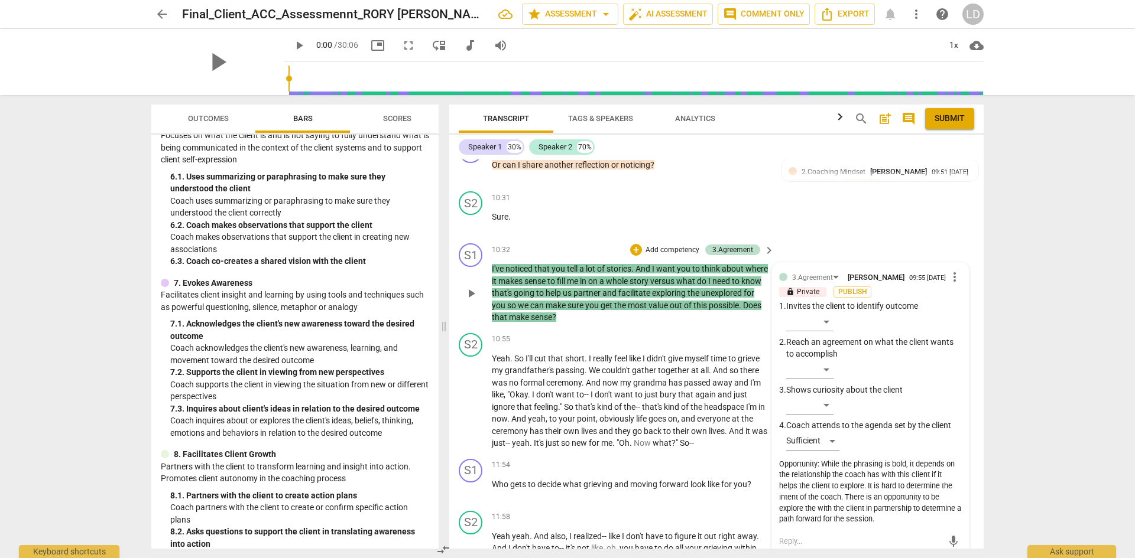
click at [938, 489] on div "Opportunity: While the phrasing is bold, it depends on the relationship the coa…" at bounding box center [870, 492] width 183 height 67
click at [937, 489] on div "Opportunity: While the phrasing is bold, it depends on the relationship the coa…" at bounding box center [870, 492] width 183 height 67
click at [938, 489] on div "Opportunity: While the phrasing is bold, it depends on the relationship the coa…" at bounding box center [870, 492] width 183 height 67
click at [949, 270] on span "more_vert" at bounding box center [954, 277] width 14 height 14
click at [955, 271] on li "Edit" at bounding box center [963, 267] width 41 height 22
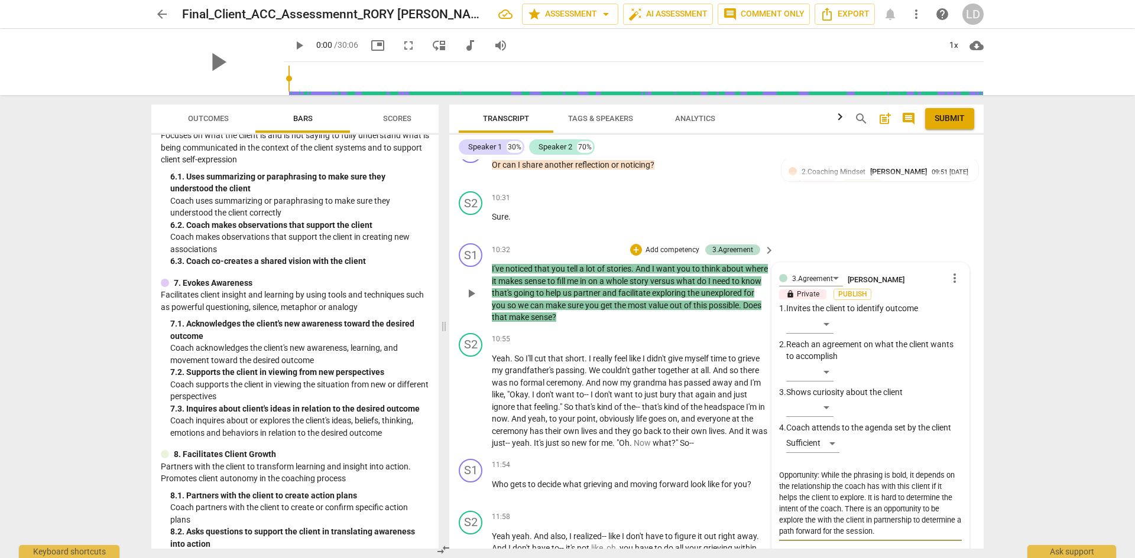
click at [936, 498] on textarea "Opportunity: While the phrasing is bold, it depends on the relationship the coa…" at bounding box center [870, 503] width 183 height 67
click at [782, 509] on textarea "Opportunity: While the phrasing is bold, it depends on the relationship the coa…" at bounding box center [870, 503] width 183 height 67
click at [784, 550] on span "check_circle" at bounding box center [788, 557] width 14 height 14
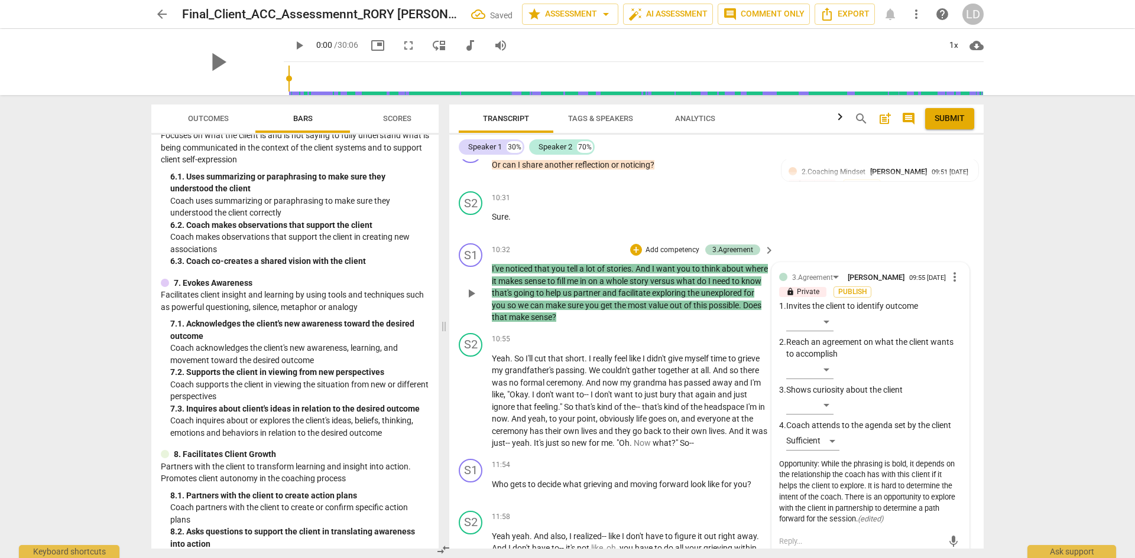
click at [1041, 350] on div "arrow_back Final_Client_ACC_Assessmennt_RORY [PERSON_NAME] Saved star Assessmen…" at bounding box center [567, 279] width 1135 height 558
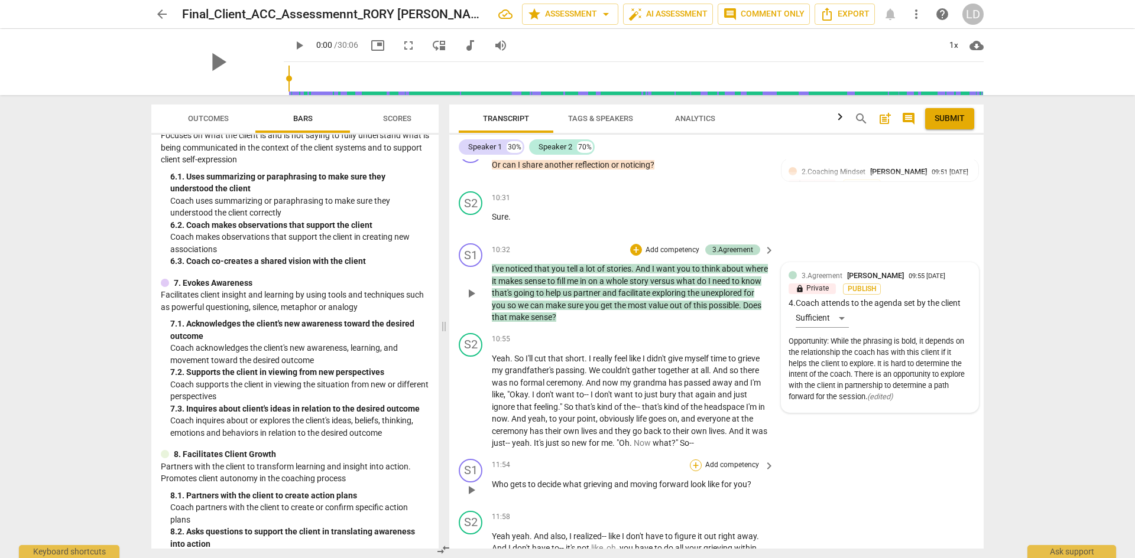
click at [694, 460] on div "+" at bounding box center [696, 466] width 12 height 12
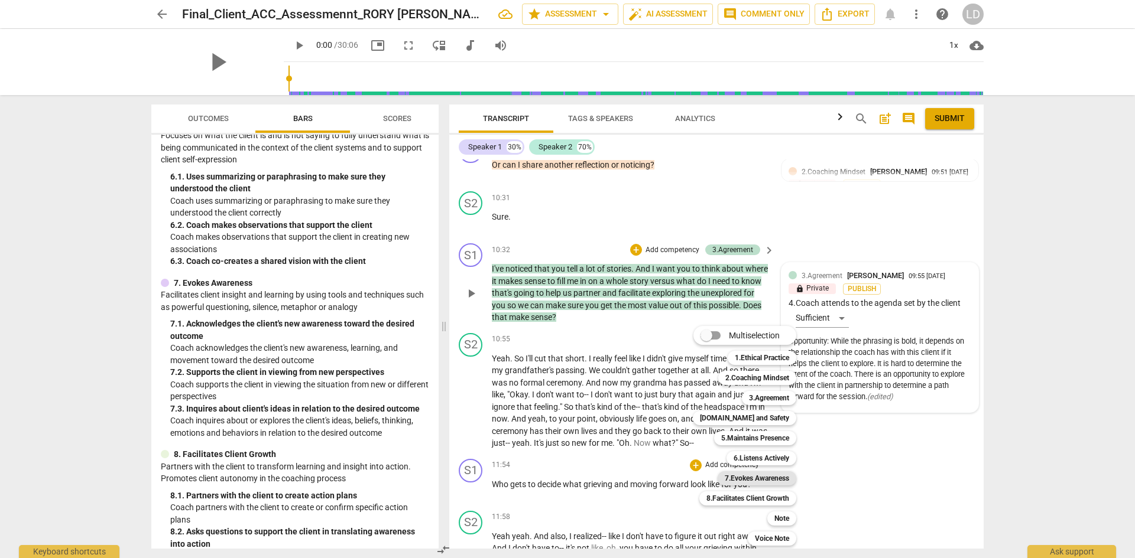
click at [753, 472] on b "7.Evokes Awareness" at bounding box center [757, 479] width 64 height 14
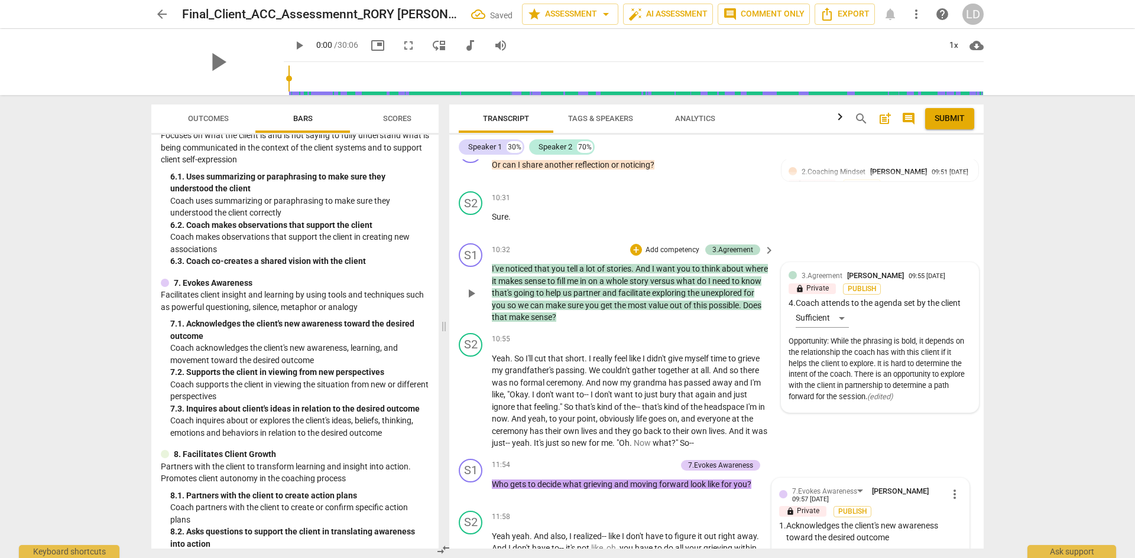
scroll to position [2736, 0]
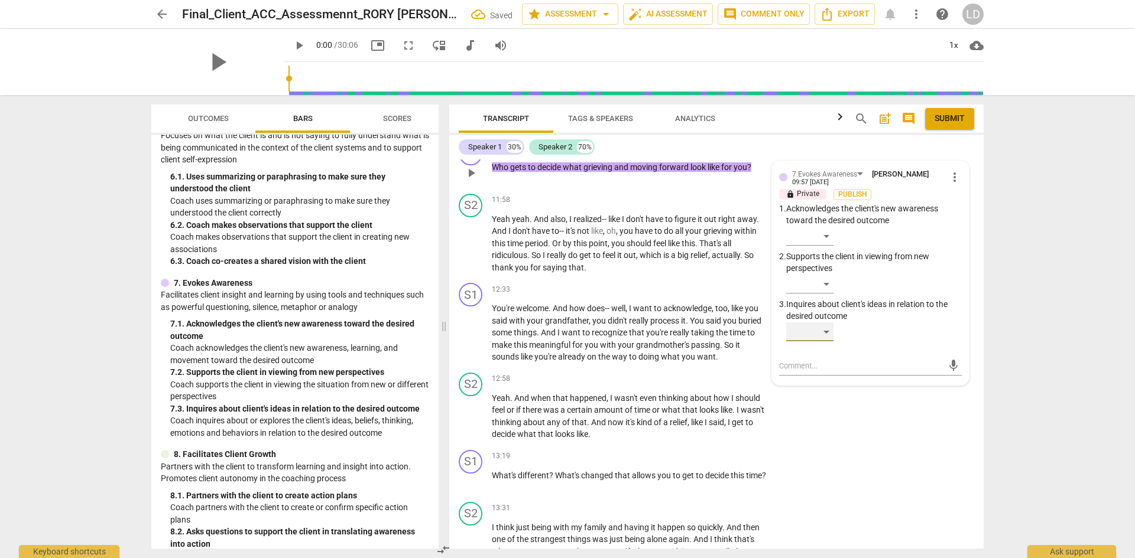
click at [824, 323] on div "​" at bounding box center [809, 332] width 47 height 19
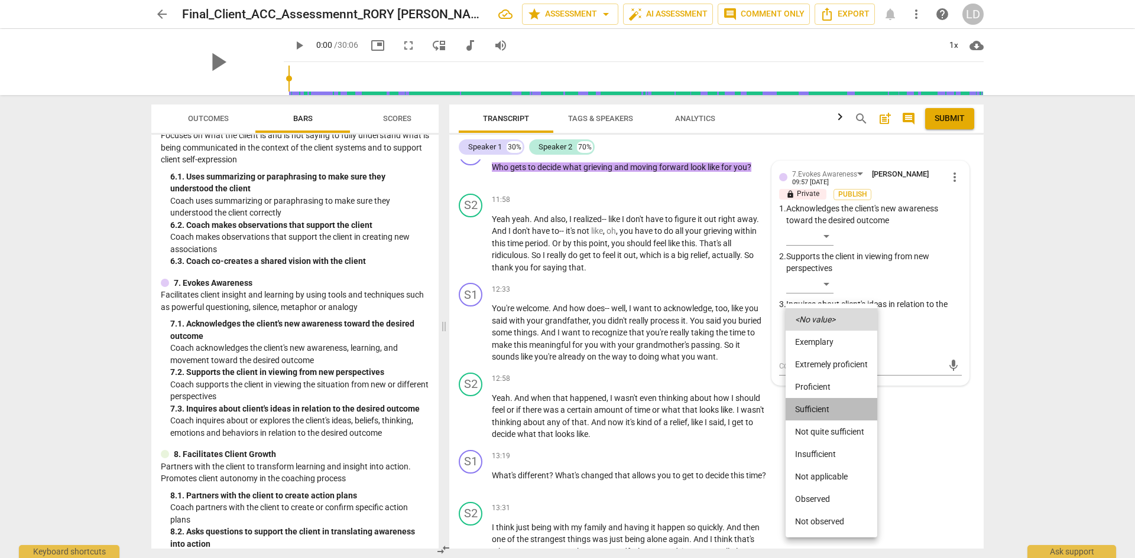
click at [820, 408] on li "Sufficient" at bounding box center [831, 409] width 92 height 22
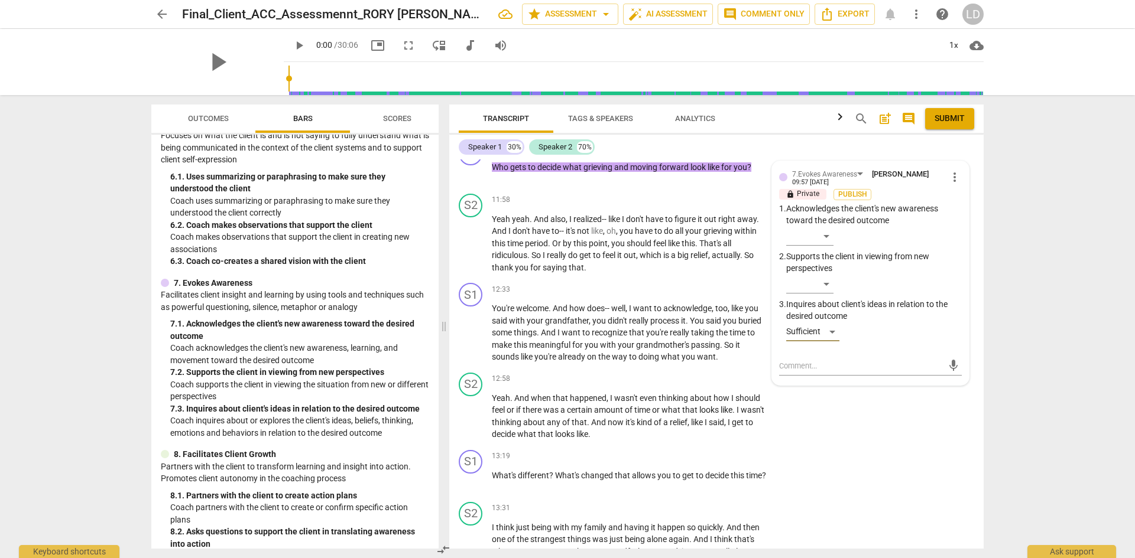
click at [1021, 305] on div "arrow_back Final_Client_ACC_Assessmennt_RORY [PERSON_NAME] star Assessment arro…" at bounding box center [567, 279] width 1135 height 558
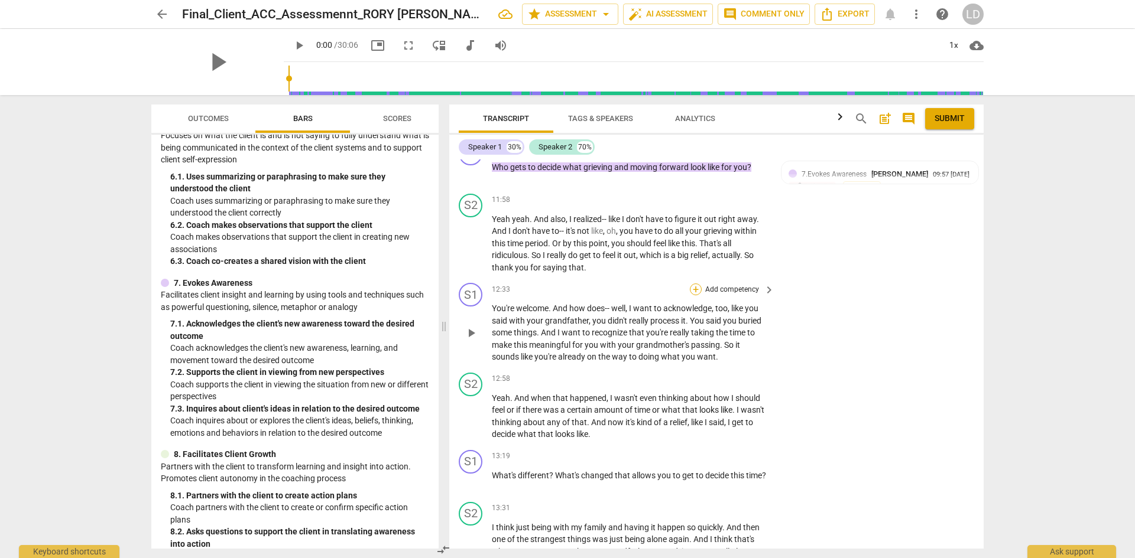
click at [693, 284] on div "+" at bounding box center [696, 290] width 12 height 12
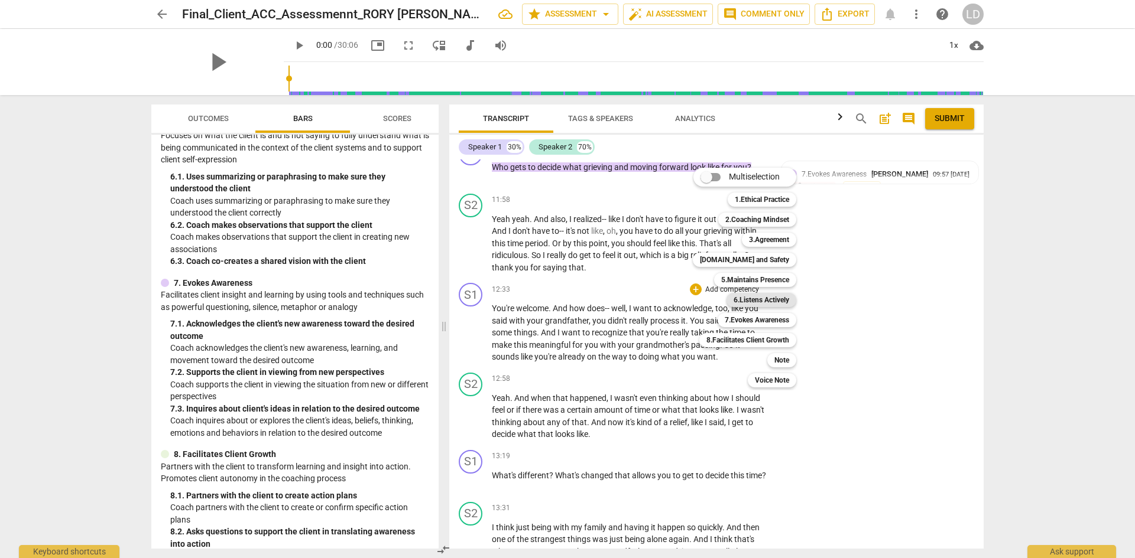
click at [764, 303] on b "6.Listens Actively" at bounding box center [761, 300] width 56 height 14
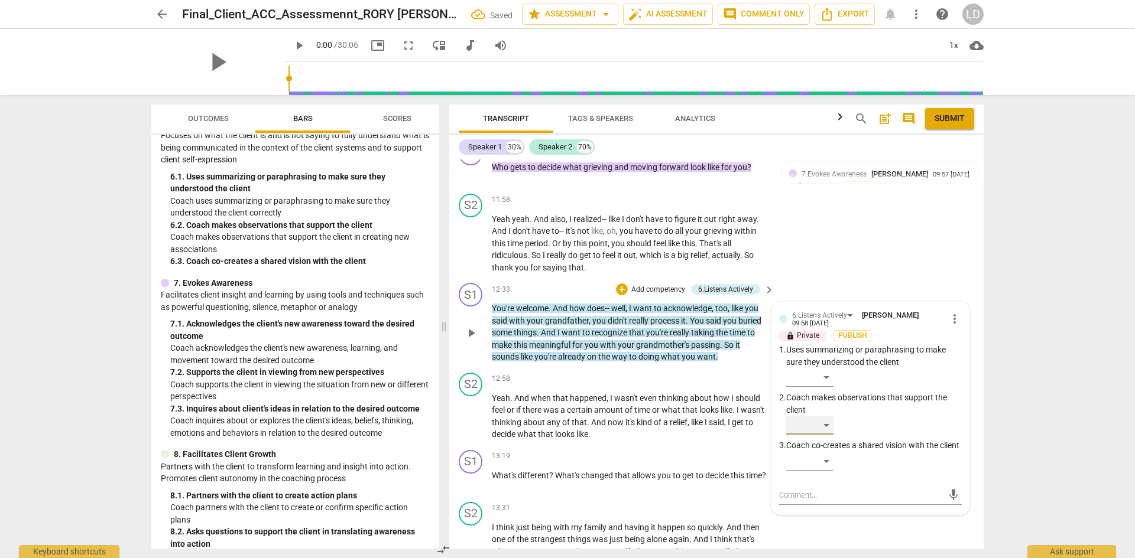
click at [821, 416] on div "​" at bounding box center [809, 425] width 47 height 19
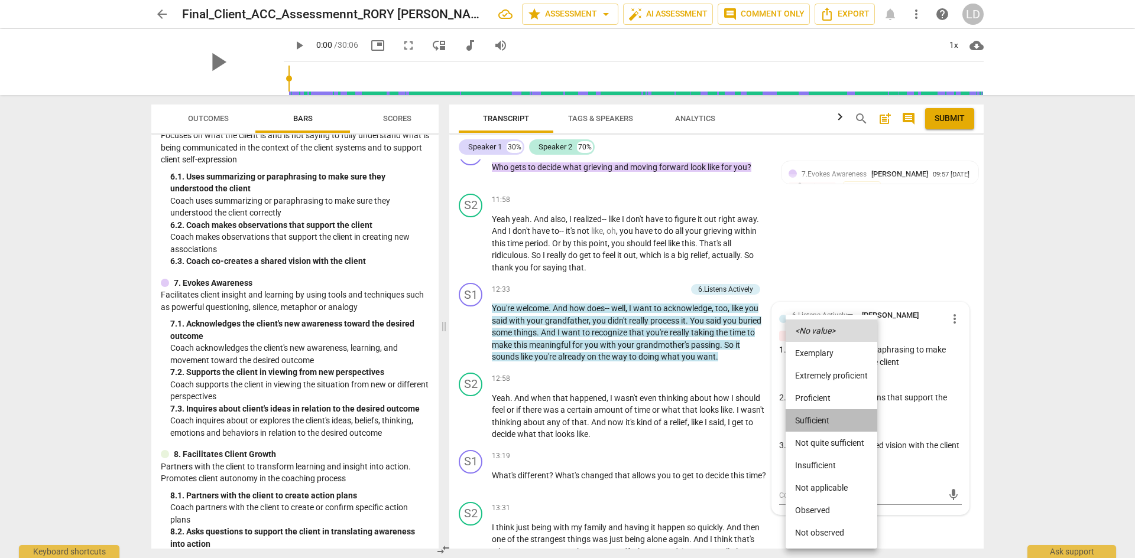
click at [823, 424] on li "Sufficient" at bounding box center [831, 421] width 92 height 22
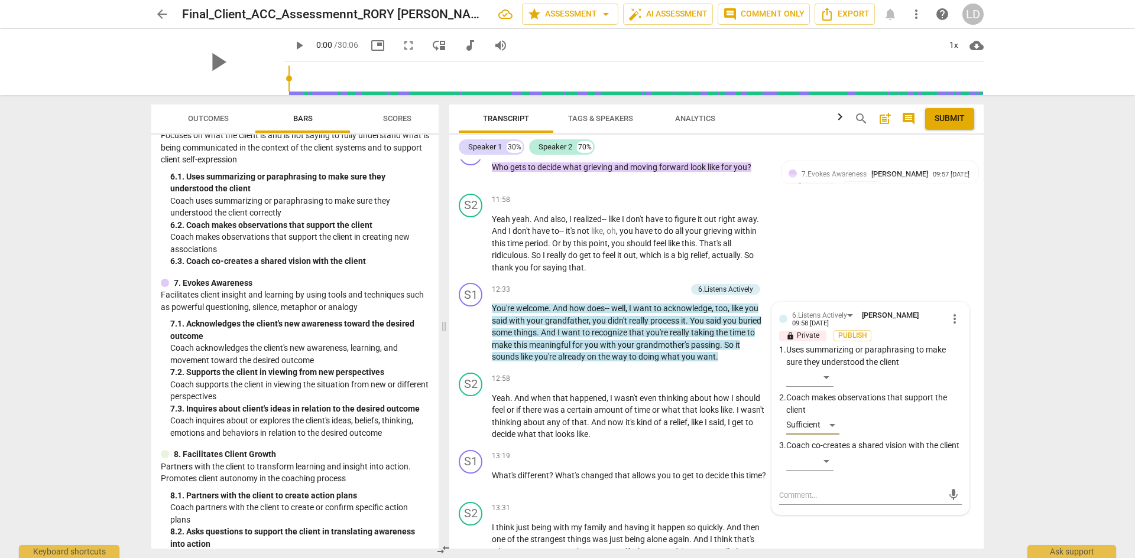
click at [1006, 478] on div "arrow_back Final_Client_ACC_Assessmennt_RORY [PERSON_NAME] star Assessment arro…" at bounding box center [567, 279] width 1135 height 558
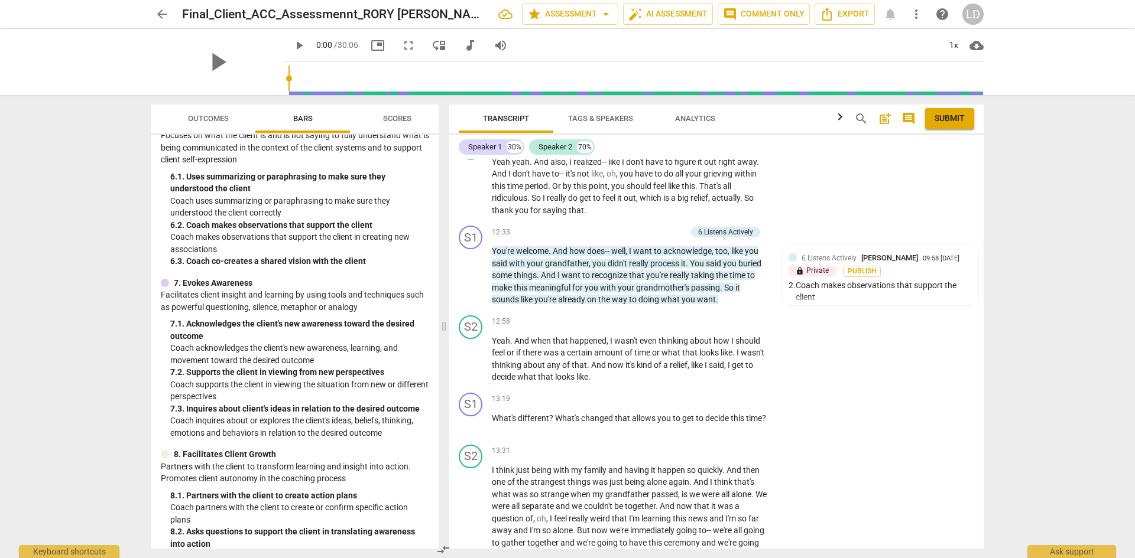
scroll to position [2875, 0]
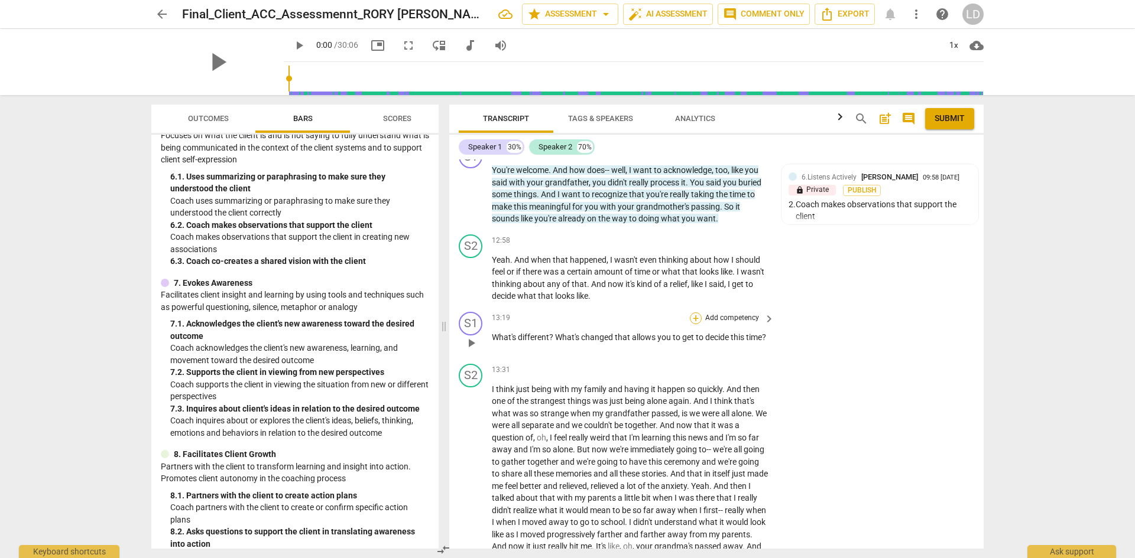
click at [691, 313] on div "+" at bounding box center [696, 319] width 12 height 12
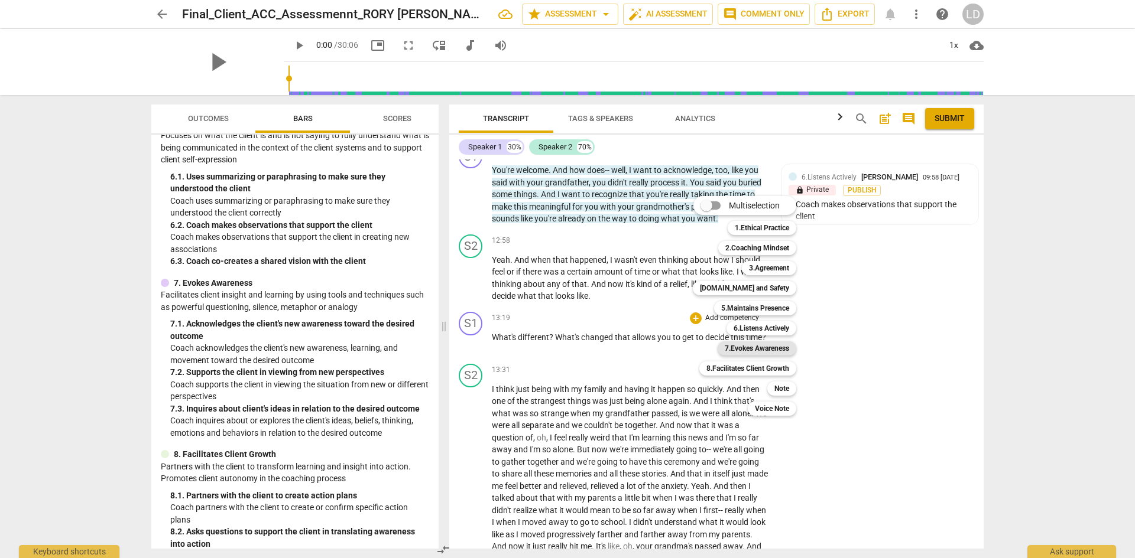
click at [742, 347] on b "7.Evokes Awareness" at bounding box center [757, 349] width 64 height 14
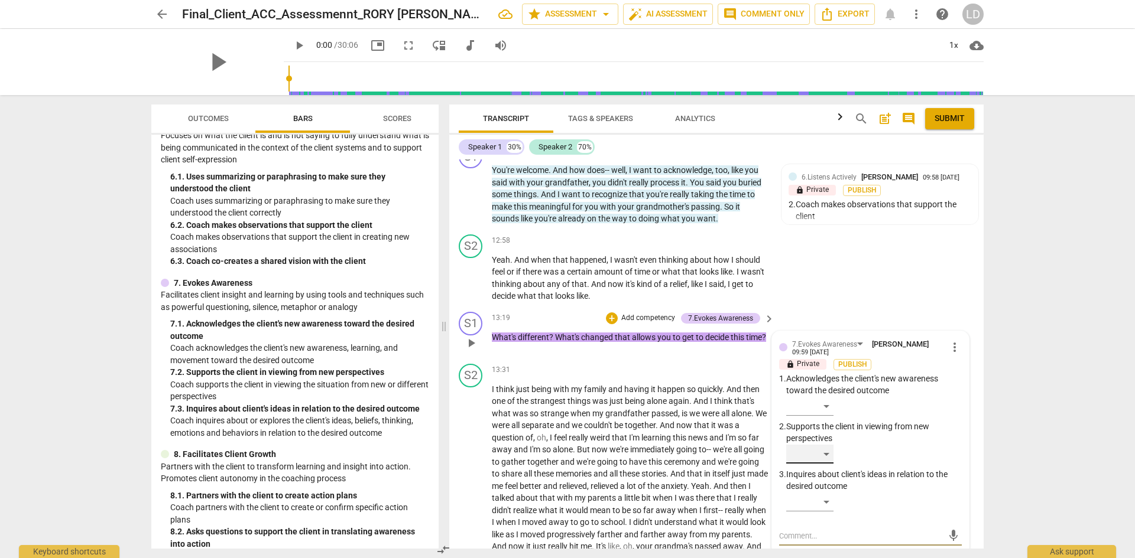
click at [824, 445] on div "​" at bounding box center [809, 454] width 47 height 19
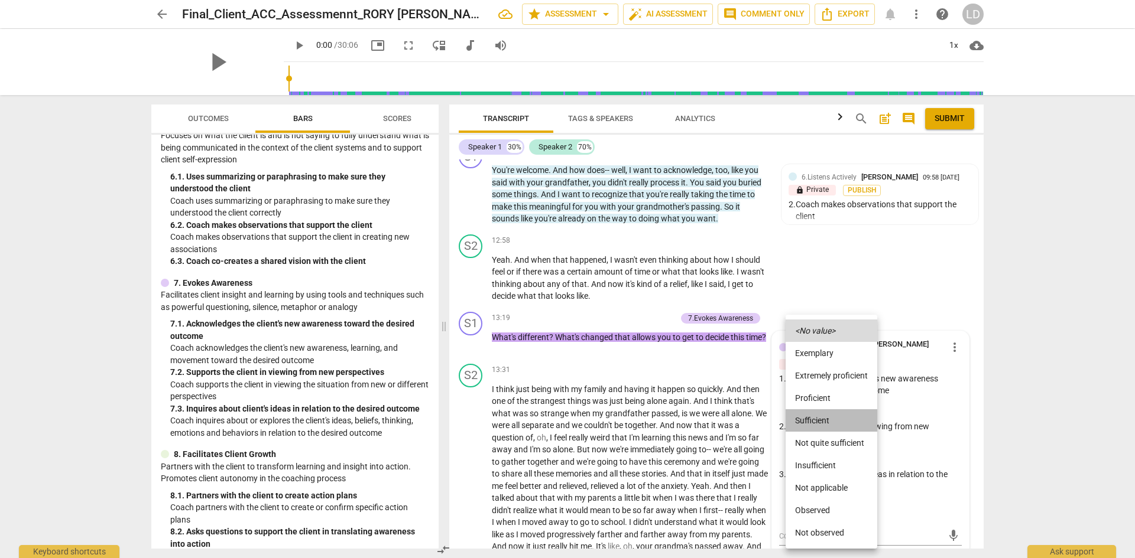
click at [828, 420] on li "Sufficient" at bounding box center [831, 421] width 92 height 22
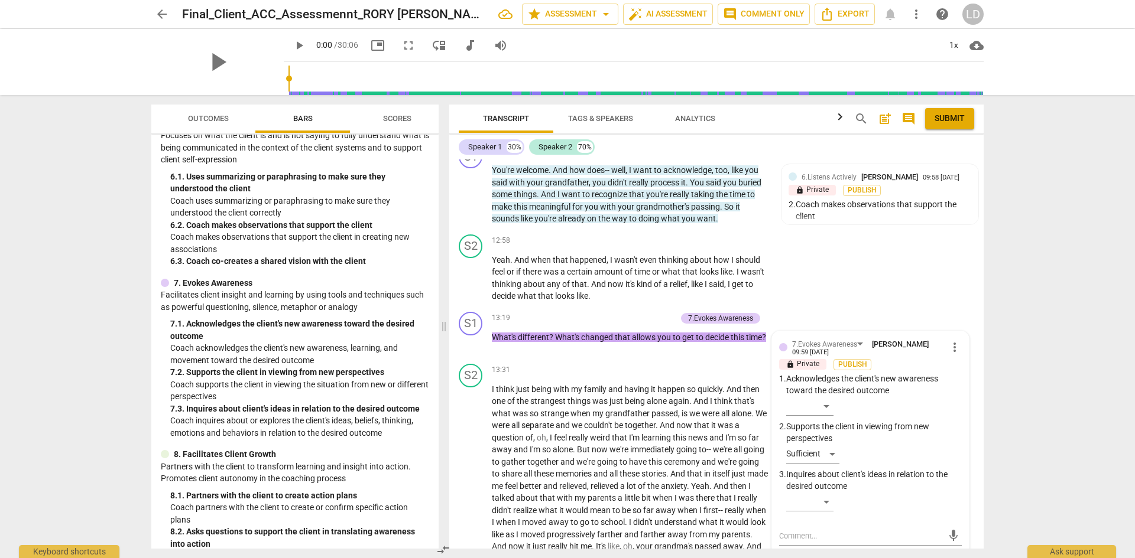
click at [1005, 444] on div "arrow_back Final_Client_ACC_Assessmennt_RORY [PERSON_NAME] star Assessment arro…" at bounding box center [567, 279] width 1135 height 558
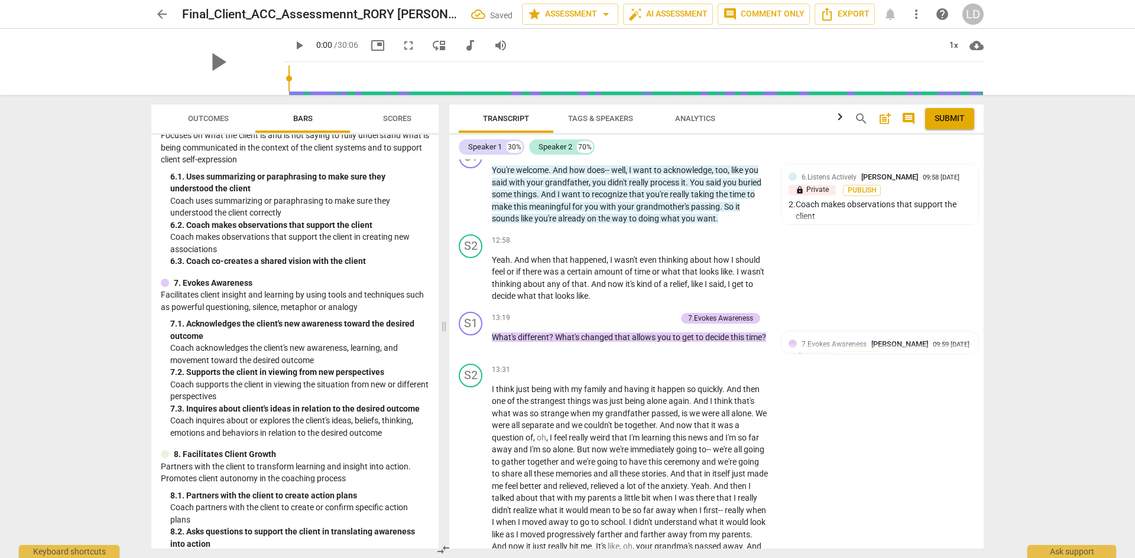
scroll to position [3170, 0]
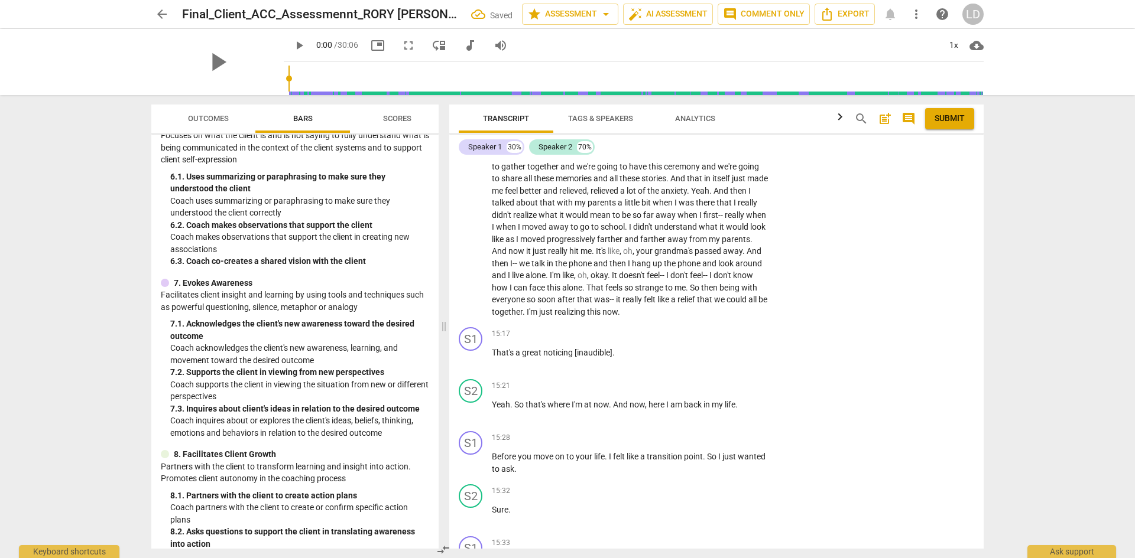
drag, startPoint x: 979, startPoint y: 356, endPoint x: 985, endPoint y: 347, distance: 11.2
click at [985, 347] on div "Transcript Tags & Speakers Analytics search post_add comment Submit Speaker 1 3…" at bounding box center [718, 326] width 548 height 463
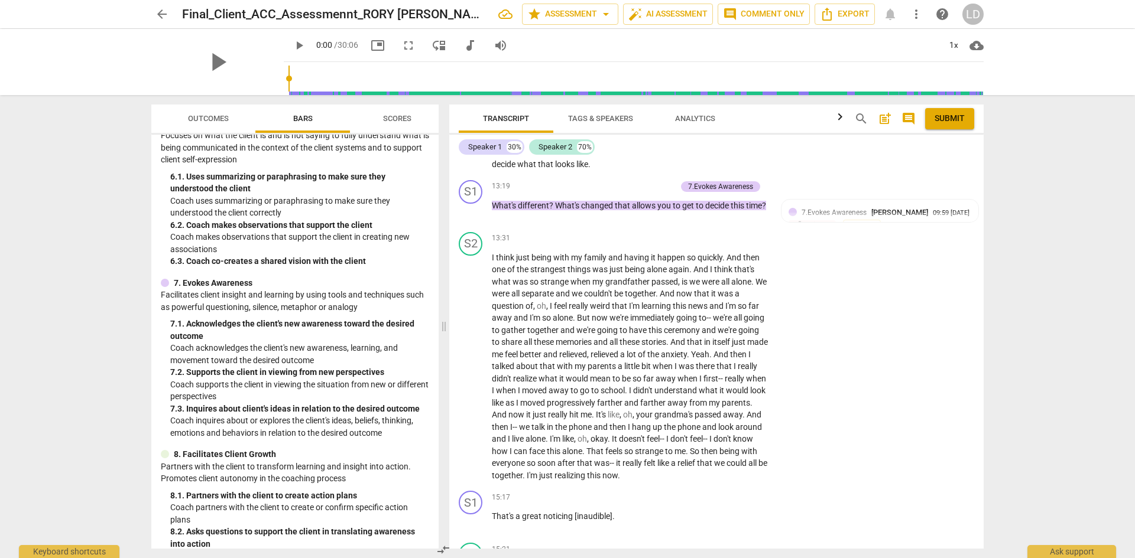
scroll to position [2996, 0]
